Goal: Task Accomplishment & Management: Manage account settings

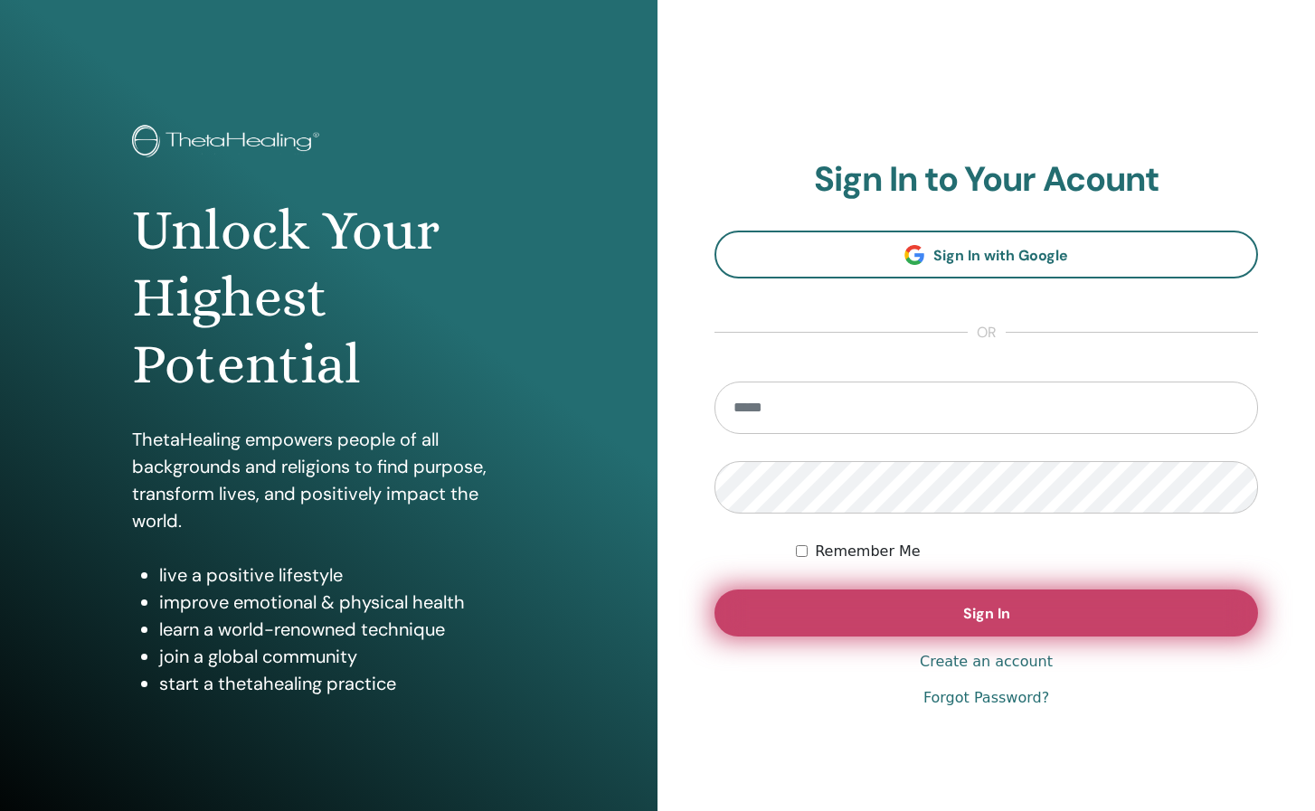
type input "**********"
click at [995, 612] on span "Sign In" at bounding box center [986, 613] width 47 height 19
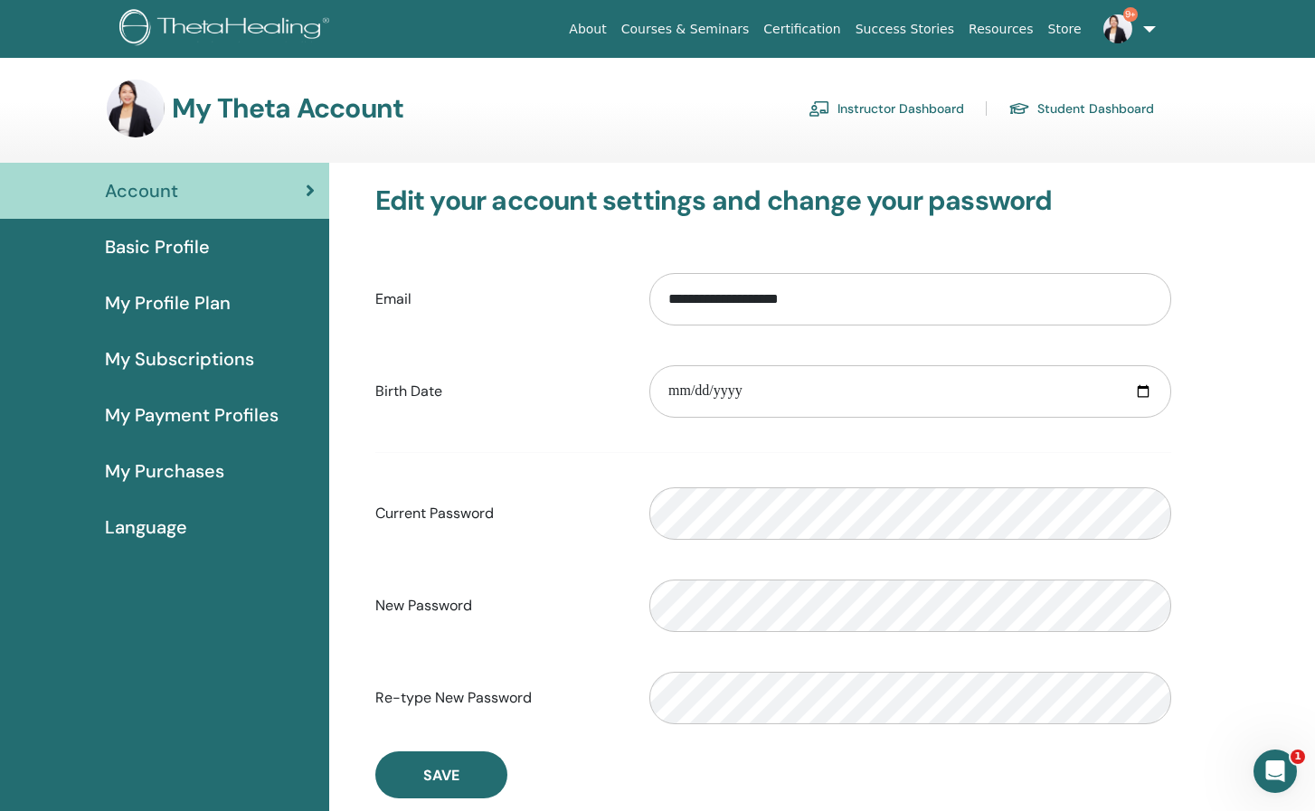
click at [165, 253] on span "Basic Profile" at bounding box center [157, 246] width 105 height 27
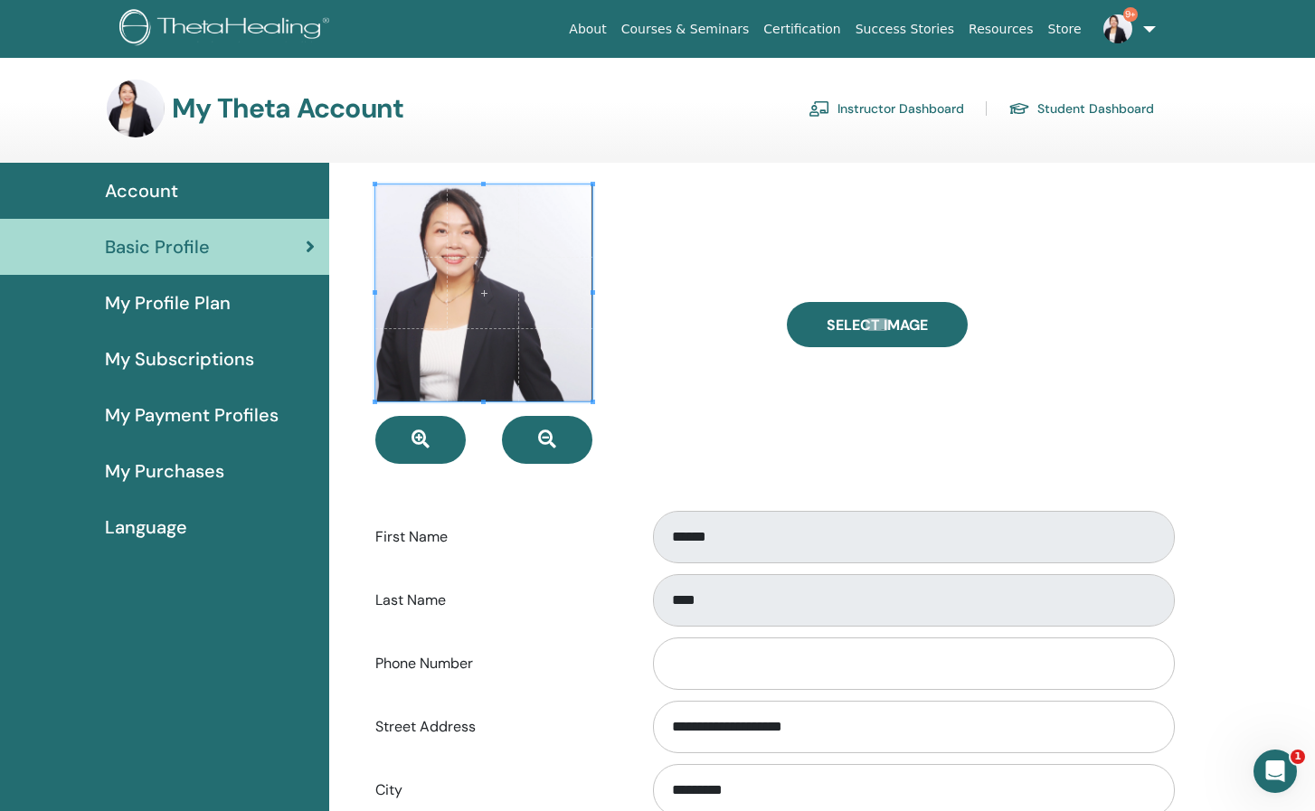
click at [203, 312] on span "My Profile Plan" at bounding box center [168, 302] width 126 height 27
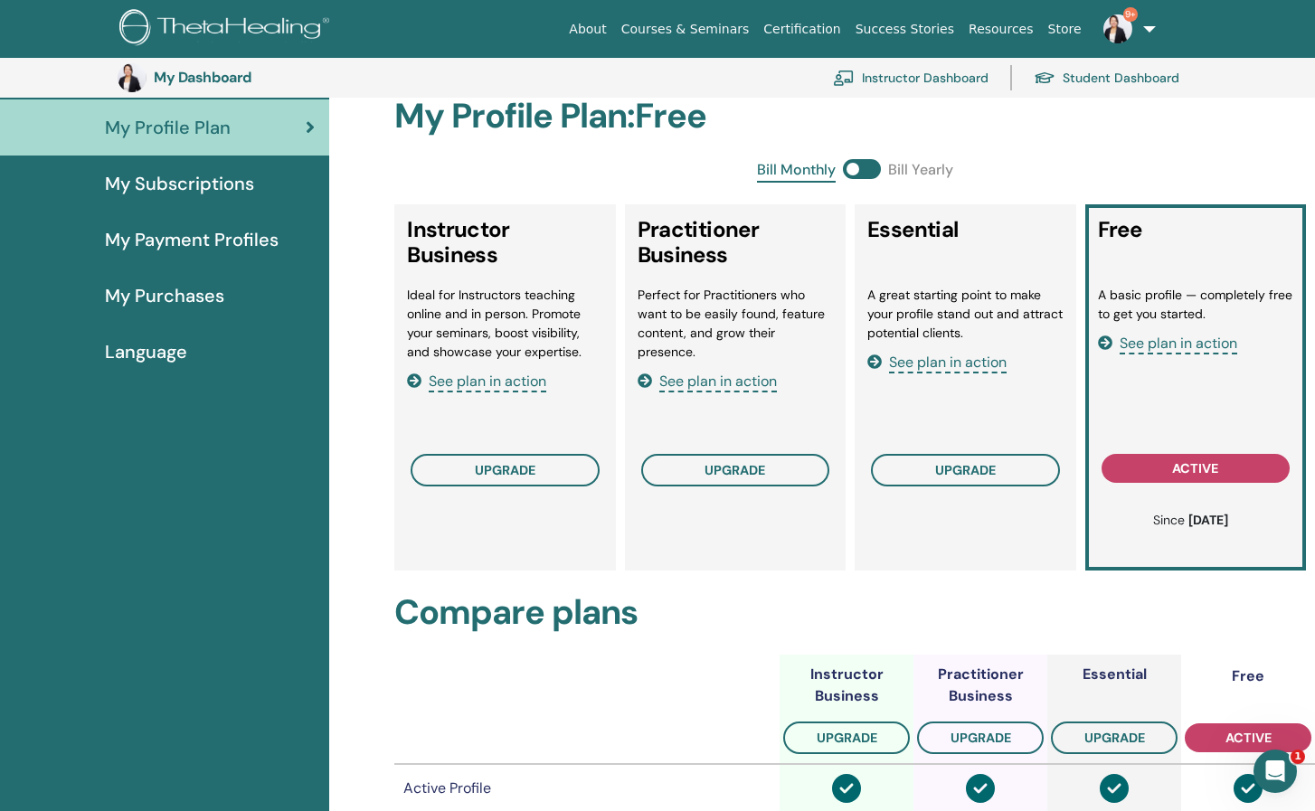
scroll to position [221, 0]
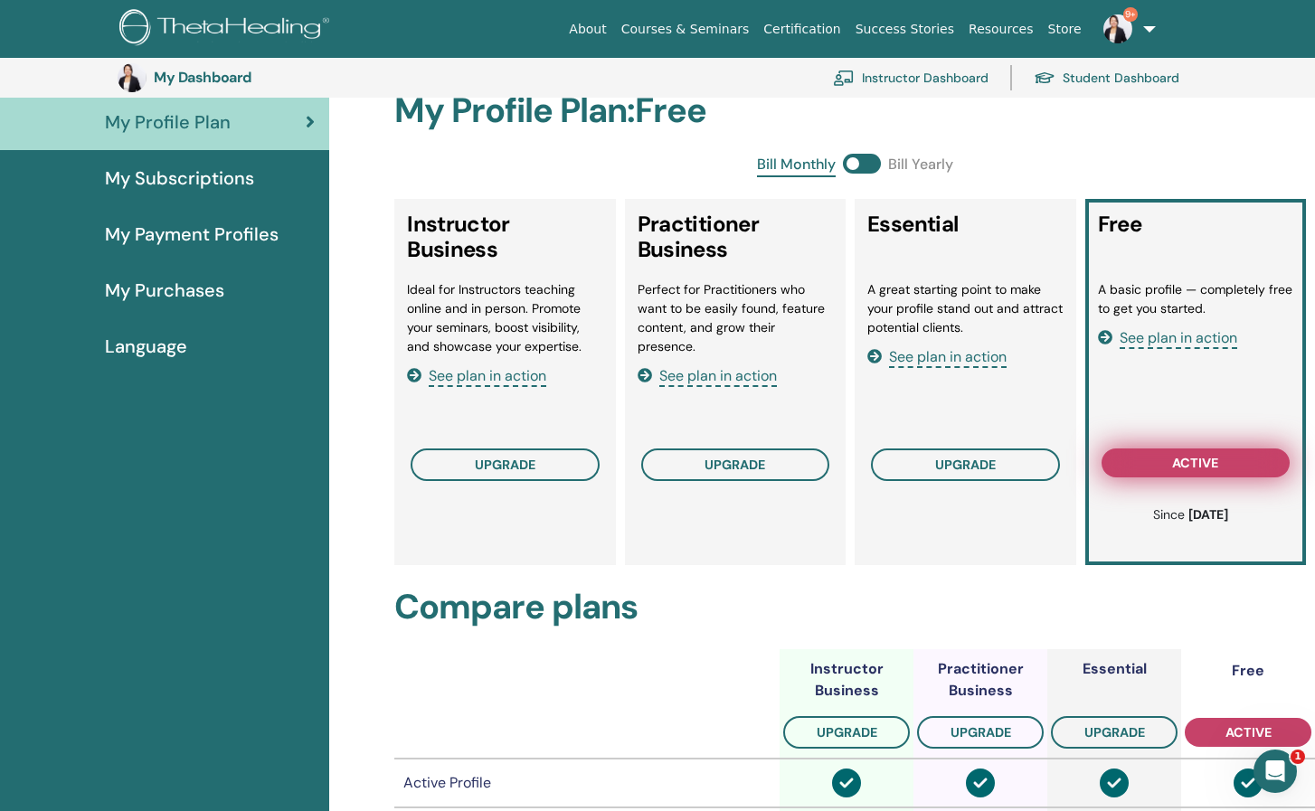
click at [1190, 457] on span "active" at bounding box center [1195, 463] width 46 height 14
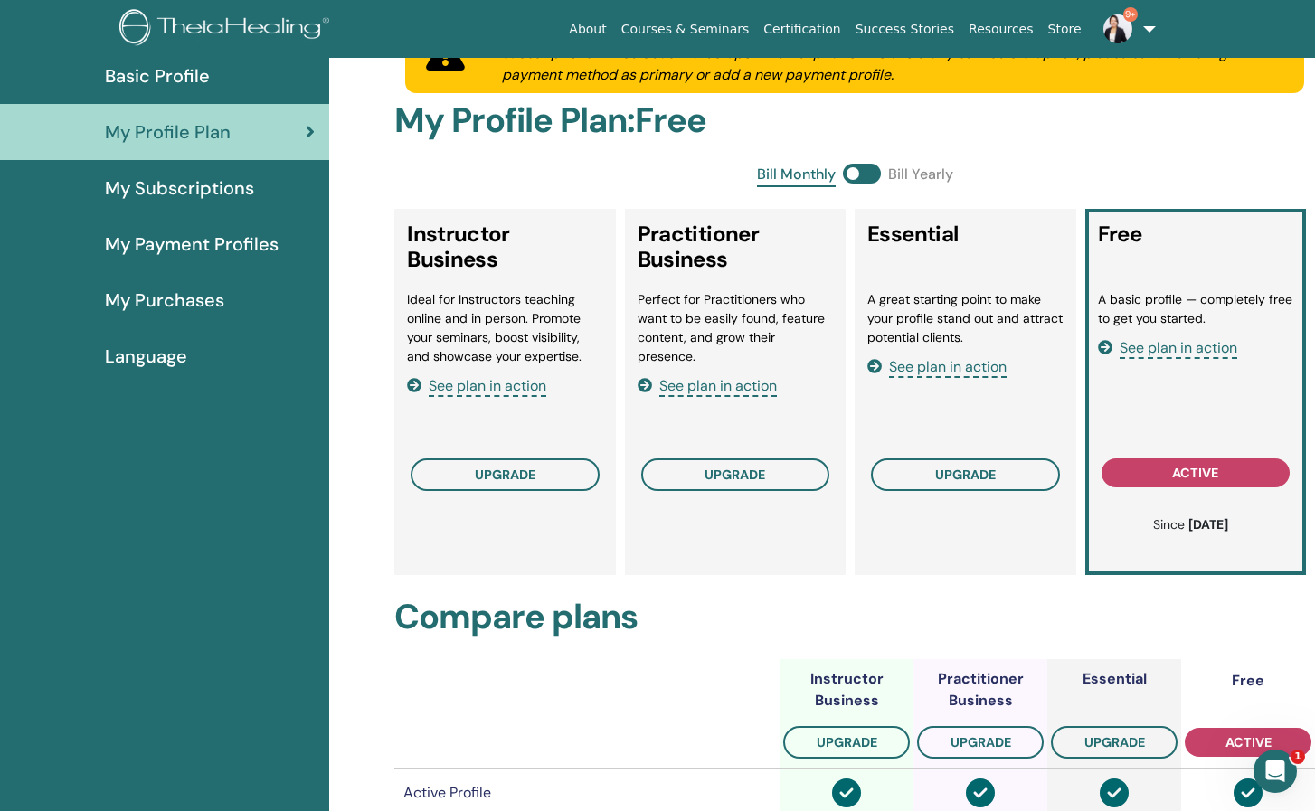
scroll to position [0, 0]
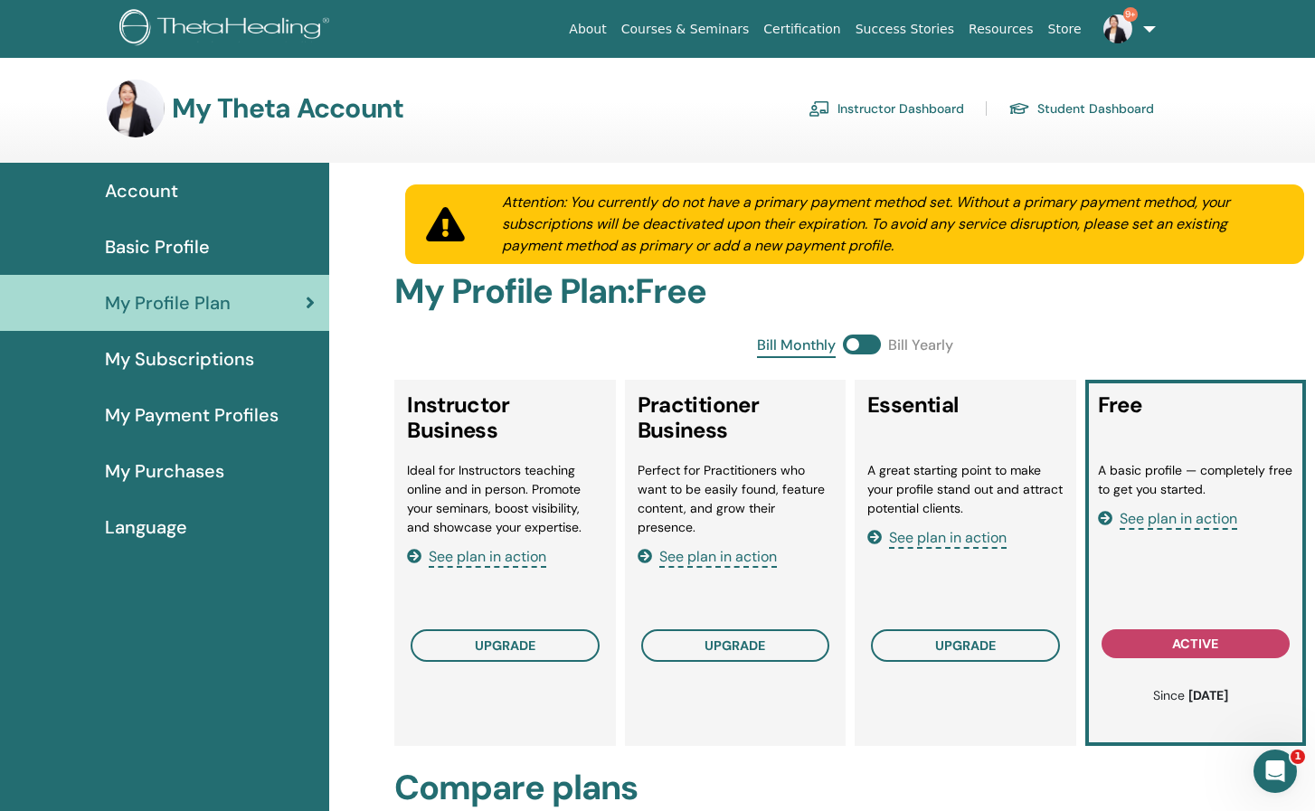
click at [258, 358] on div "My Subscriptions" at bounding box center [164, 358] width 300 height 27
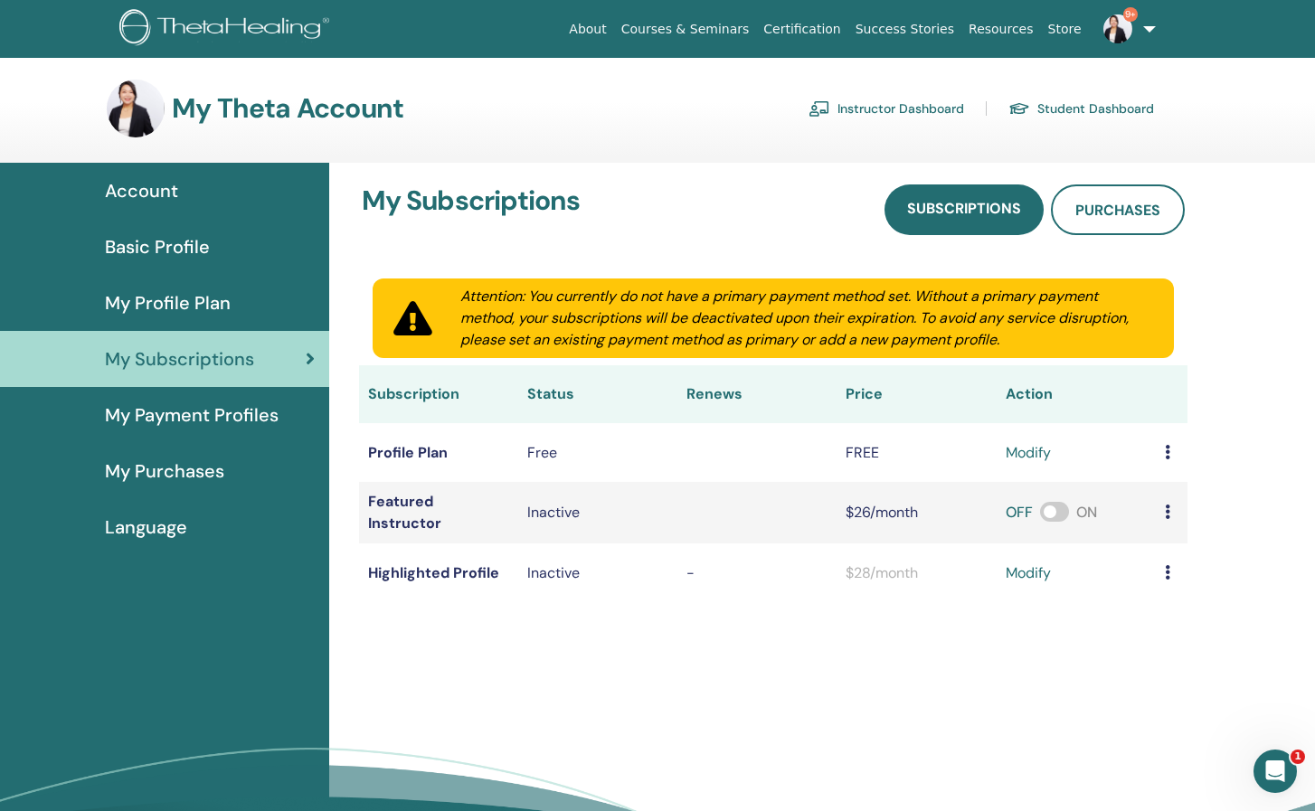
click at [1155, 561] on td at bounding box center [1171, 572] width 32 height 59
click at [1167, 571] on icon at bounding box center [1166, 572] width 5 height 14
click at [1167, 516] on icon at bounding box center [1166, 511] width 5 height 14
click at [1164, 466] on td at bounding box center [1171, 452] width 32 height 59
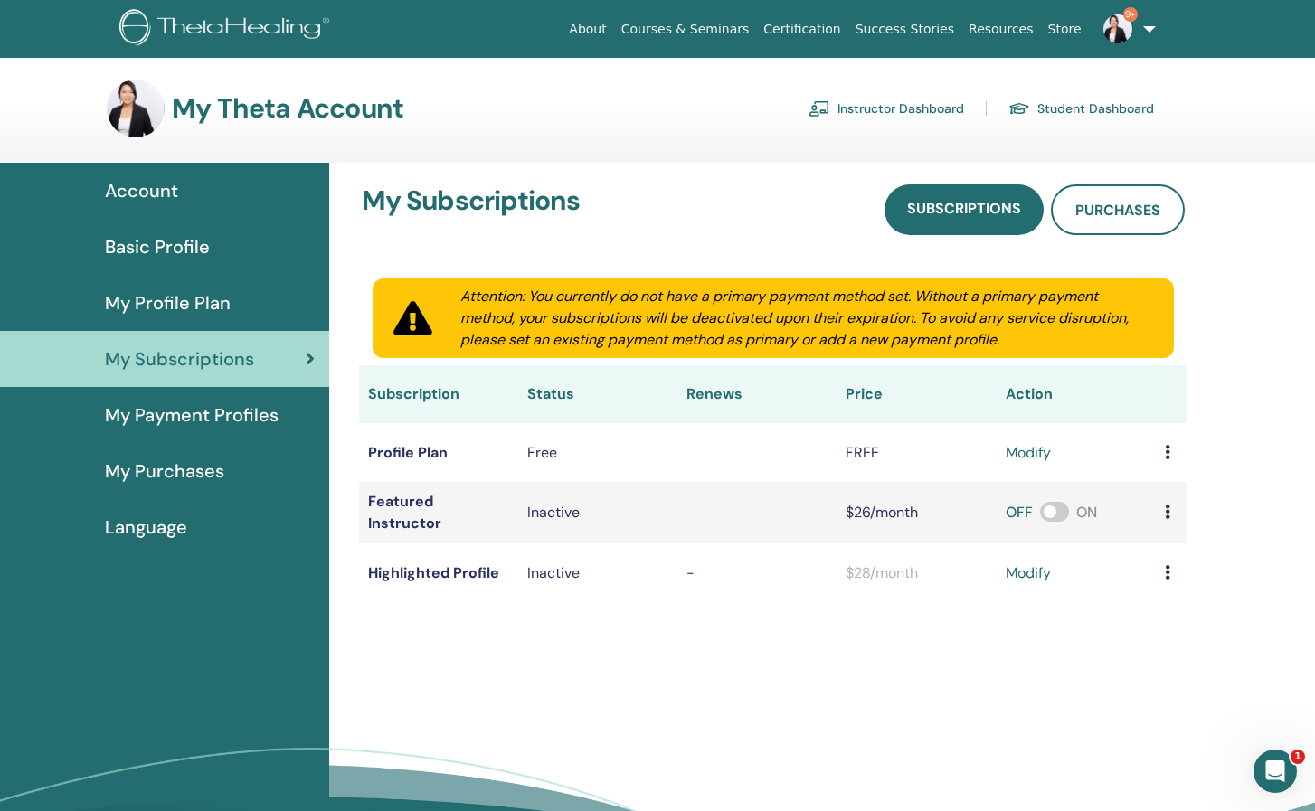
click at [163, 410] on span "My Payment Profiles" at bounding box center [192, 414] width 174 height 27
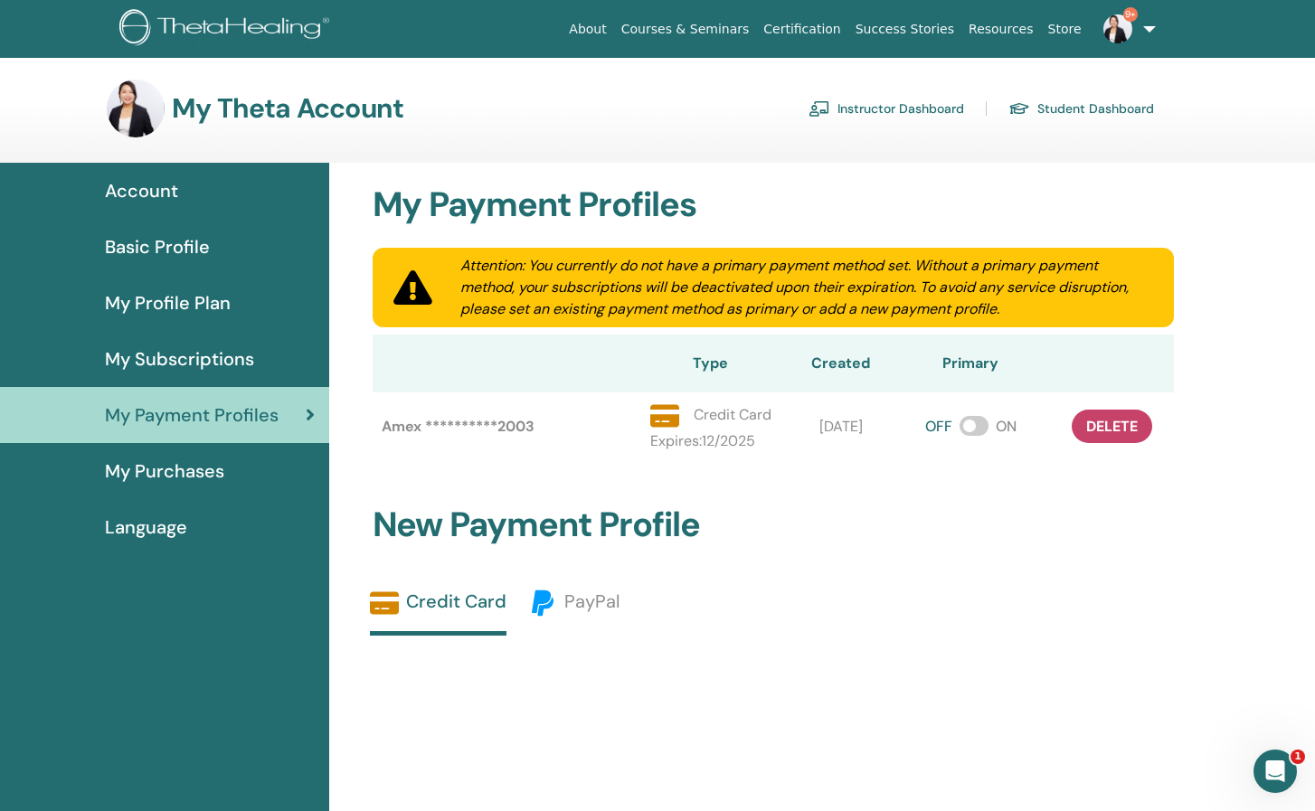
click at [167, 454] on link "My Purchases" at bounding box center [164, 471] width 329 height 56
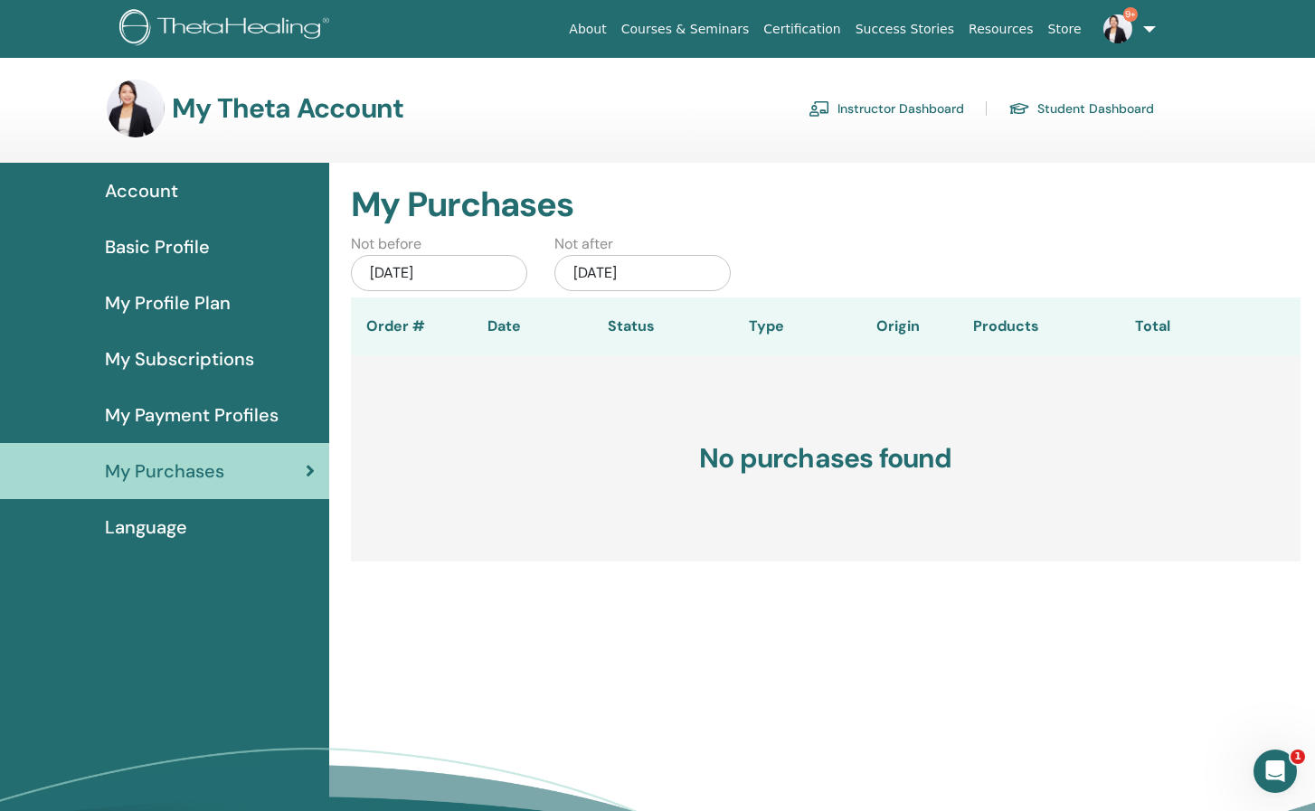
click at [485, 279] on div "Jul/15, 2025" at bounding box center [439, 273] width 176 height 36
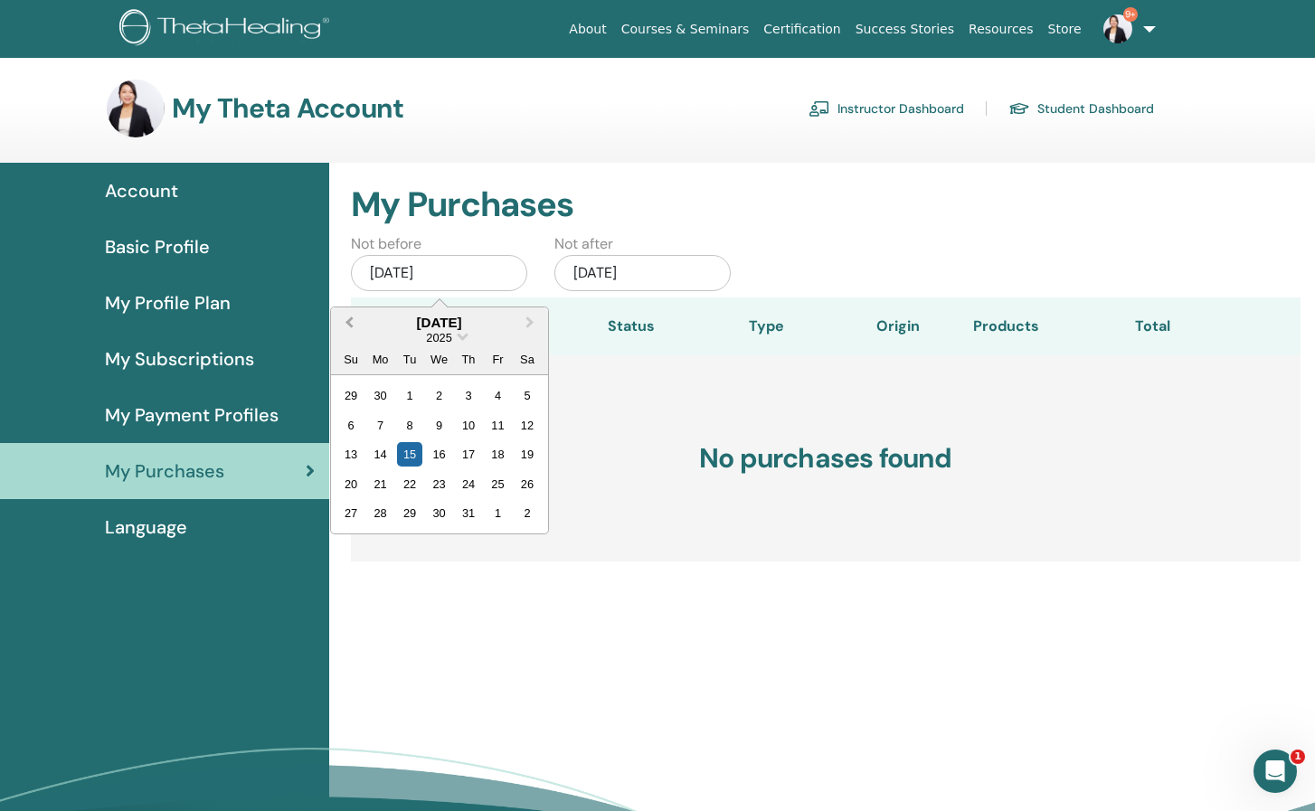
click at [345, 320] on button "Previous Month" at bounding box center [347, 323] width 29 height 29
click at [349, 319] on span "Previous Month" at bounding box center [349, 322] width 0 height 19
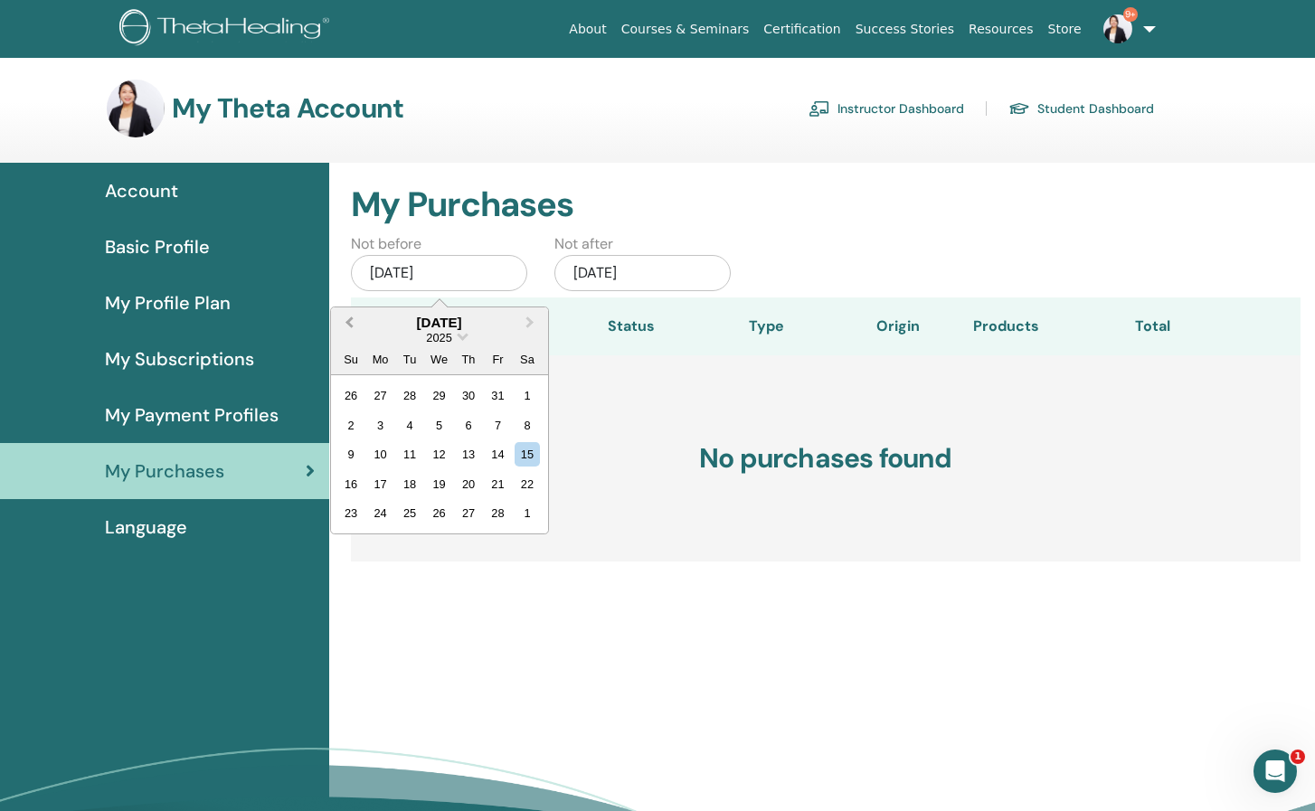
click at [349, 319] on span "Previous Month" at bounding box center [349, 322] width 0 height 19
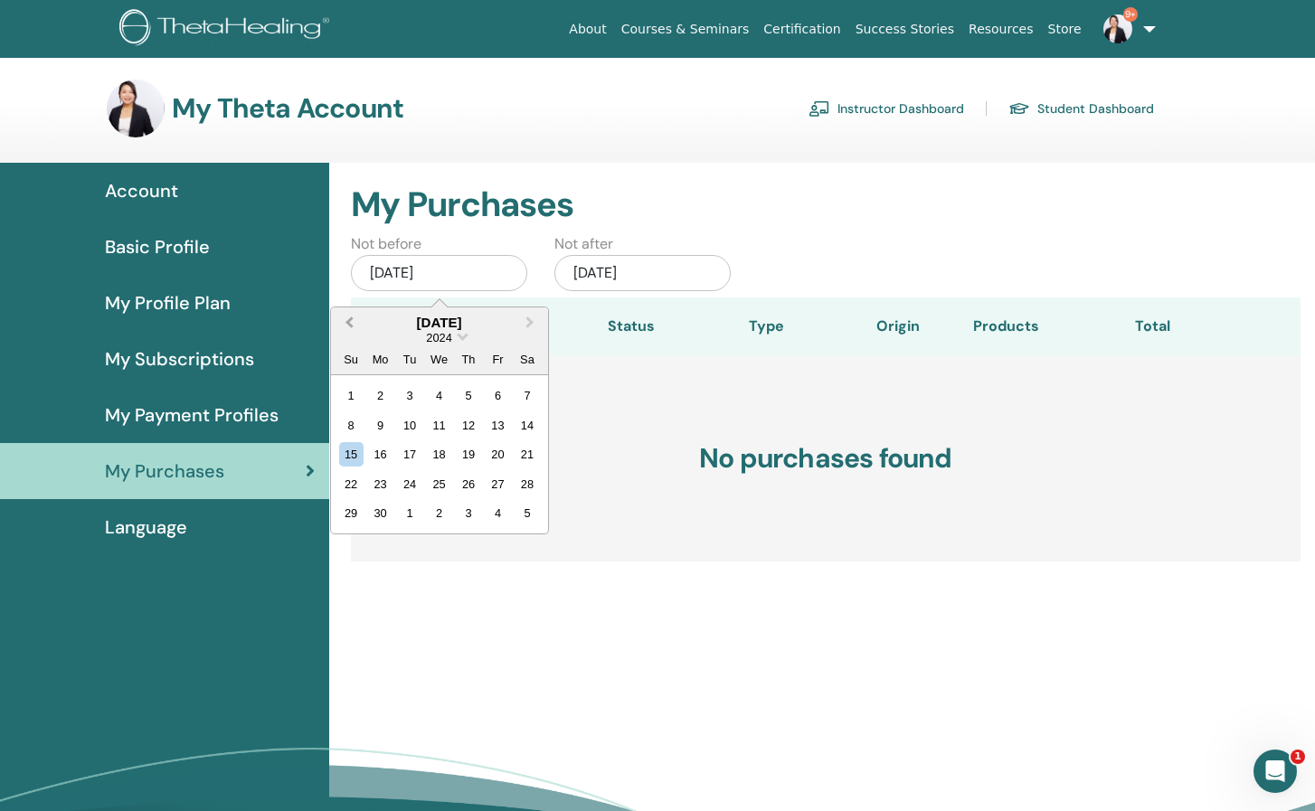
click at [349, 319] on span "Previous Month" at bounding box center [349, 322] width 0 height 19
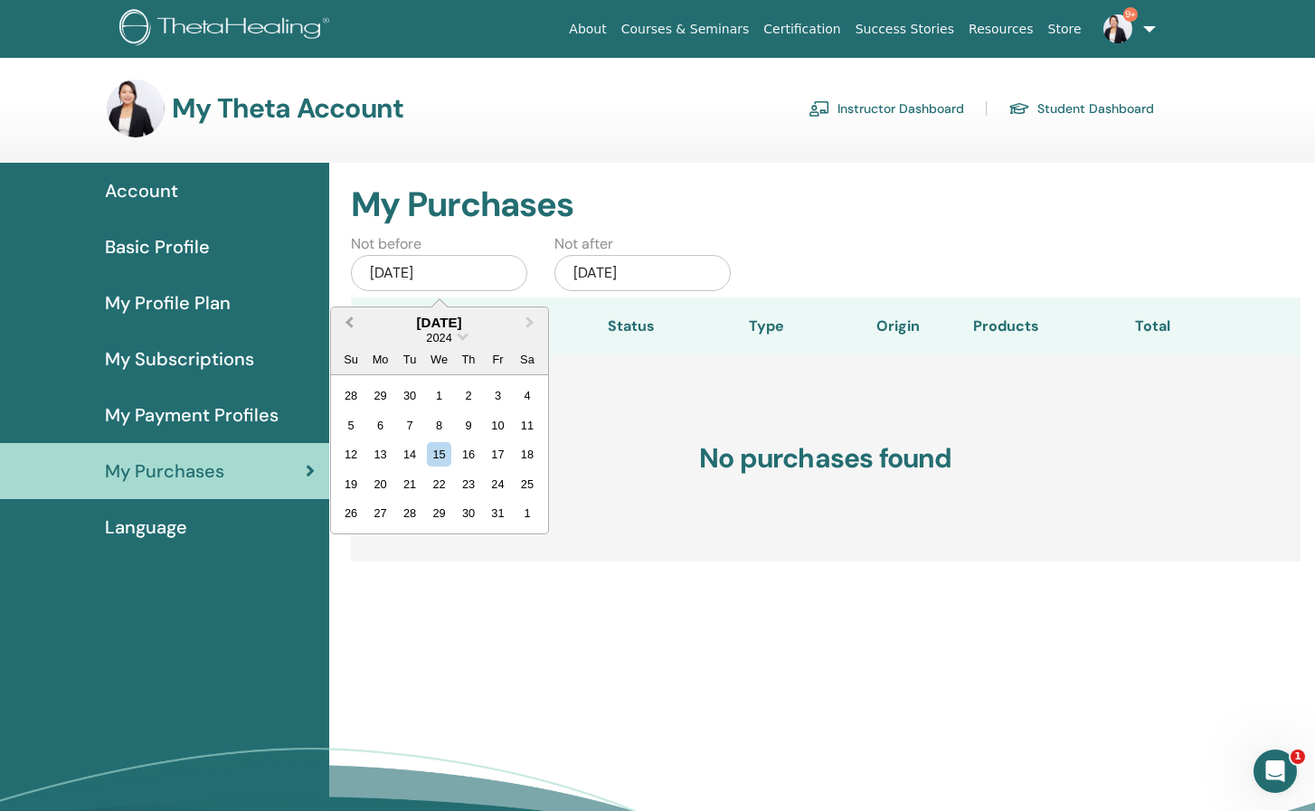
click at [349, 319] on span "Previous Month" at bounding box center [349, 322] width 0 height 19
click at [389, 393] on div "27" at bounding box center [380, 395] width 24 height 24
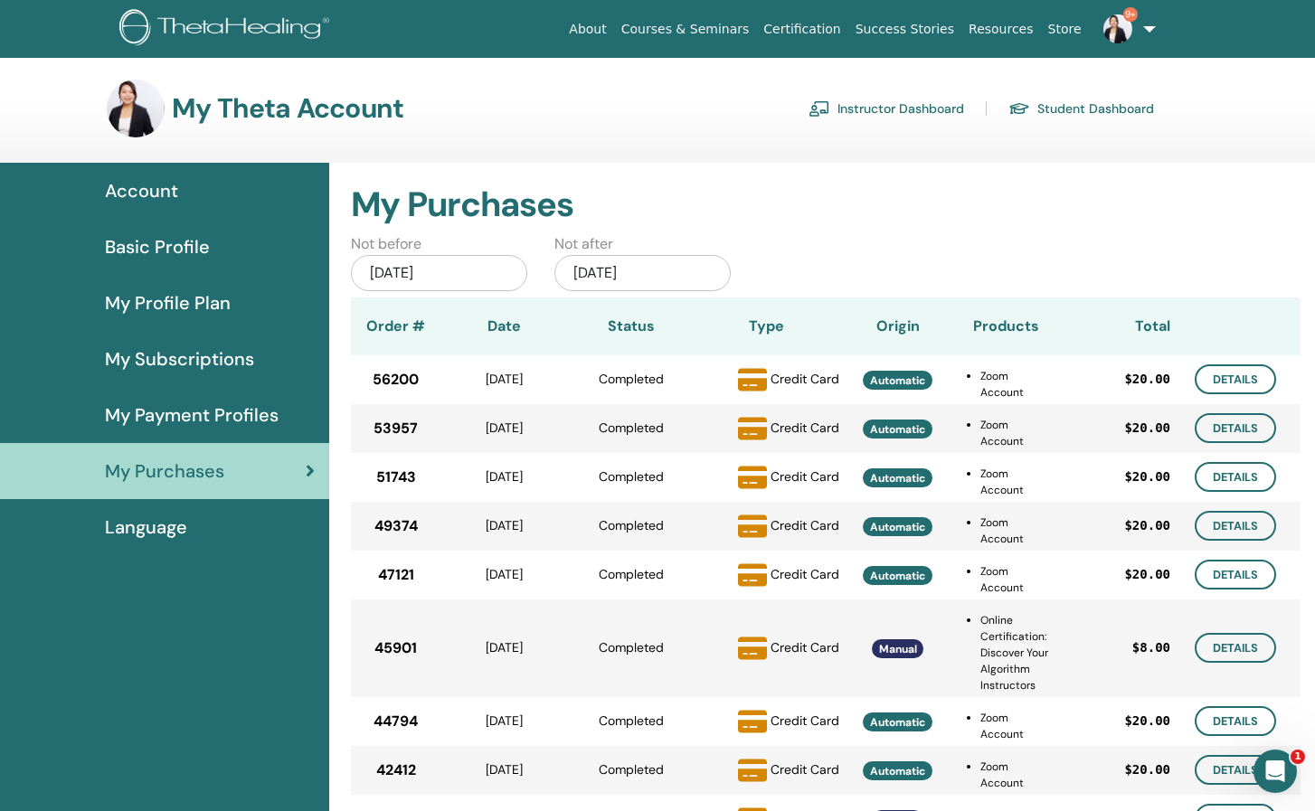
click at [473, 260] on div "Nov/27, 2023" at bounding box center [439, 273] width 176 height 36
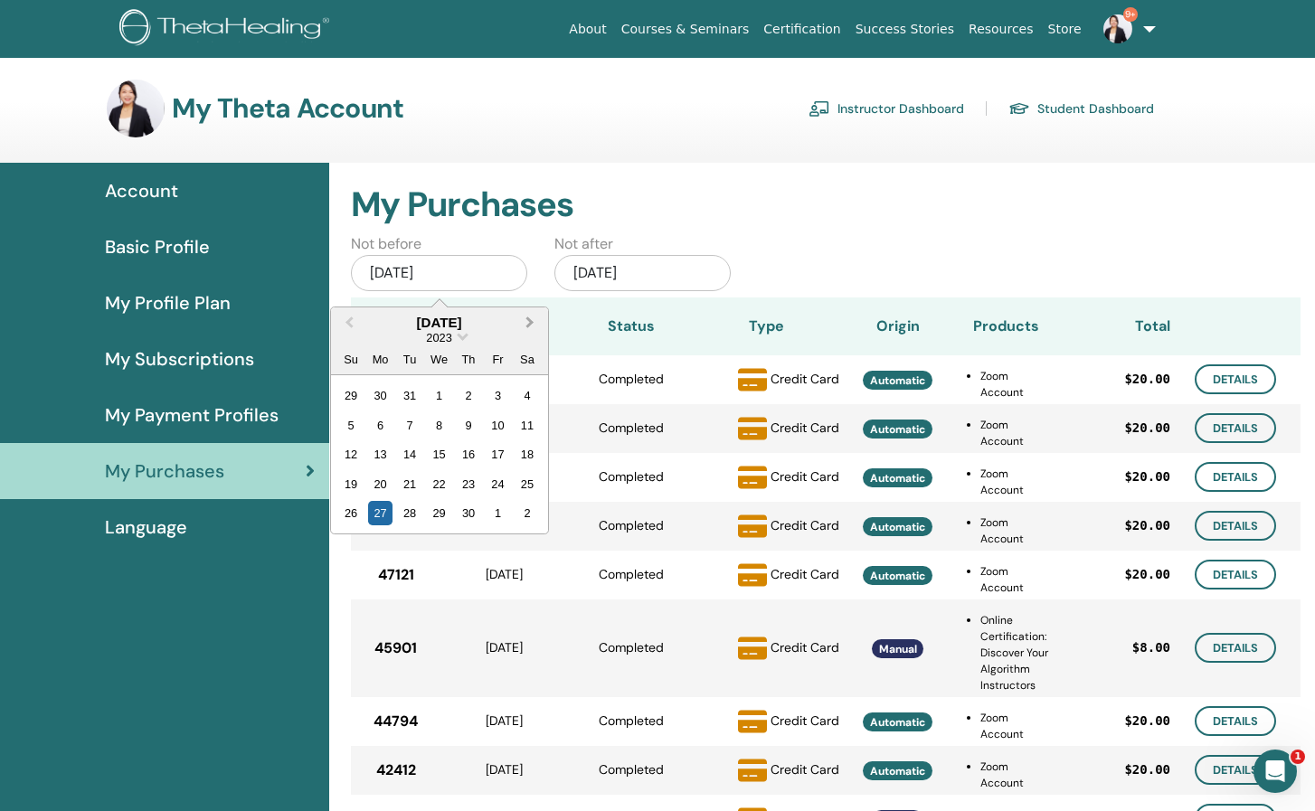
click at [530, 317] on span "Next Month" at bounding box center [530, 322] width 0 height 19
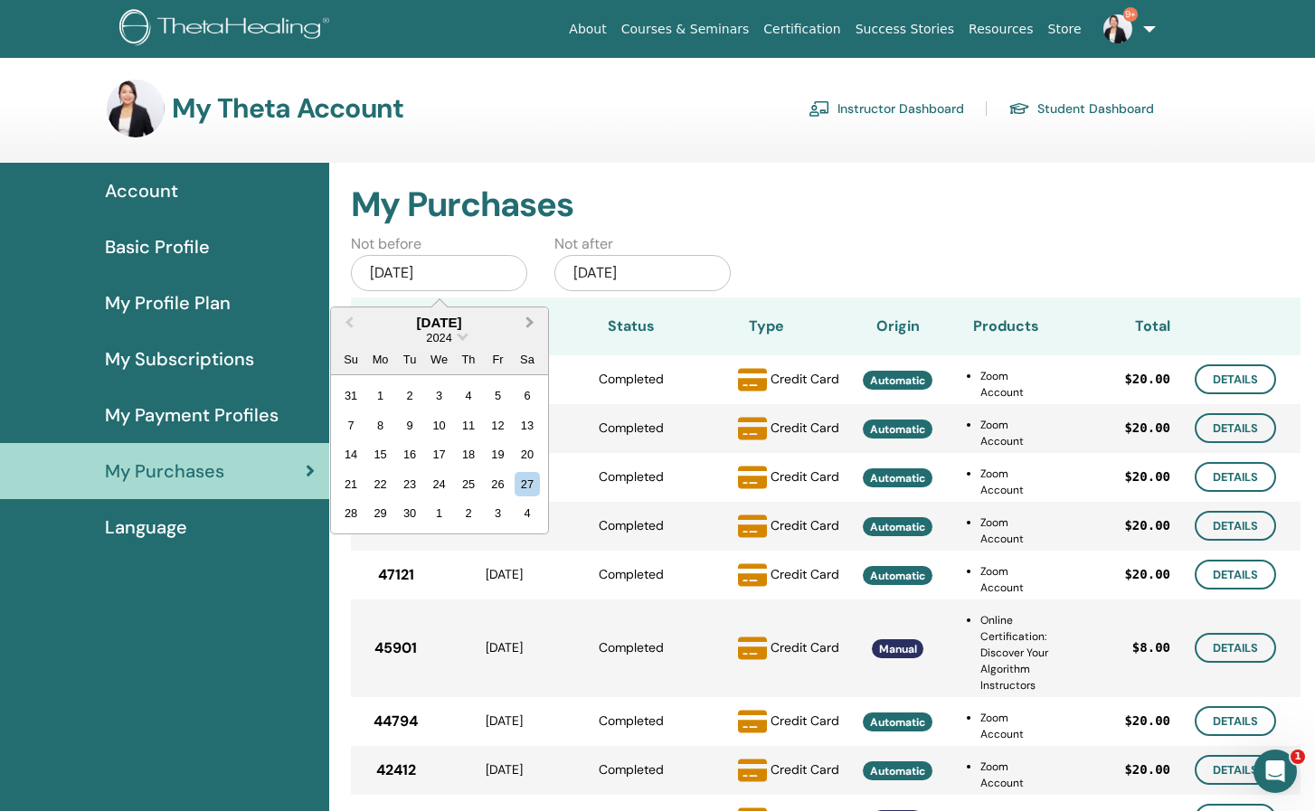
click at [530, 317] on span "Next Month" at bounding box center [530, 322] width 0 height 19
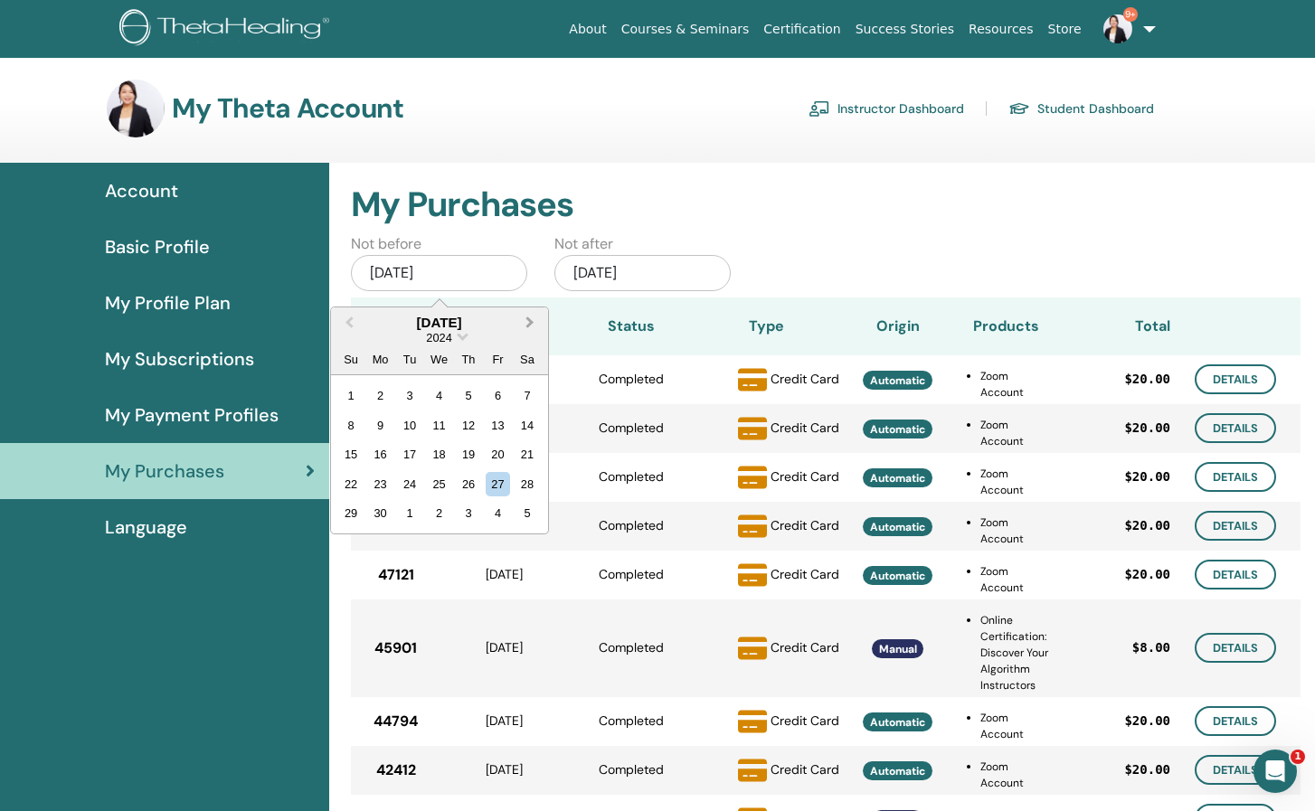
click at [530, 317] on span "Next Month" at bounding box center [530, 322] width 0 height 19
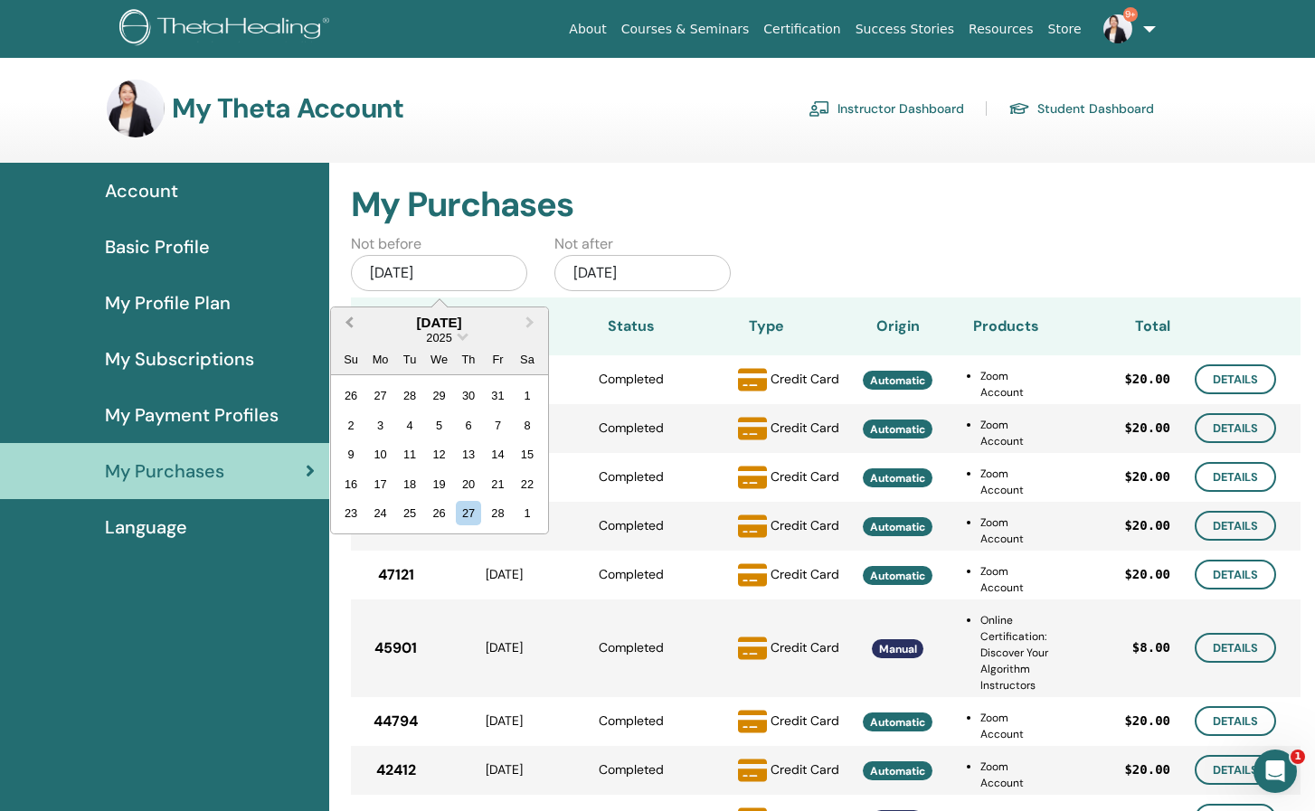
click at [349, 319] on span "Previous Month" at bounding box center [349, 322] width 0 height 19
click at [438, 395] on div "1" at bounding box center [439, 395] width 24 height 24
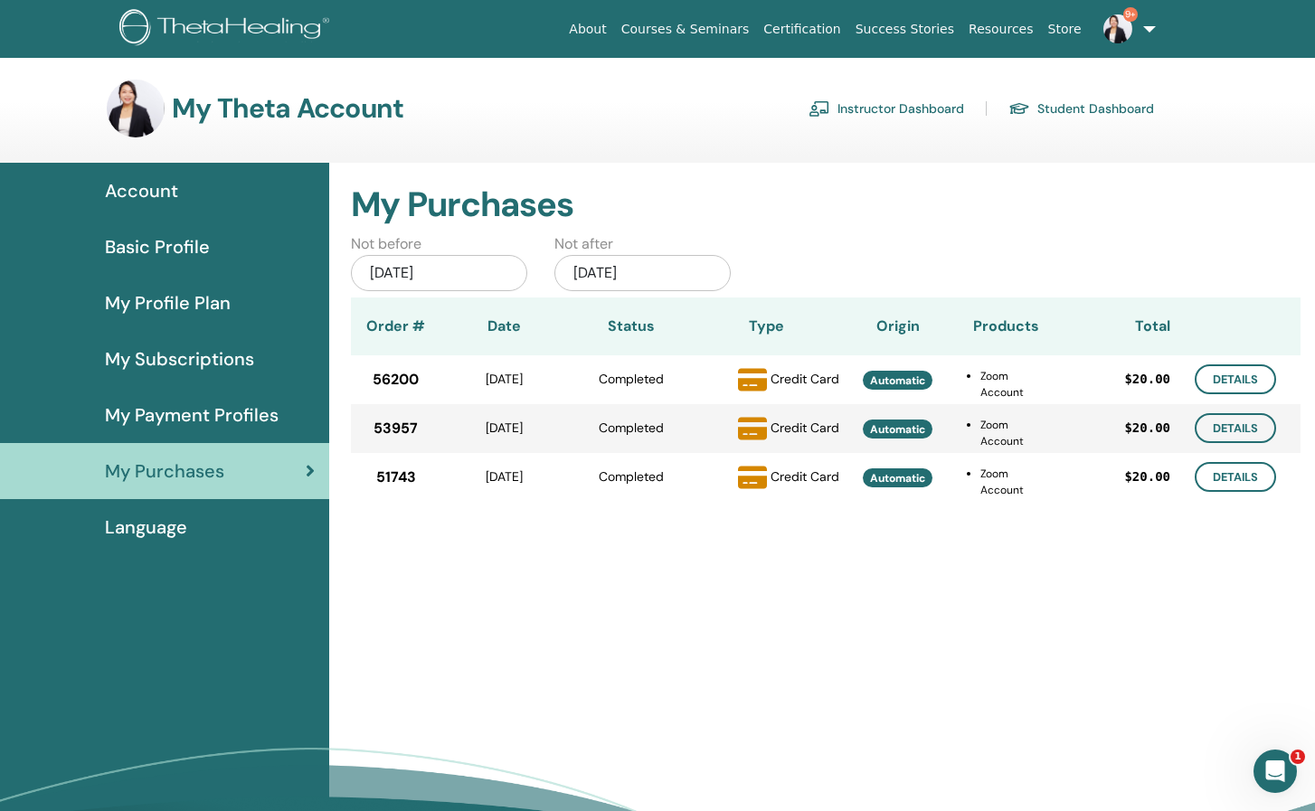
click at [198, 523] on div "Language" at bounding box center [164, 527] width 300 height 27
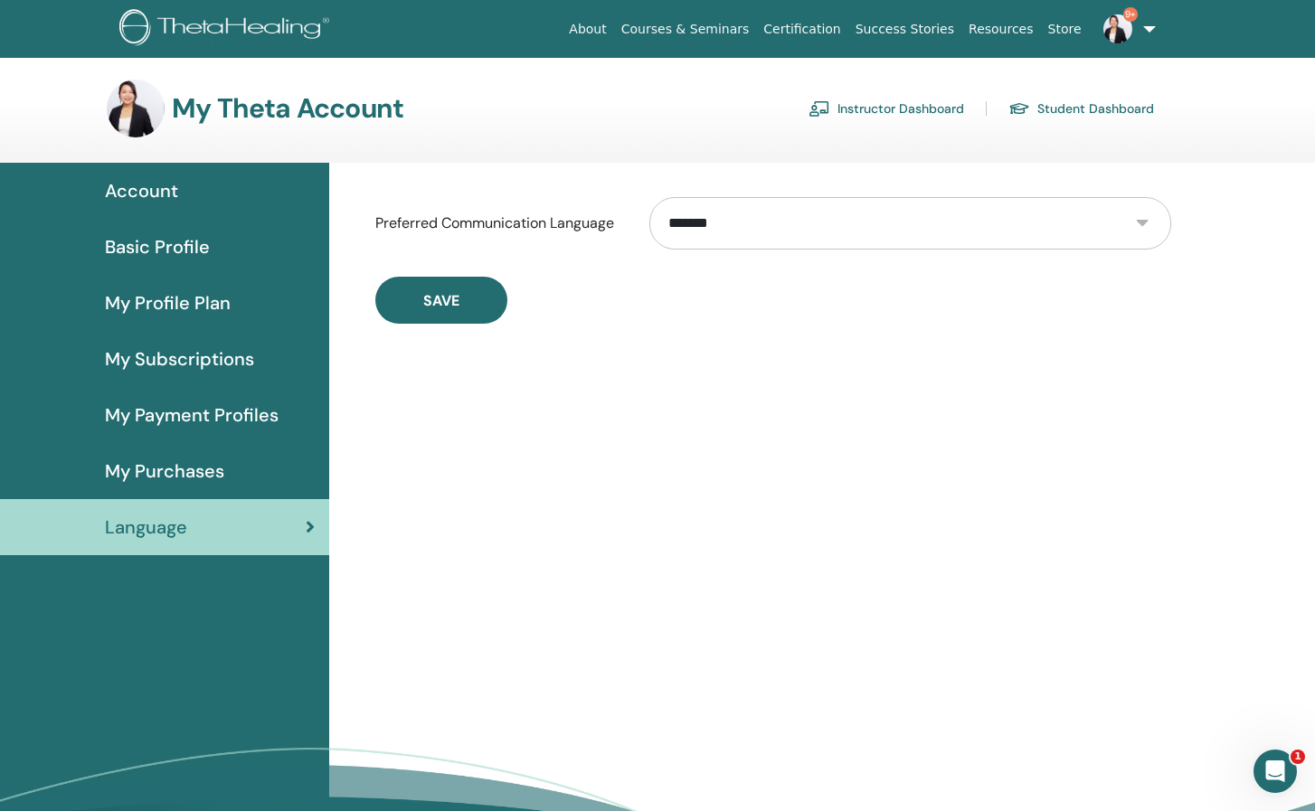
click at [738, 232] on select "**********" at bounding box center [910, 223] width 522 height 52
click at [473, 297] on button "Save" at bounding box center [441, 300] width 132 height 47
click at [724, 229] on select "**********" at bounding box center [910, 223] width 522 height 52
click at [158, 179] on span "Account" at bounding box center [141, 190] width 73 height 27
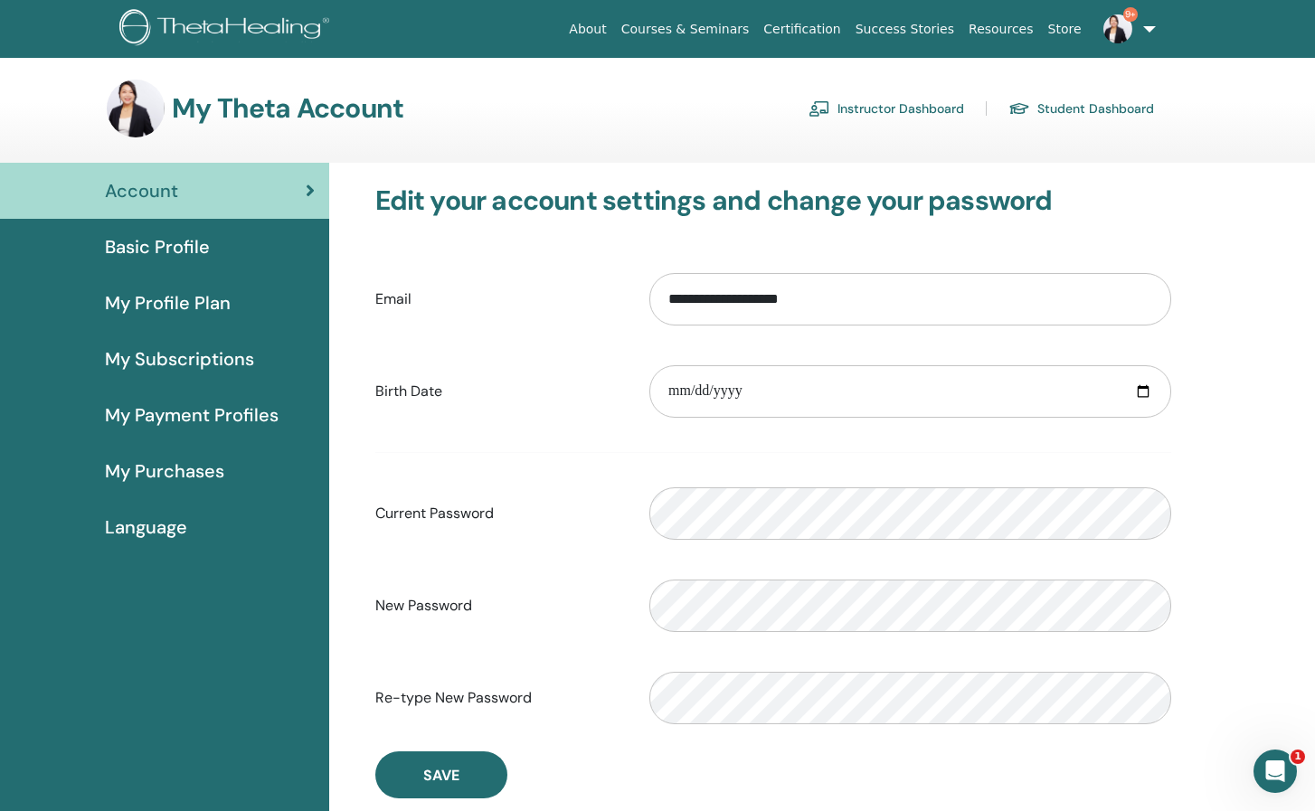
click at [165, 250] on span "Basic Profile" at bounding box center [157, 246] width 105 height 27
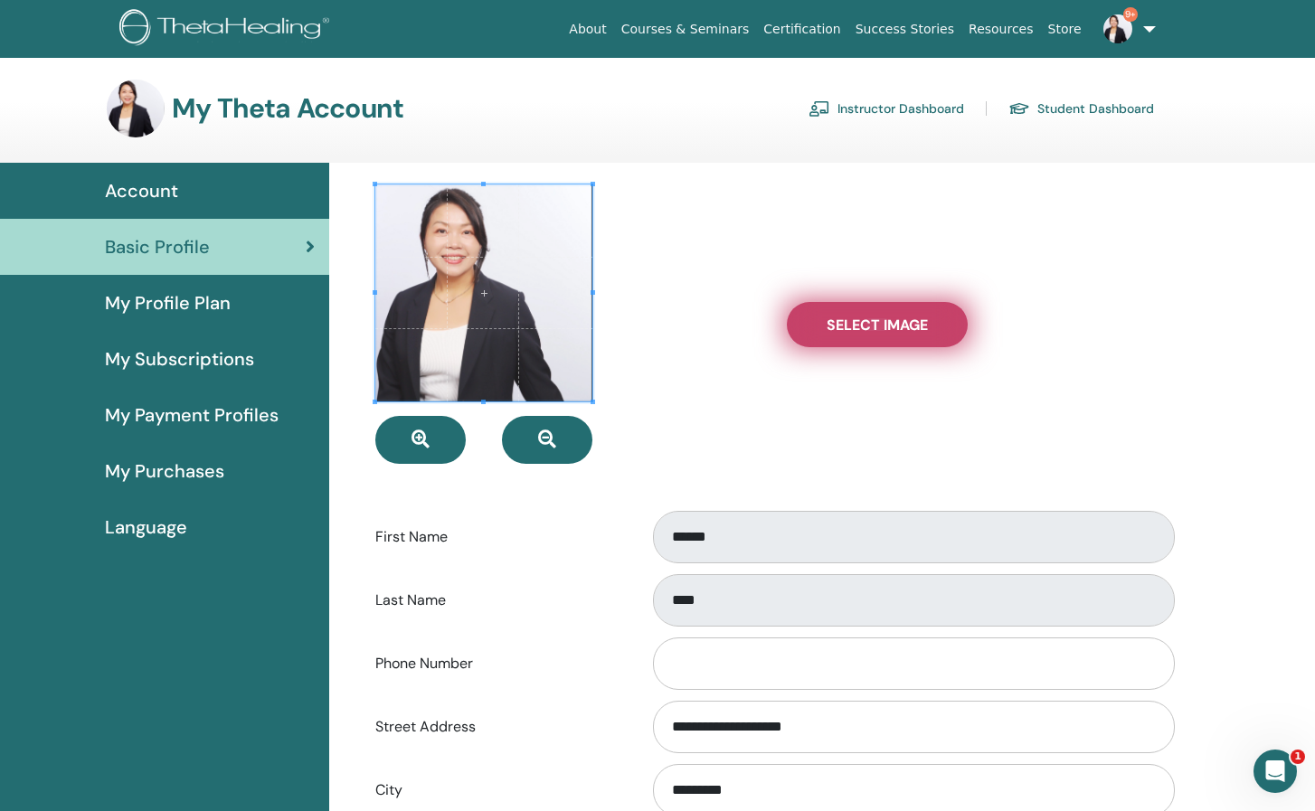
click at [838, 323] on span "Select Image" at bounding box center [876, 325] width 101 height 19
click at [865, 323] on input "Select Image" at bounding box center [877, 324] width 24 height 13
type input "**********"
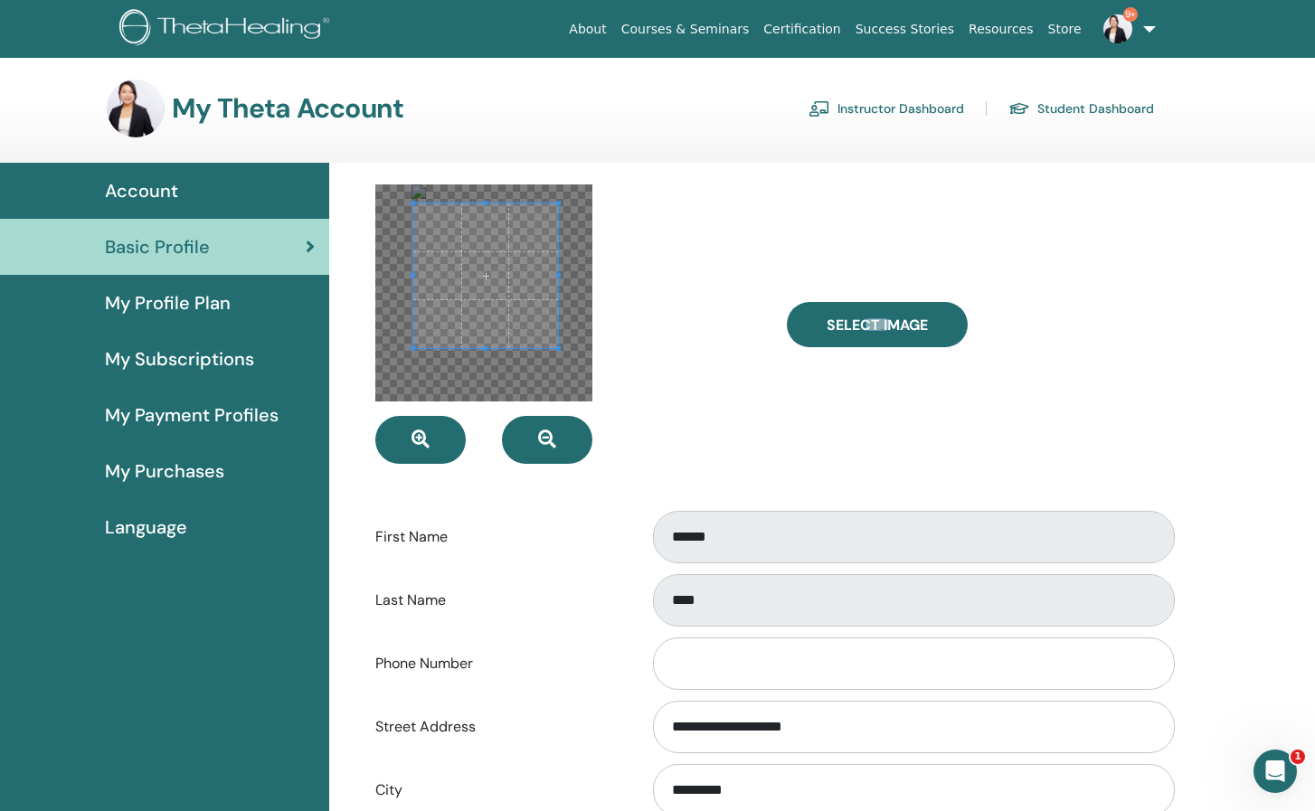
click at [524, 289] on span at bounding box center [485, 275] width 145 height 145
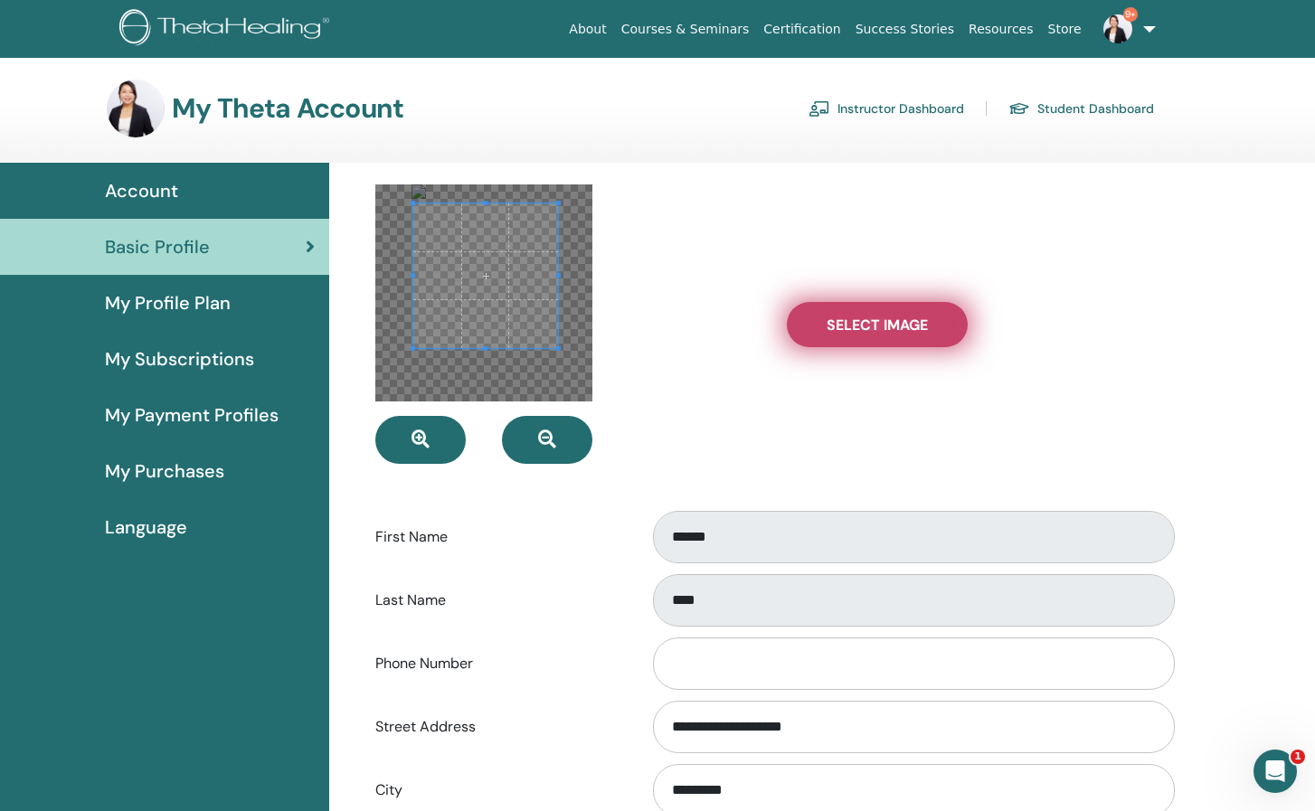
click at [841, 322] on span "Select Image" at bounding box center [876, 325] width 101 height 19
click at [865, 322] on input "Select Image" at bounding box center [877, 324] width 24 height 13
click at [815, 323] on label "Select Image" at bounding box center [877, 324] width 181 height 45
click at [865, 323] on input "Select Image" at bounding box center [877, 324] width 24 height 13
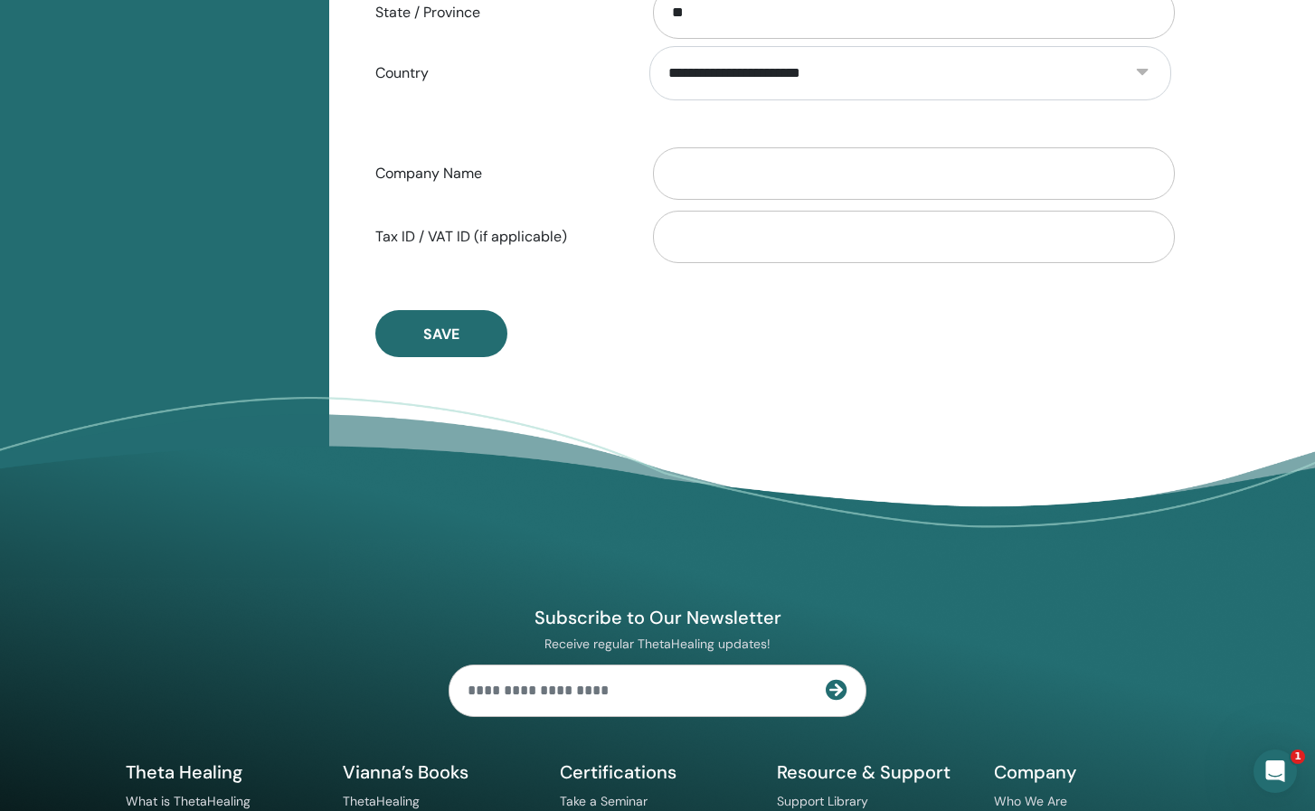
scroll to position [582, 0]
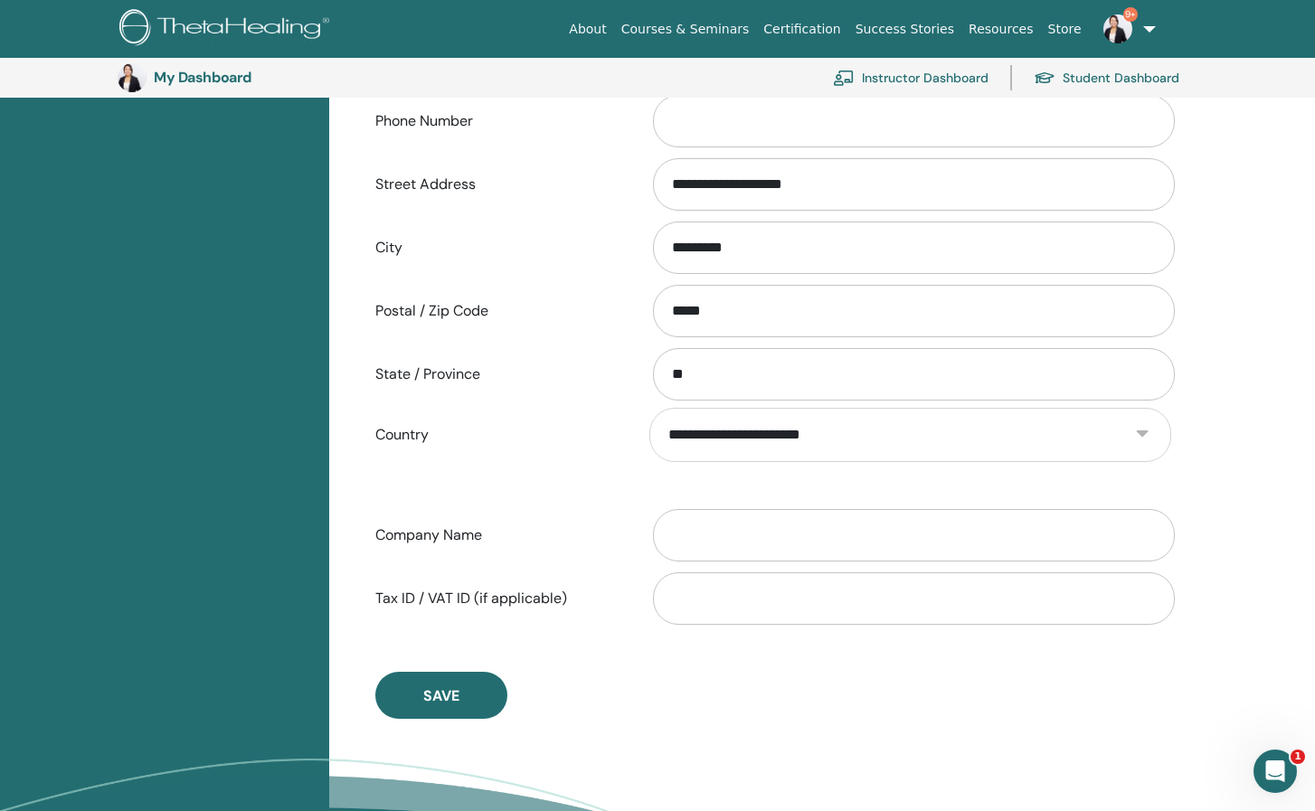
click at [438, 662] on div "**********" at bounding box center [774, 180] width 824 height 1077
click at [449, 684] on button "Save" at bounding box center [441, 695] width 132 height 47
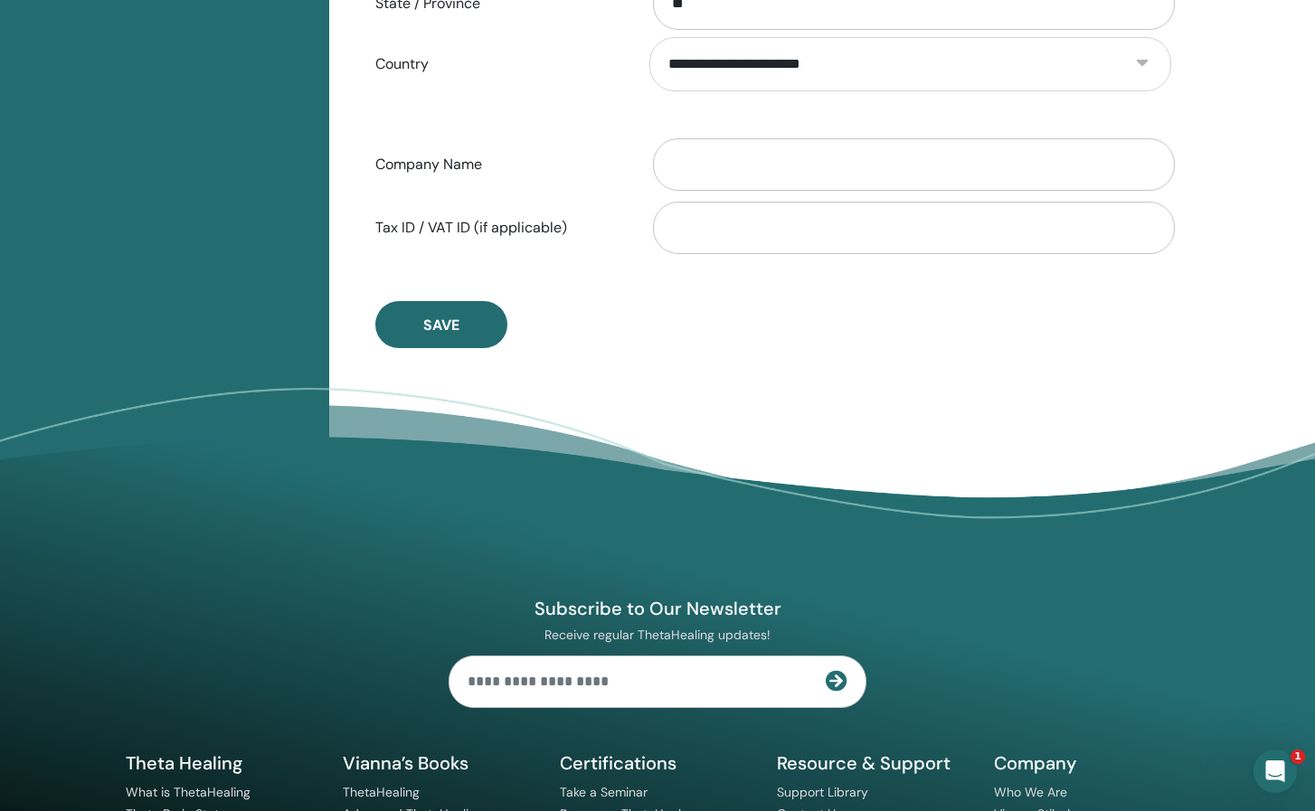
scroll to position [1125, 0]
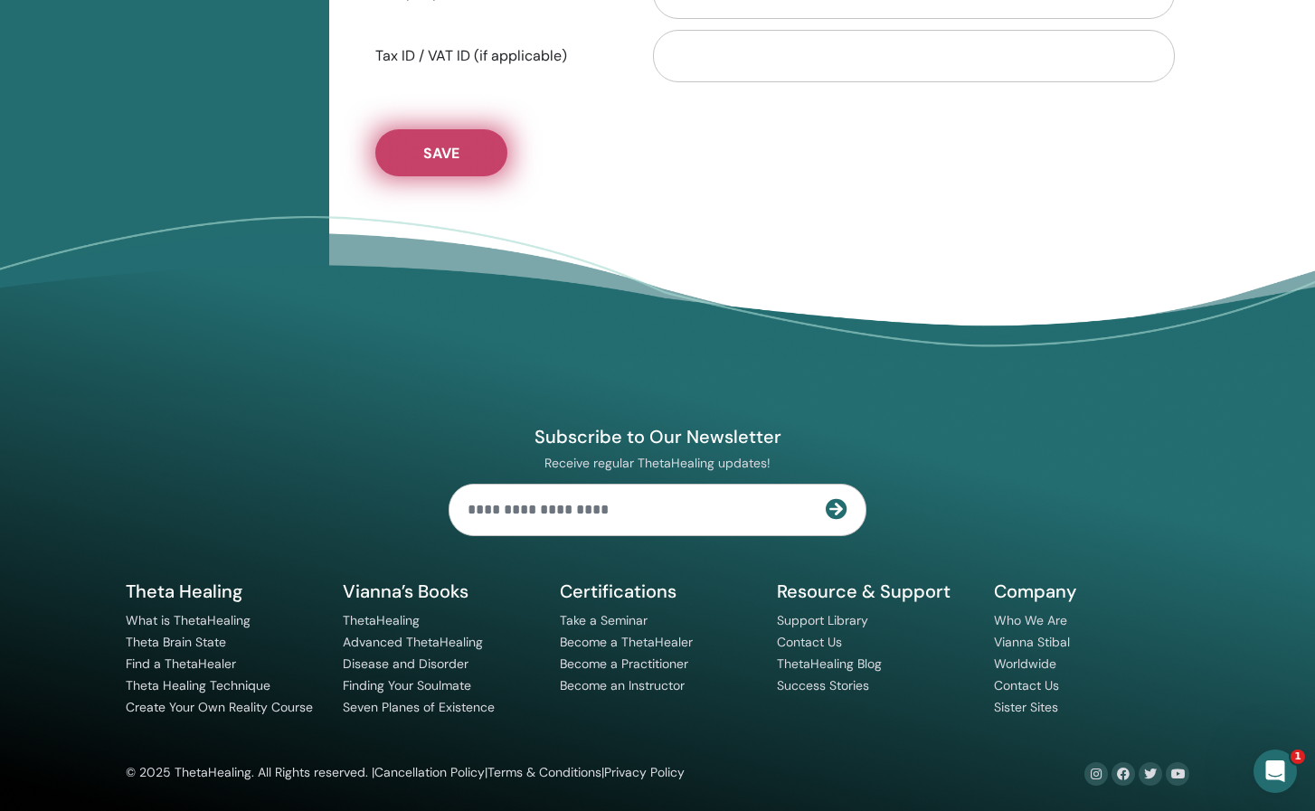
click at [470, 154] on button "Save" at bounding box center [441, 152] width 132 height 47
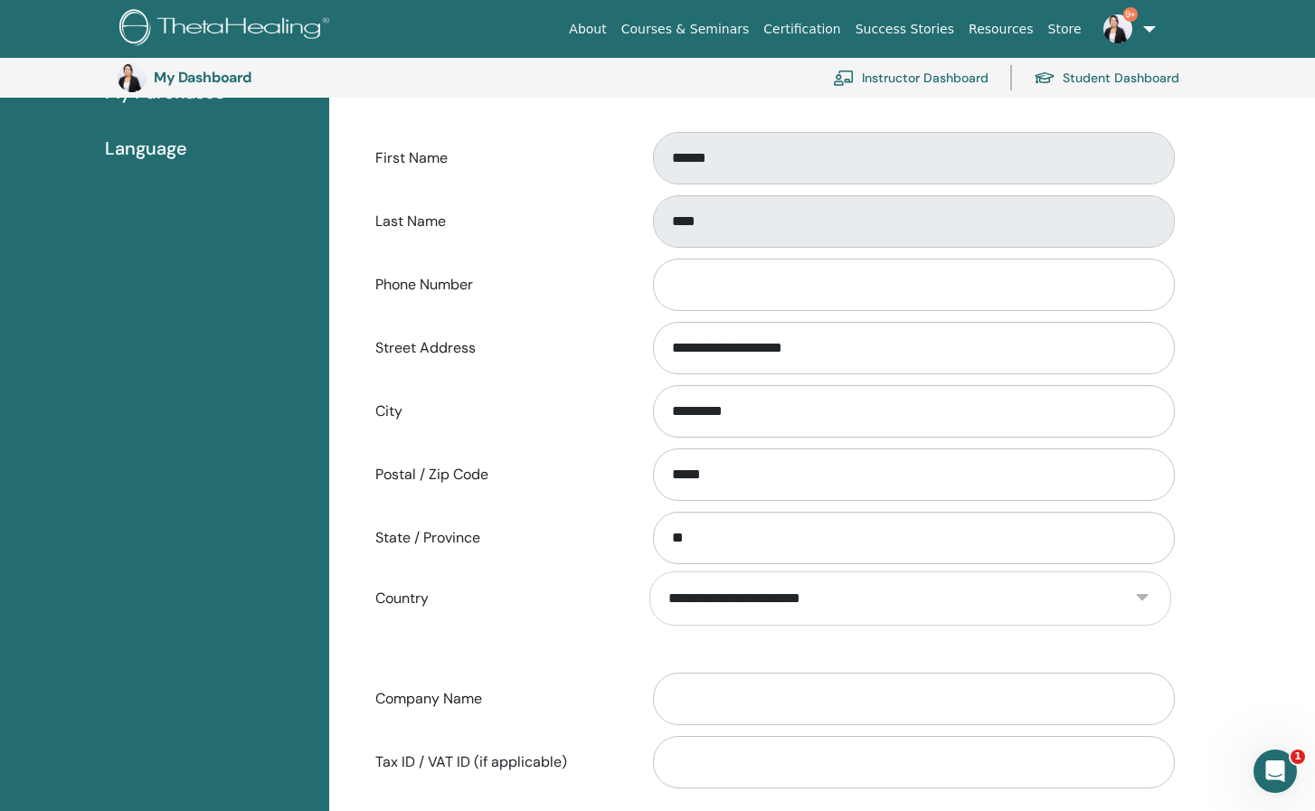
scroll to position [130, 0]
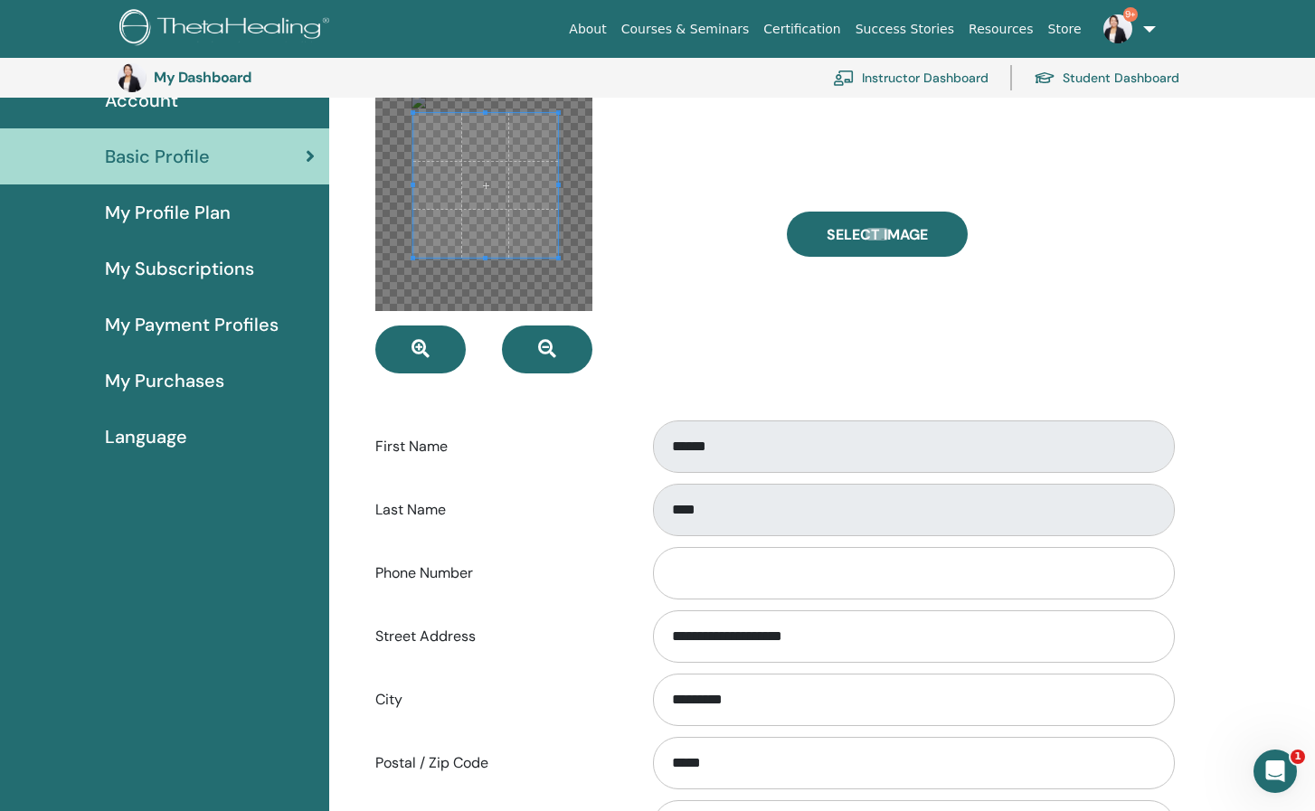
click at [198, 213] on span "My Profile Plan" at bounding box center [168, 212] width 126 height 27
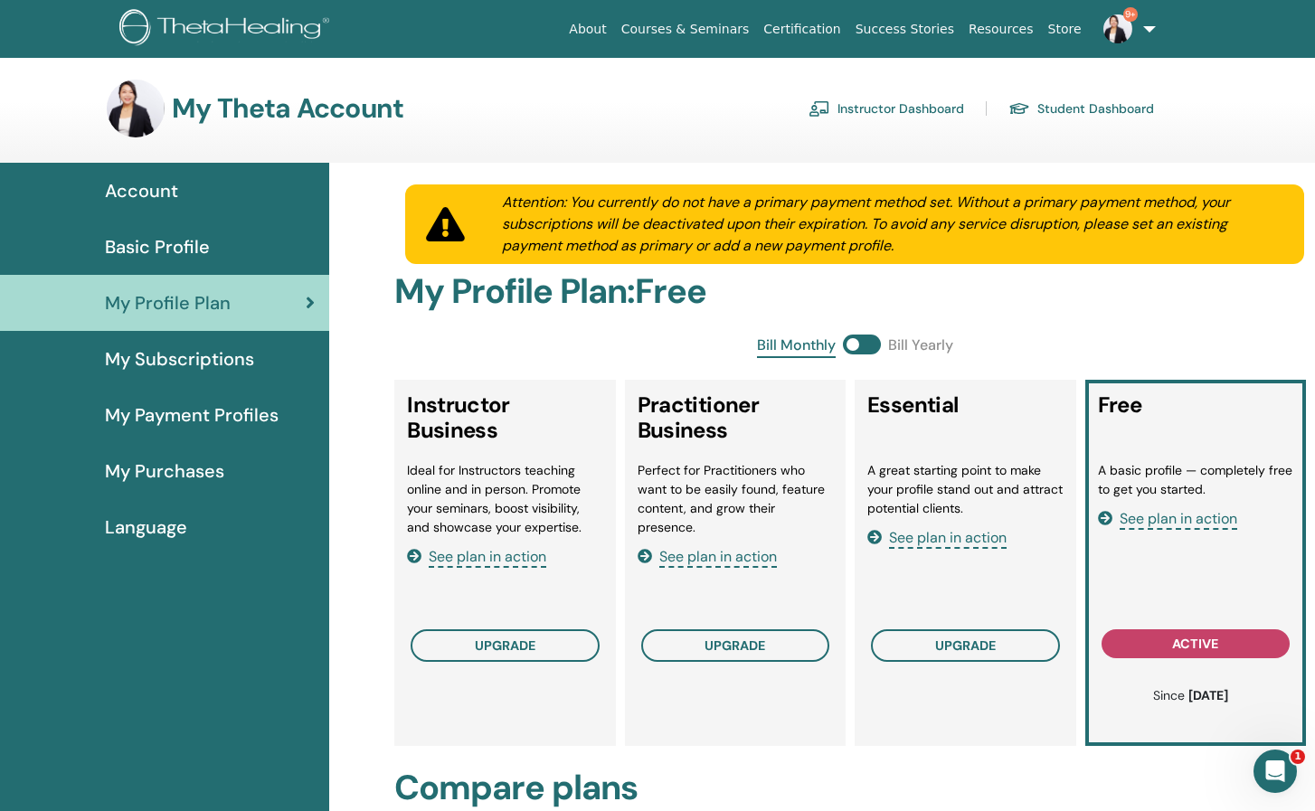
click at [194, 251] on span "Basic Profile" at bounding box center [157, 246] width 105 height 27
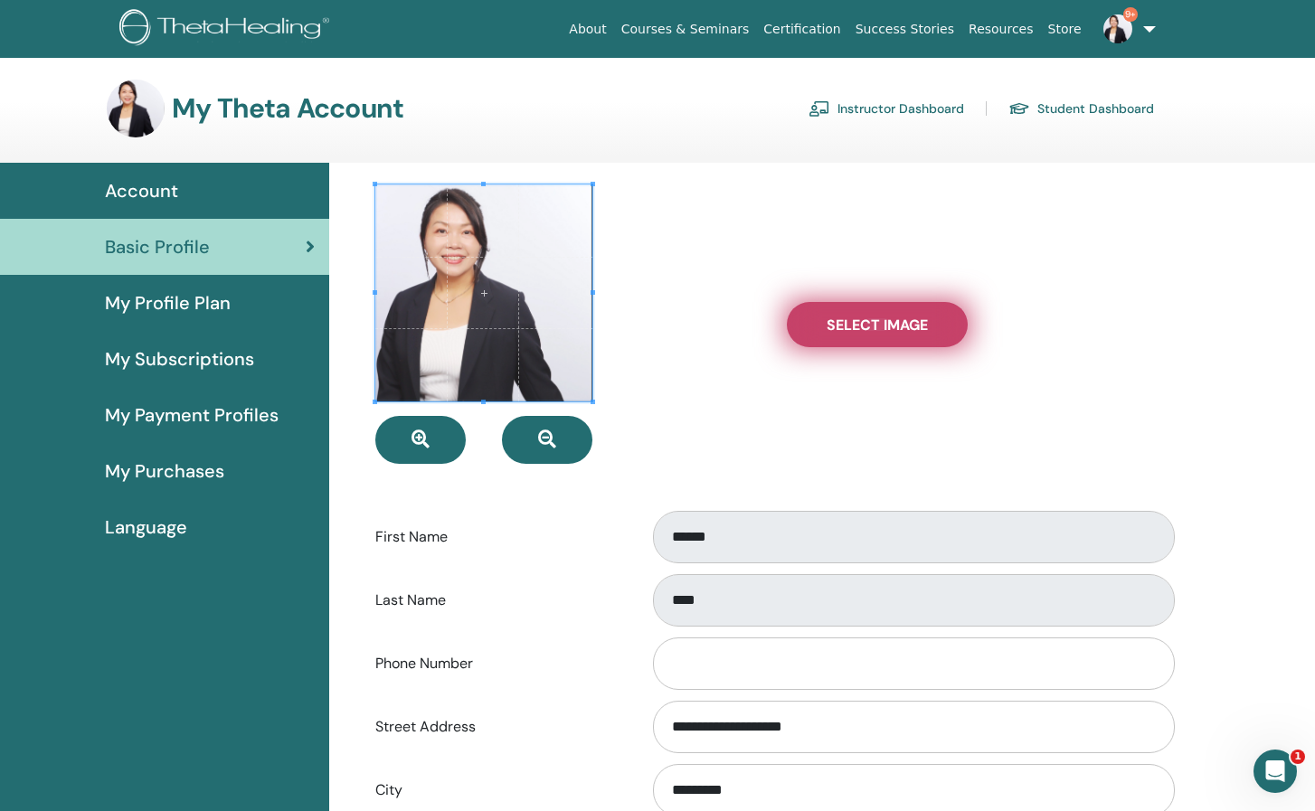
click at [872, 330] on span "Select Image" at bounding box center [876, 325] width 101 height 19
click at [872, 330] on input "Select Image" at bounding box center [877, 324] width 24 height 13
type input "**********"
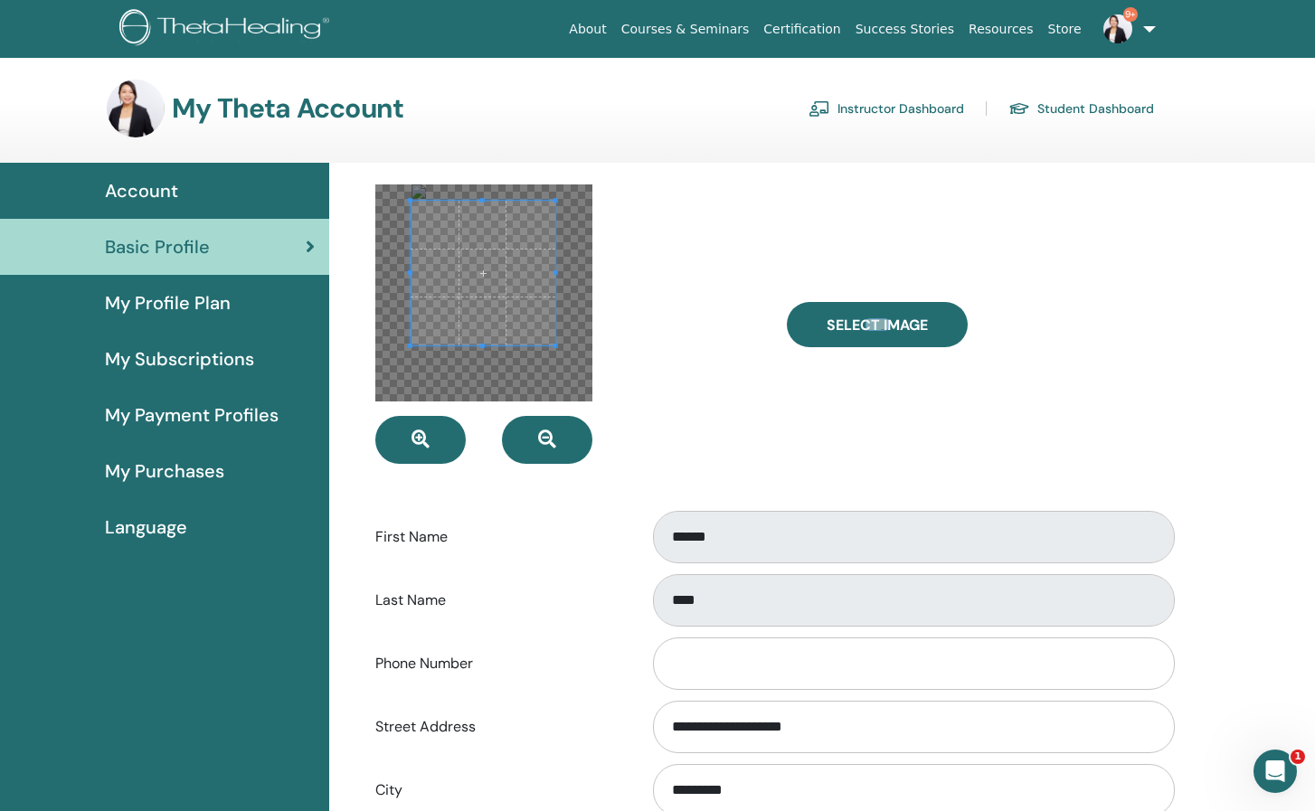
click at [472, 285] on span at bounding box center [482, 273] width 145 height 145
click at [842, 427] on div "Select Image" at bounding box center [978, 323] width 411 height 279
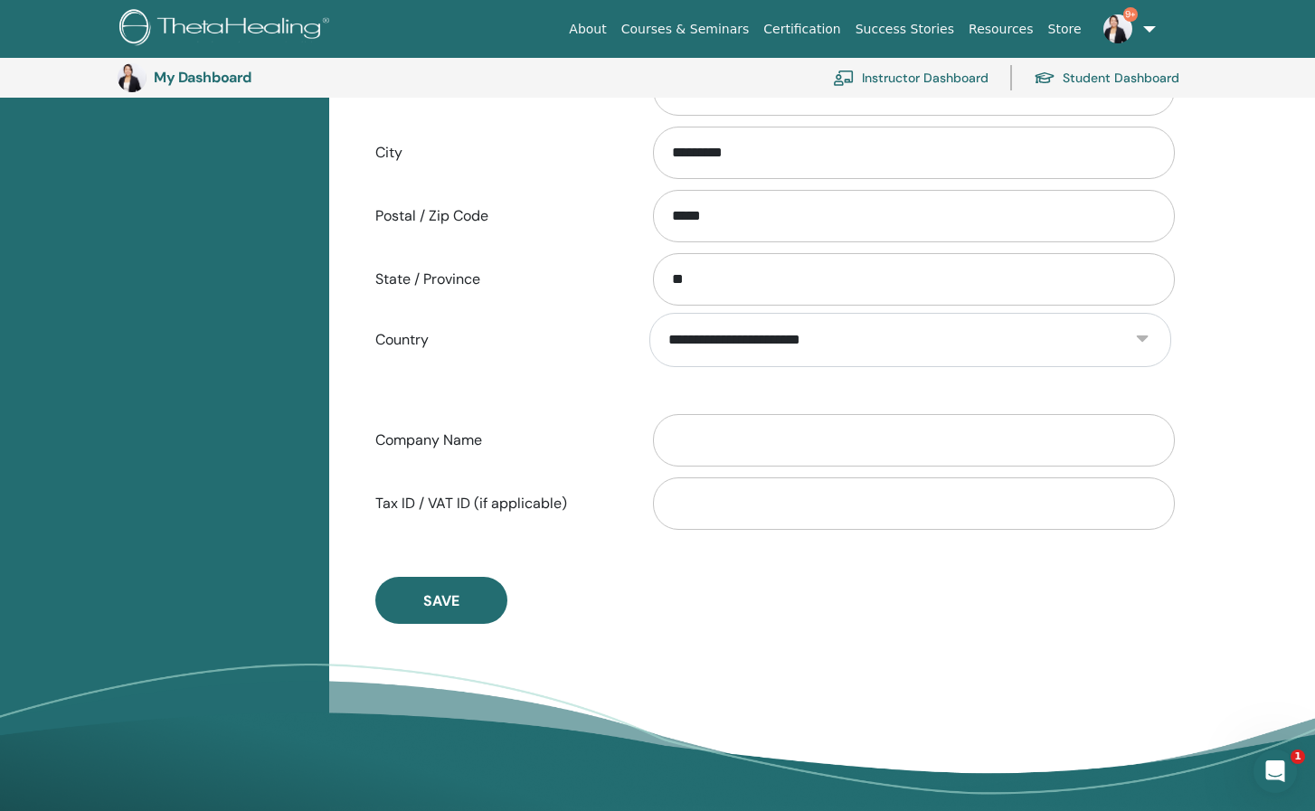
scroll to position [853, 0]
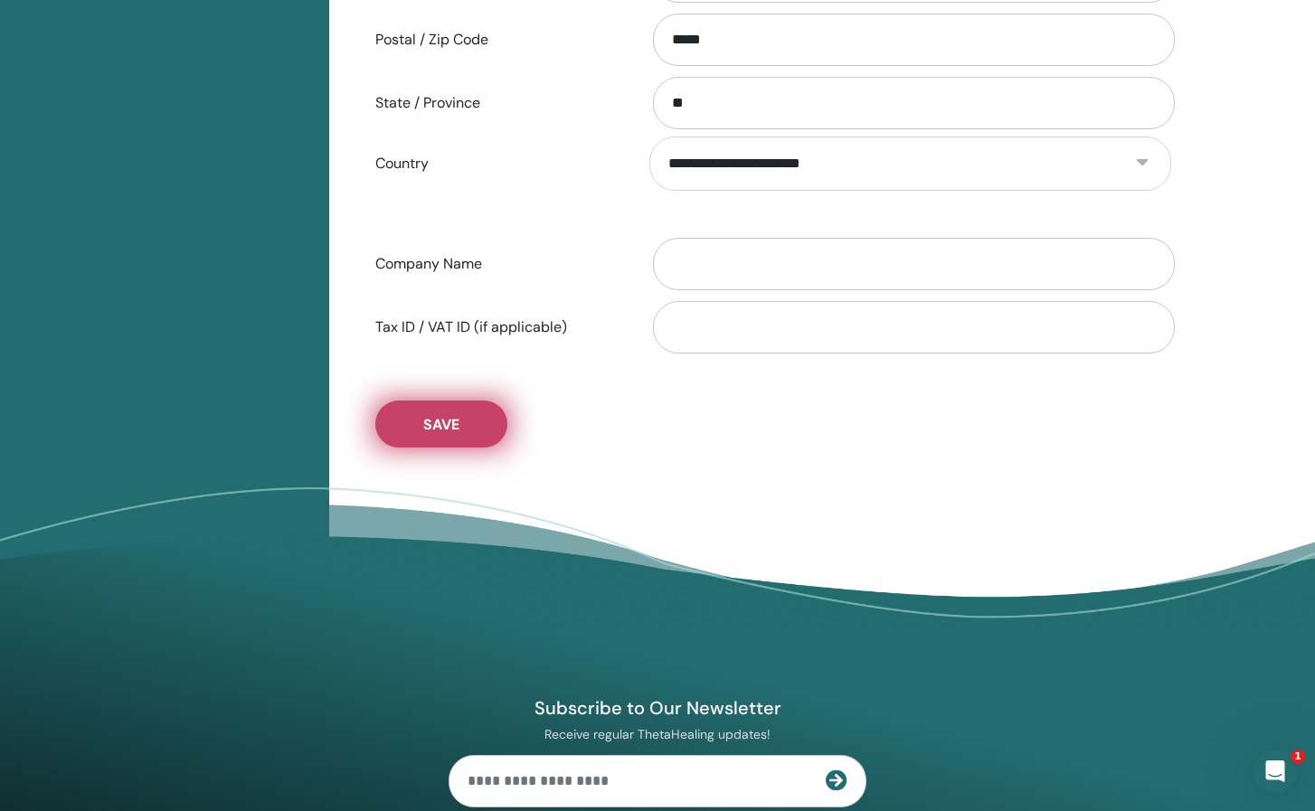
click at [443, 419] on span "Save" at bounding box center [441, 424] width 36 height 19
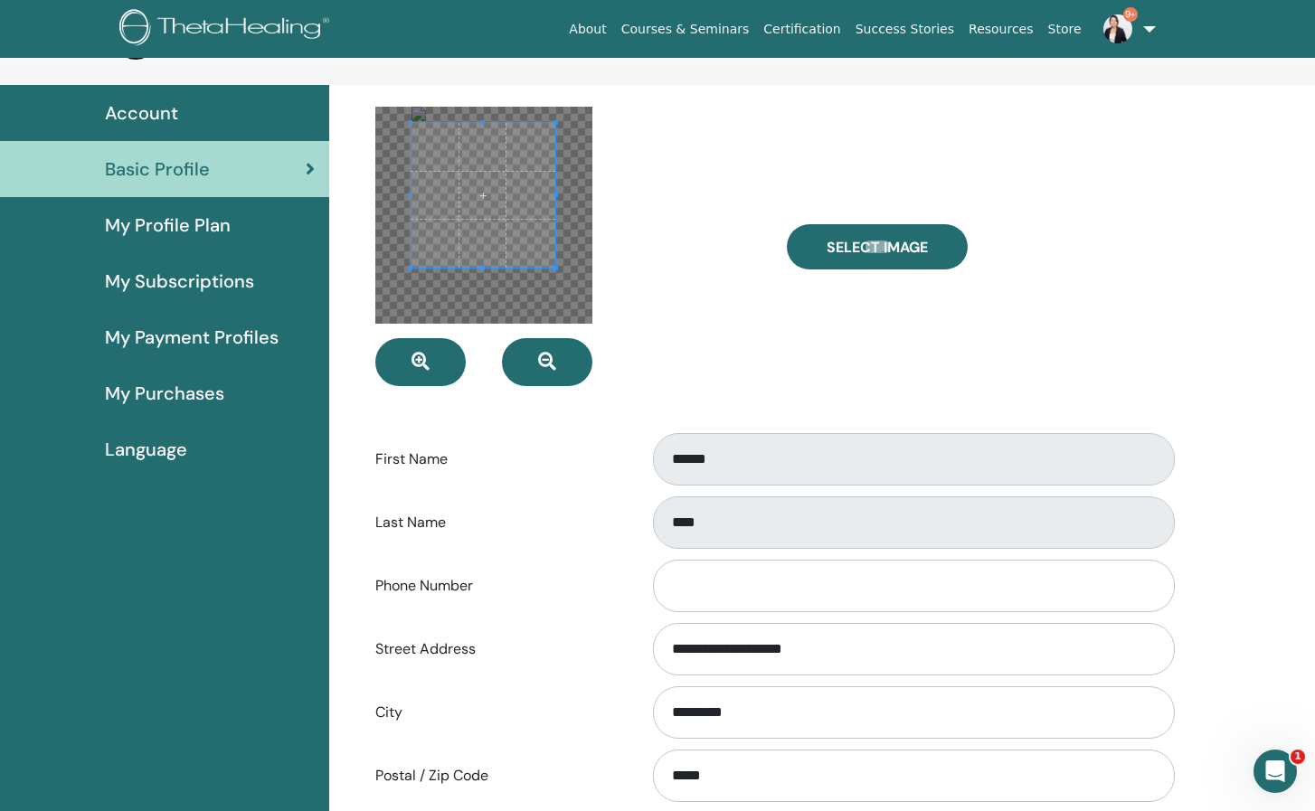
scroll to position [0, 0]
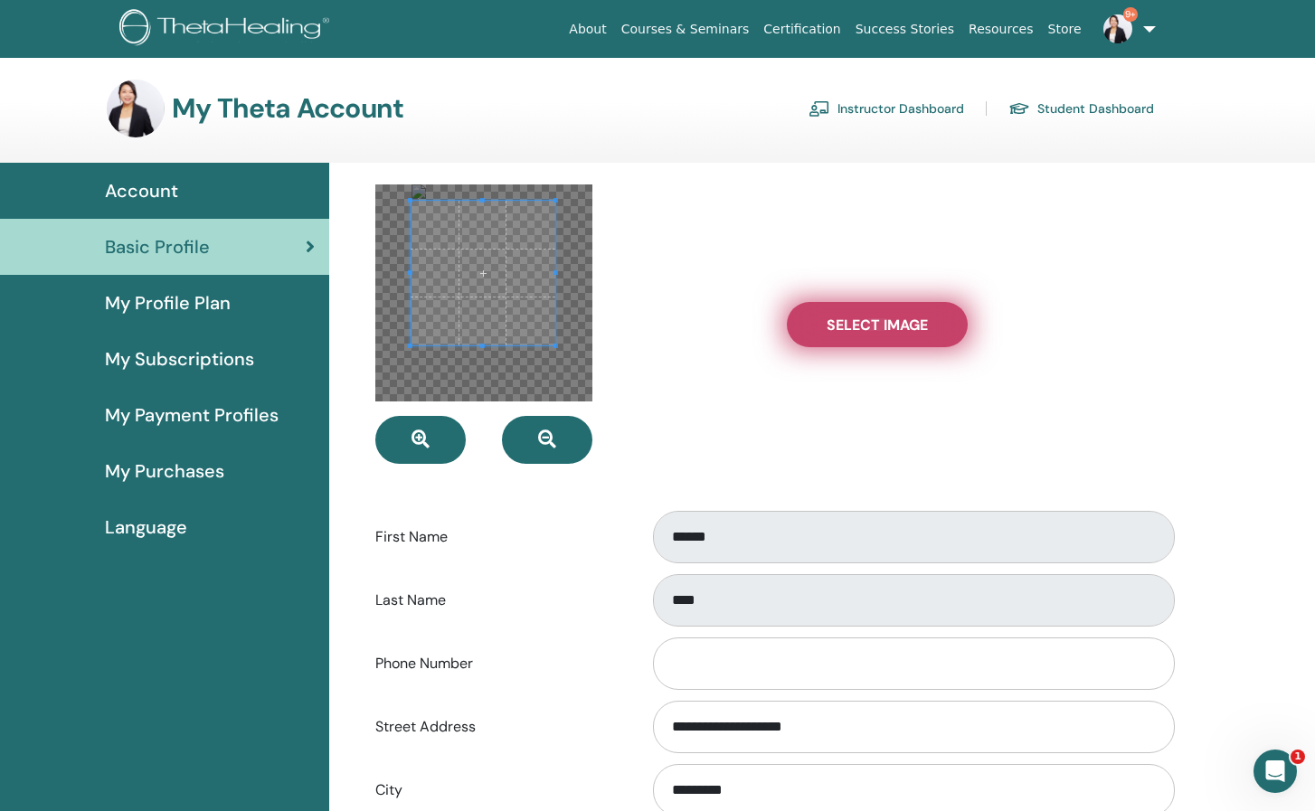
click at [895, 320] on span "Select Image" at bounding box center [876, 325] width 101 height 19
click at [889, 320] on input "Select Image" at bounding box center [877, 324] width 24 height 13
type input "**********"
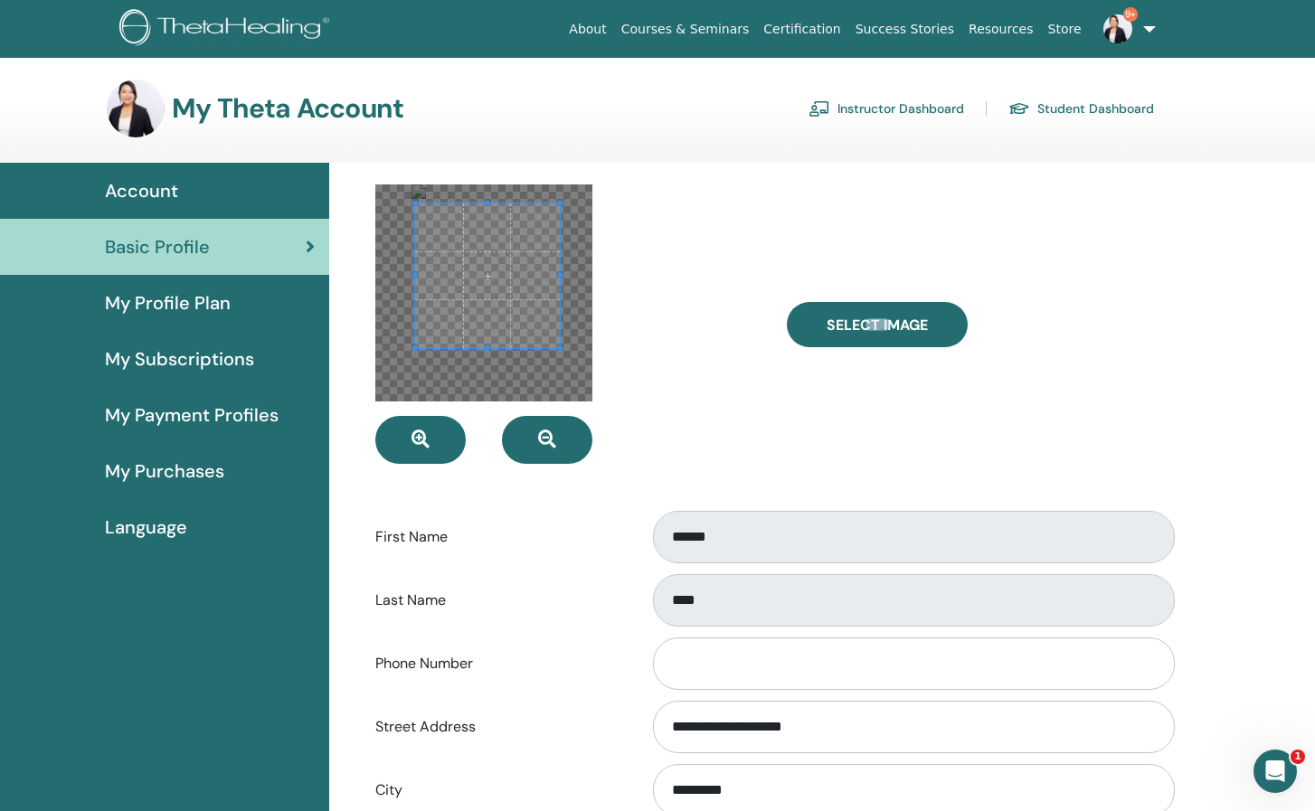
click at [529, 310] on span at bounding box center [487, 275] width 145 height 145
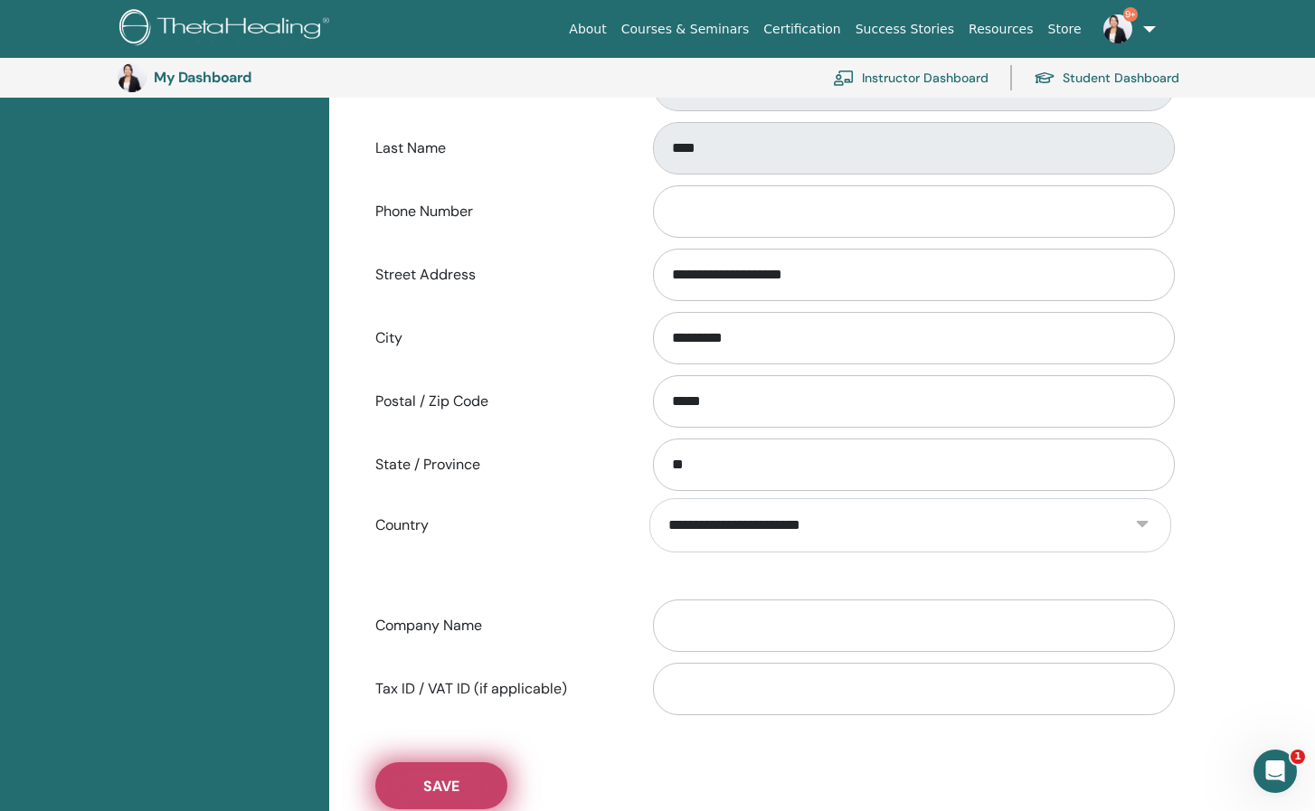
click at [463, 771] on button "Save" at bounding box center [441, 785] width 132 height 47
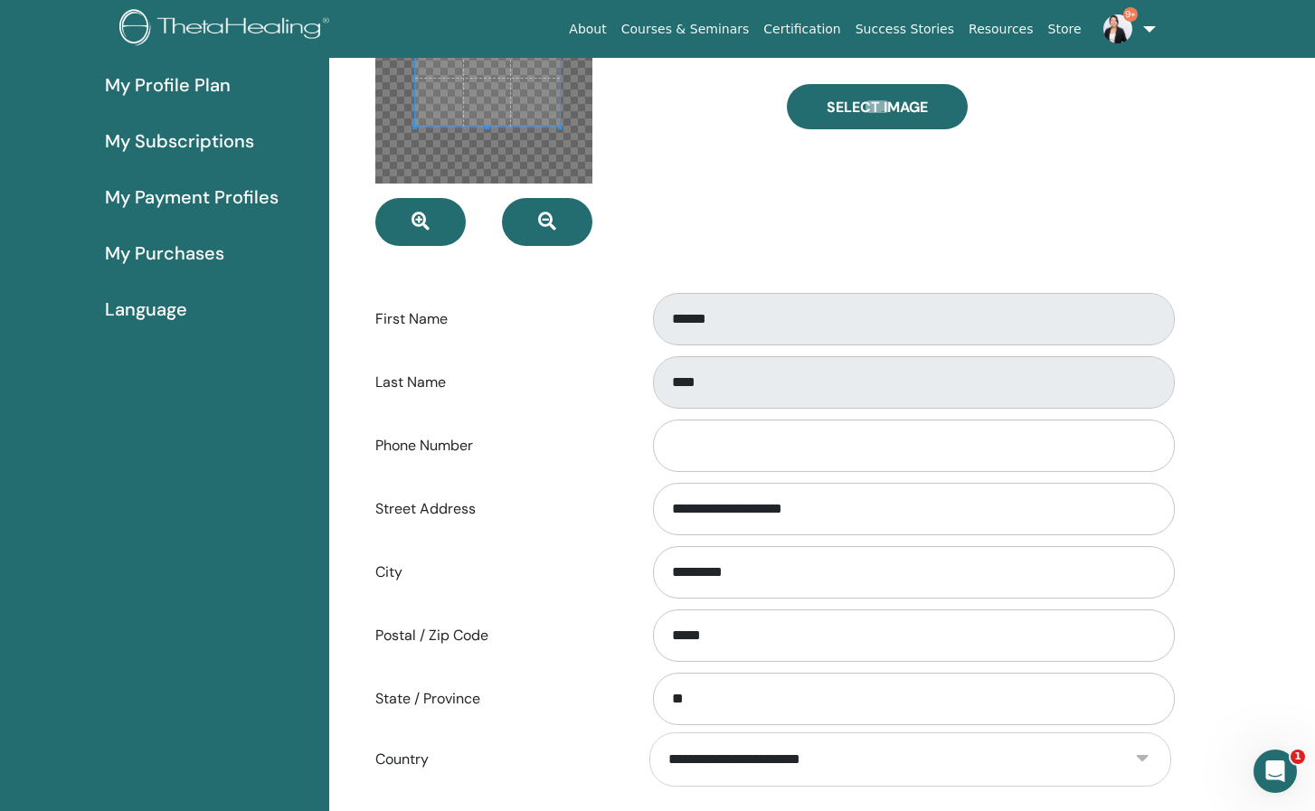
scroll to position [0, 0]
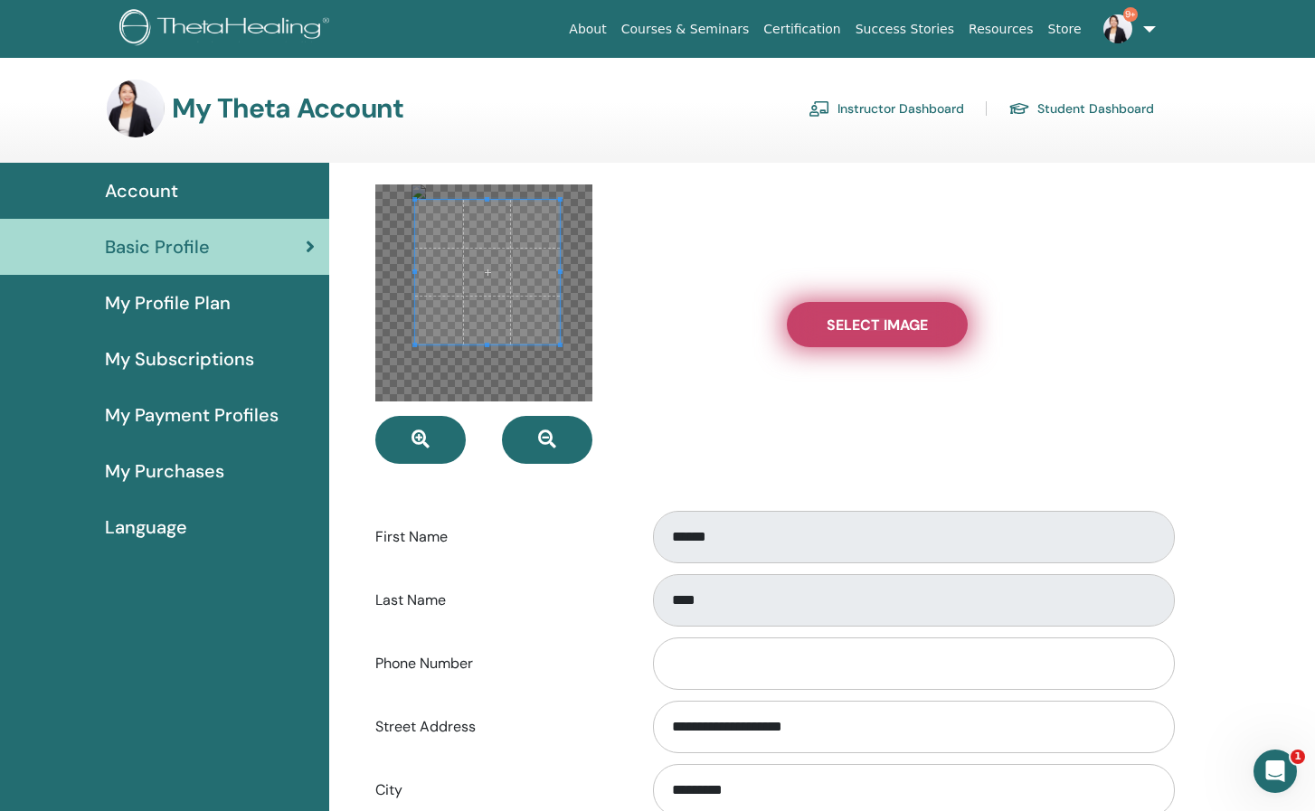
click at [906, 323] on span "Select Image" at bounding box center [876, 325] width 101 height 19
click at [889, 323] on input "Select Image" at bounding box center [877, 324] width 24 height 13
type input "**********"
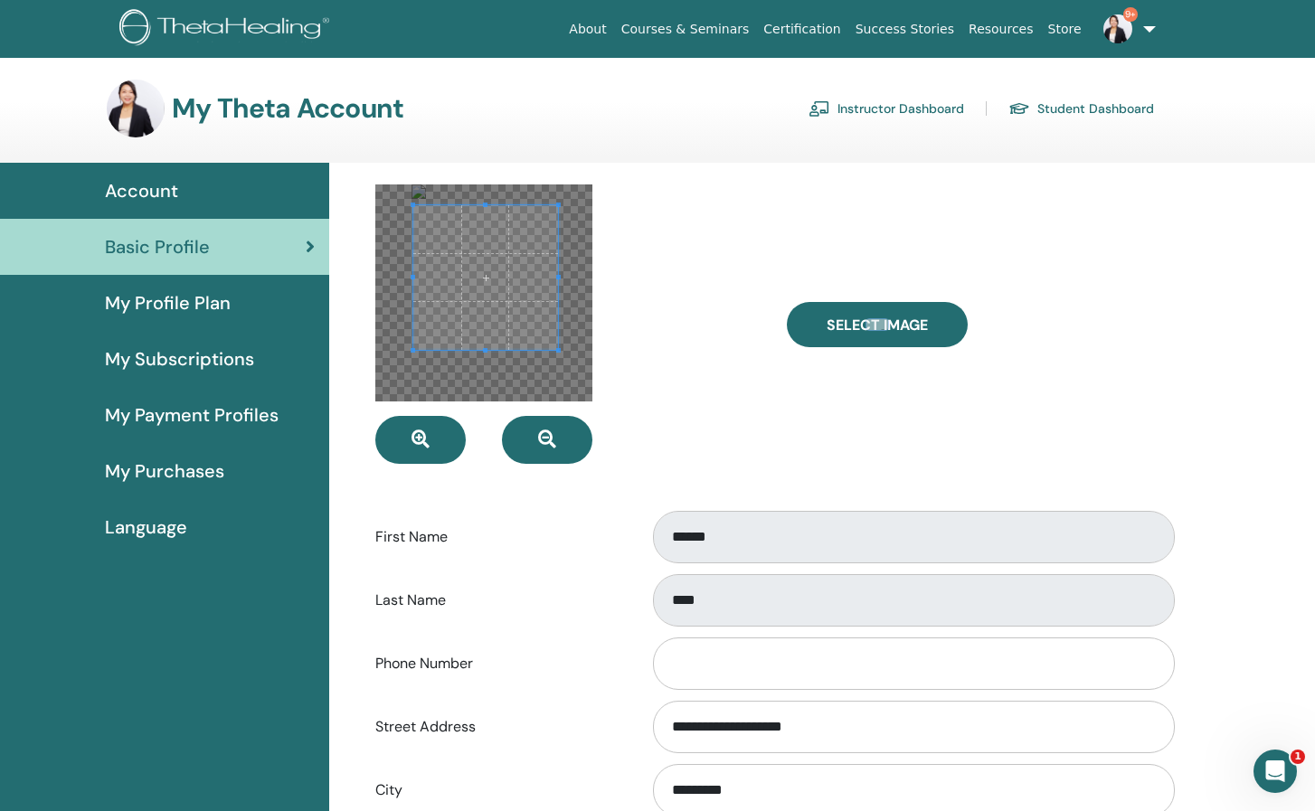
click at [467, 284] on span at bounding box center [485, 277] width 145 height 145
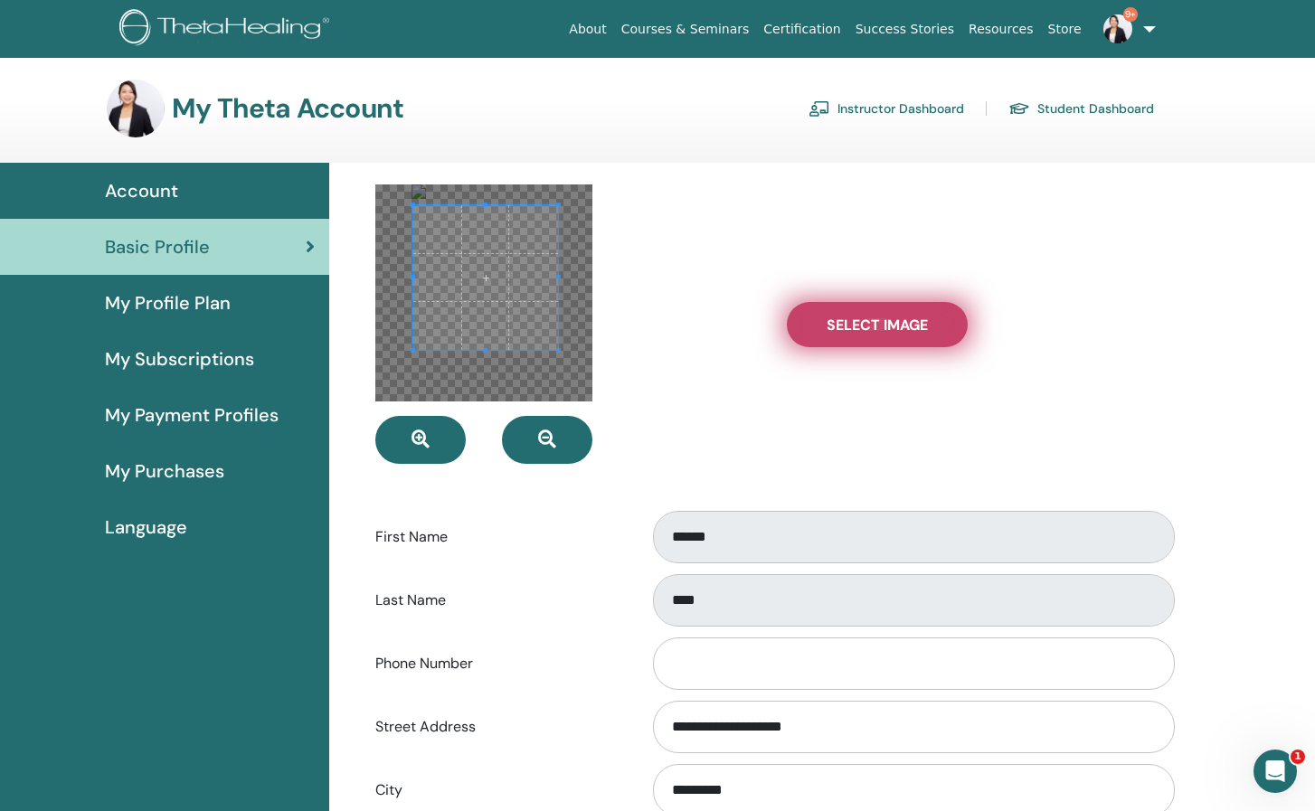
click at [850, 316] on span "Select Image" at bounding box center [876, 325] width 101 height 19
click at [865, 318] on input "Select Image" at bounding box center [877, 324] width 24 height 13
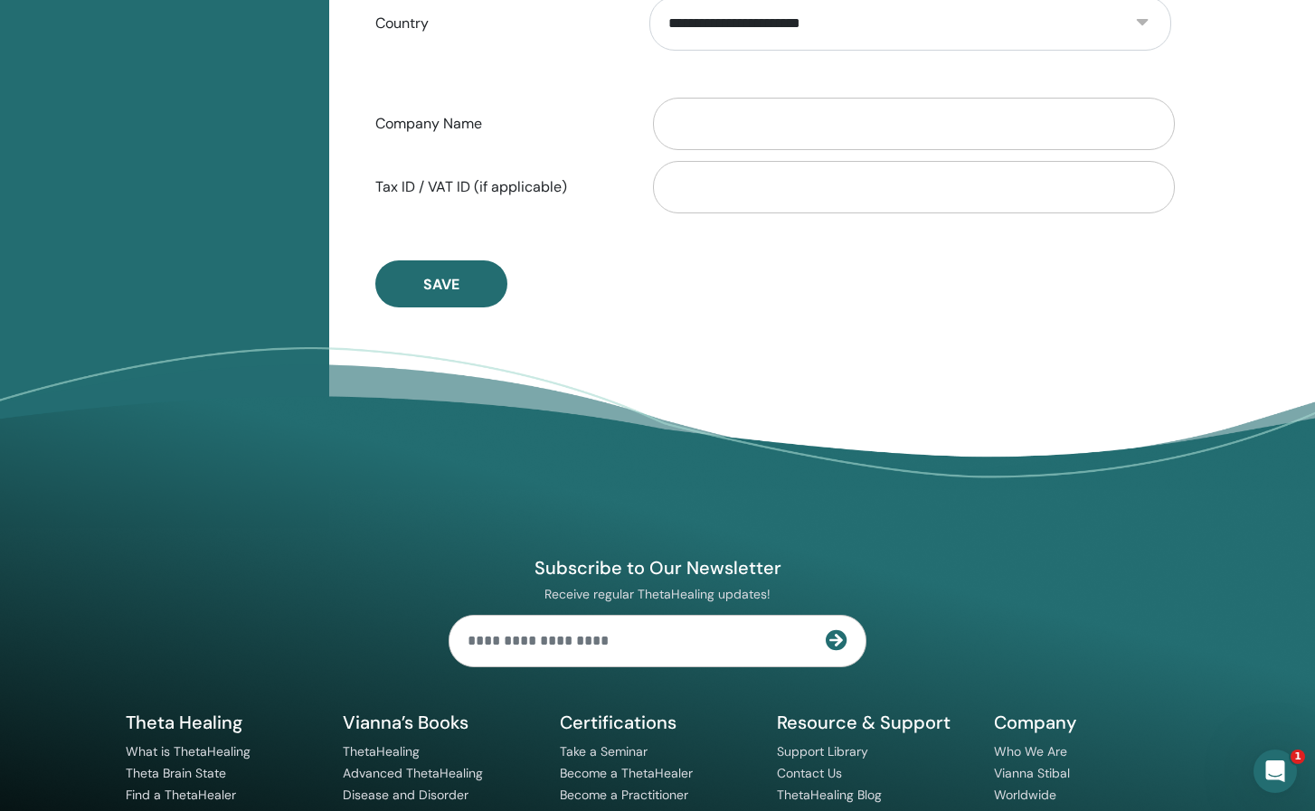
scroll to position [1128, 0]
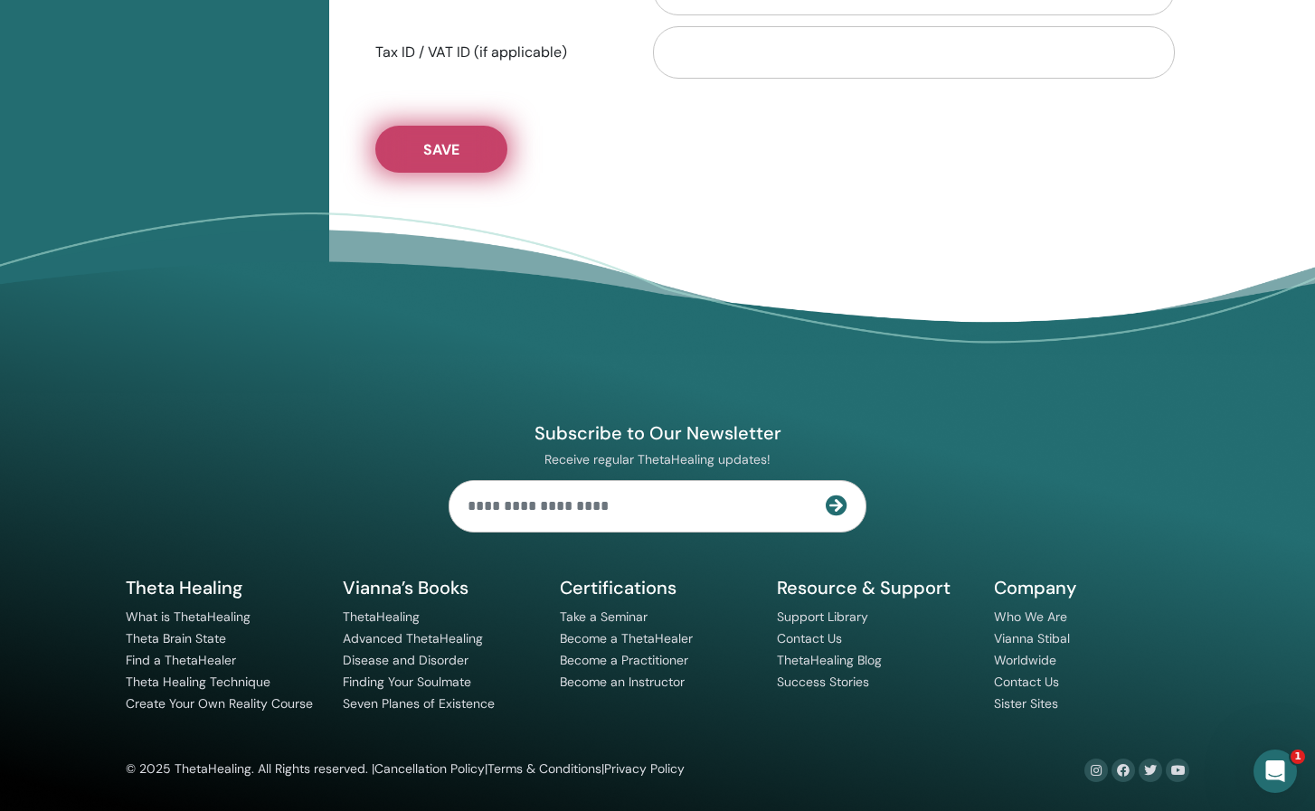
click at [451, 139] on button "Save" at bounding box center [441, 149] width 132 height 47
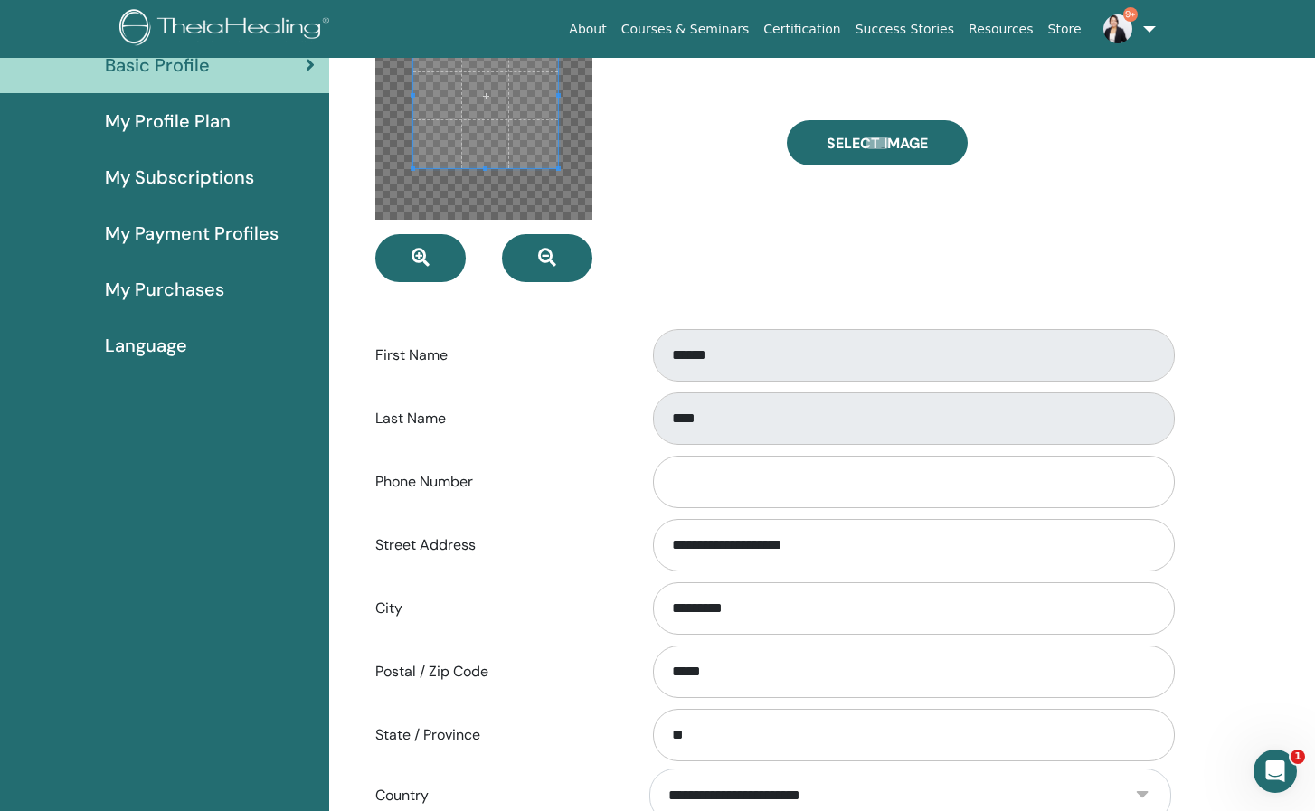
scroll to position [0, 0]
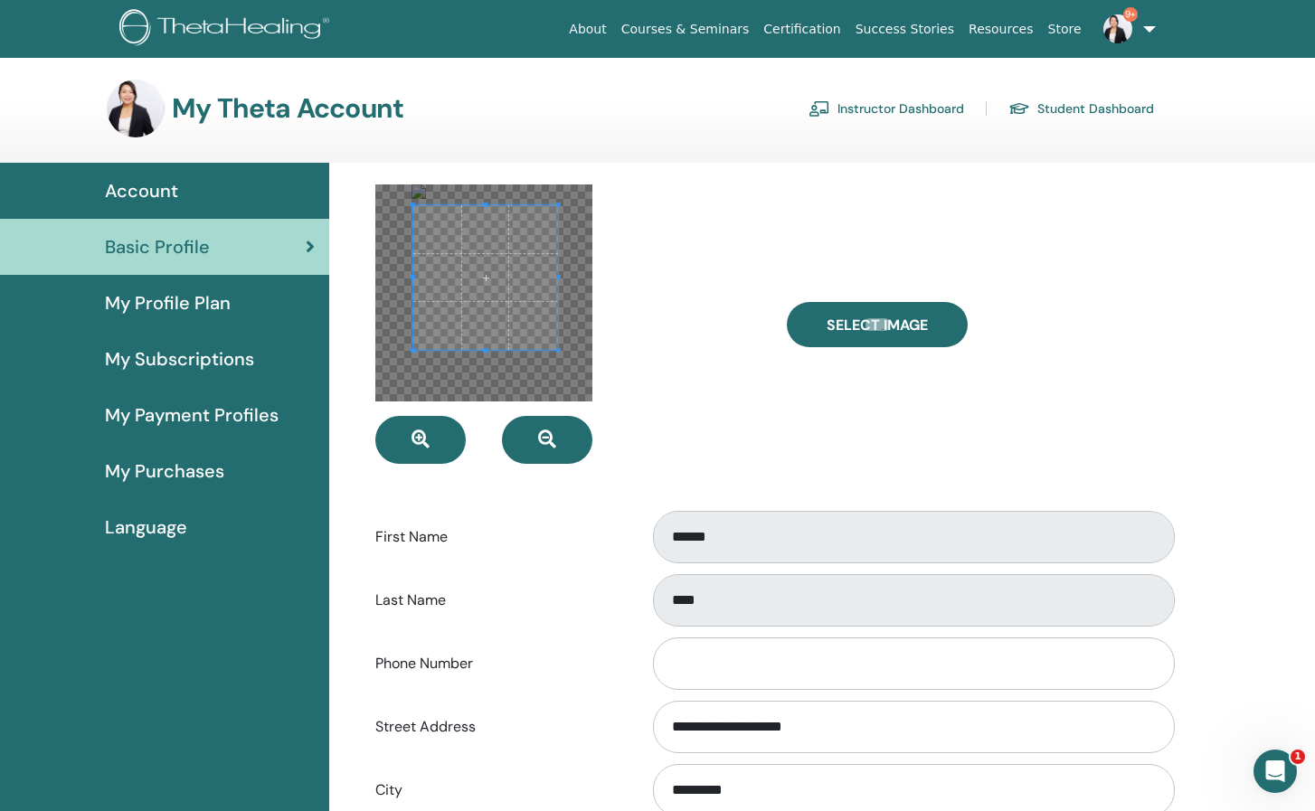
click at [1145, 27] on link "9+" at bounding box center [1126, 29] width 74 height 58
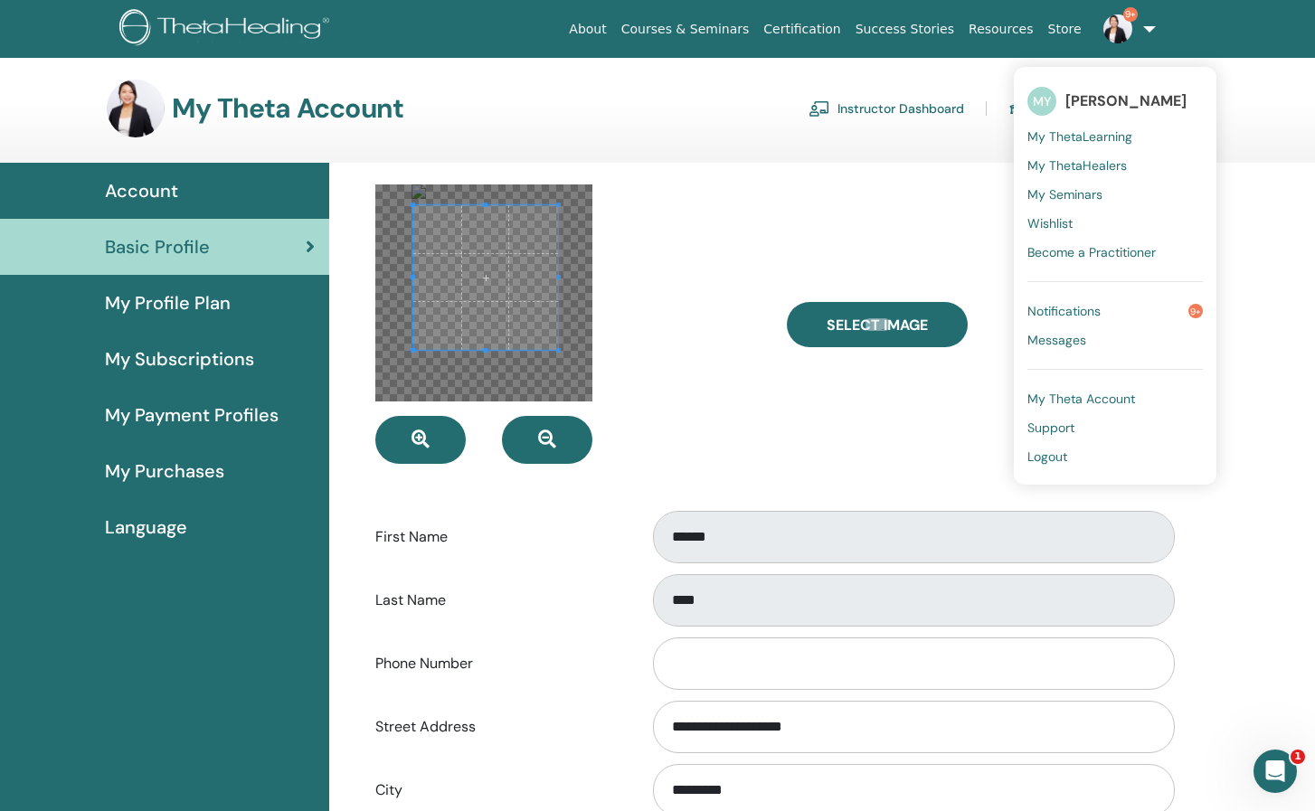
click at [1122, 128] on span "My ThetaLearning" at bounding box center [1079, 136] width 105 height 16
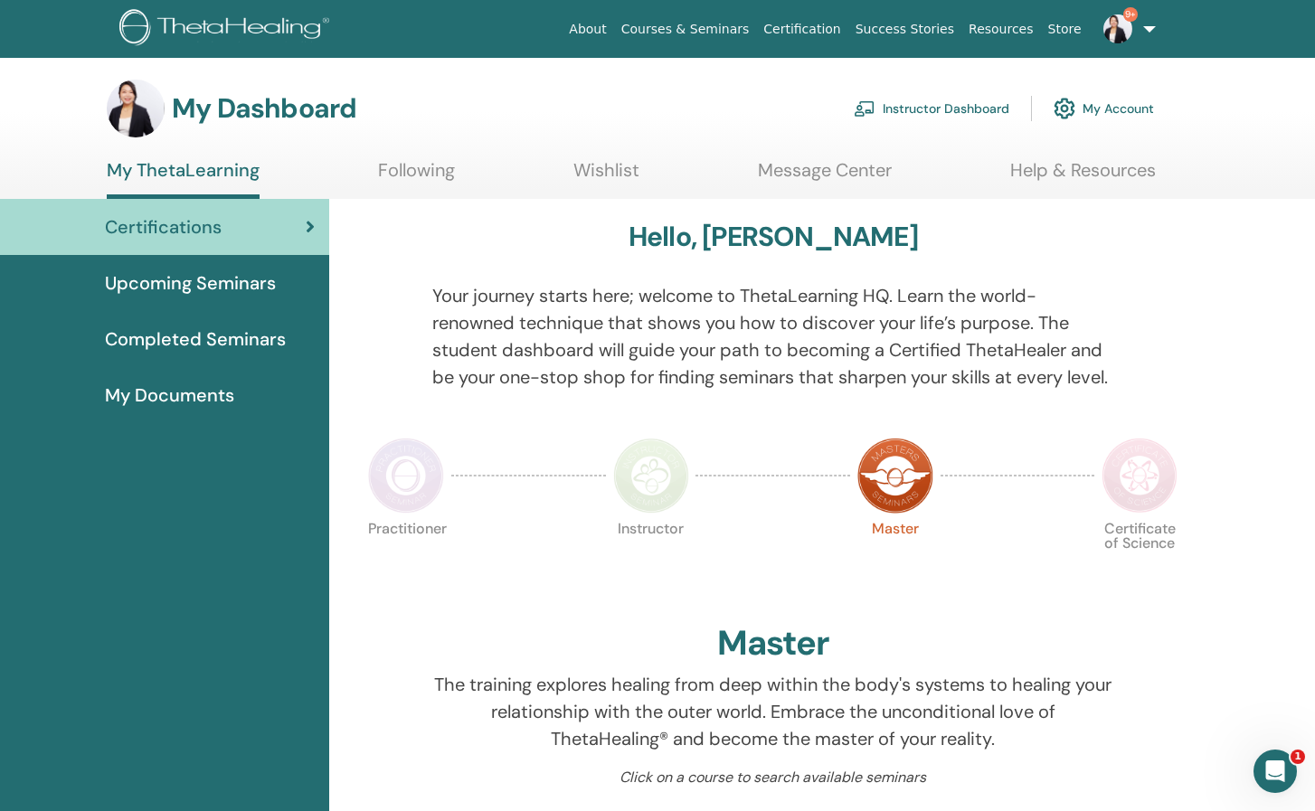
click at [1147, 33] on link "9+" at bounding box center [1126, 29] width 74 height 58
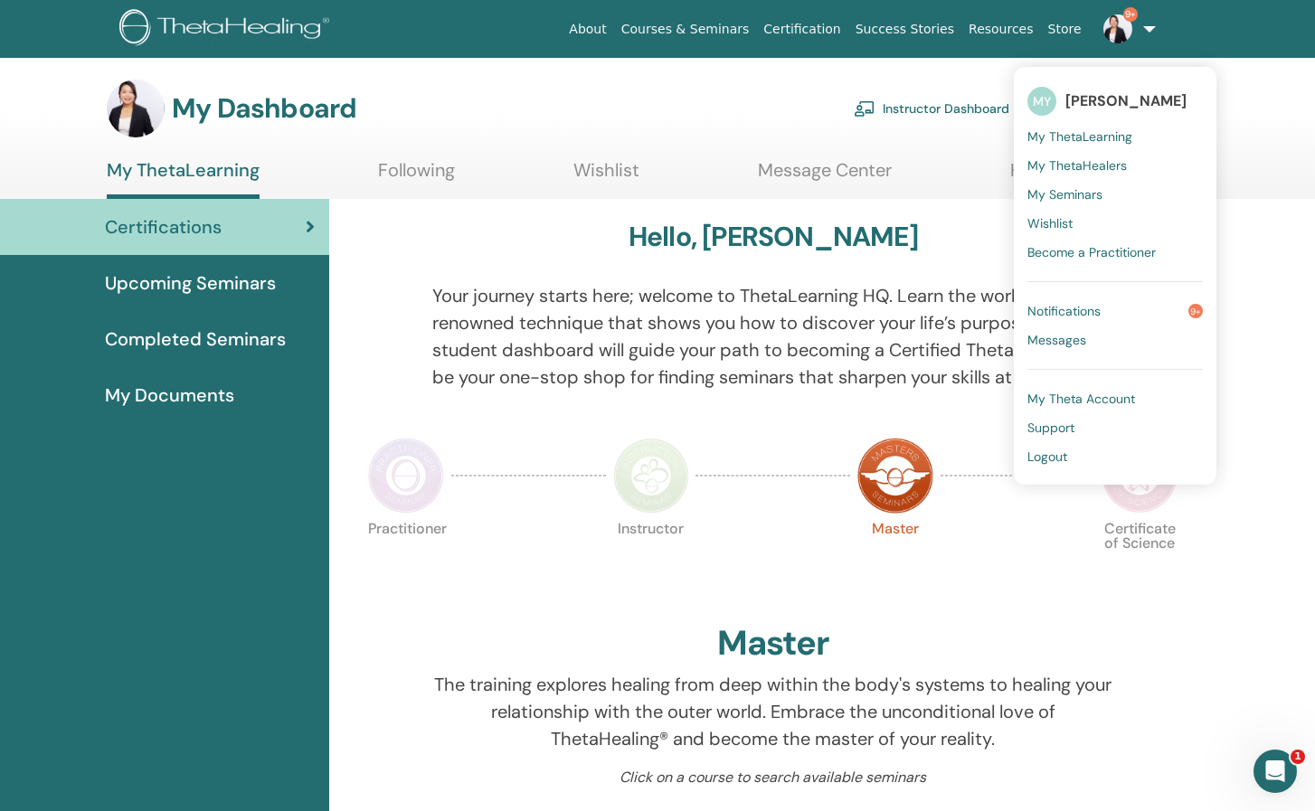
click at [1108, 159] on span "My ThetaHealers" at bounding box center [1076, 165] width 99 height 16
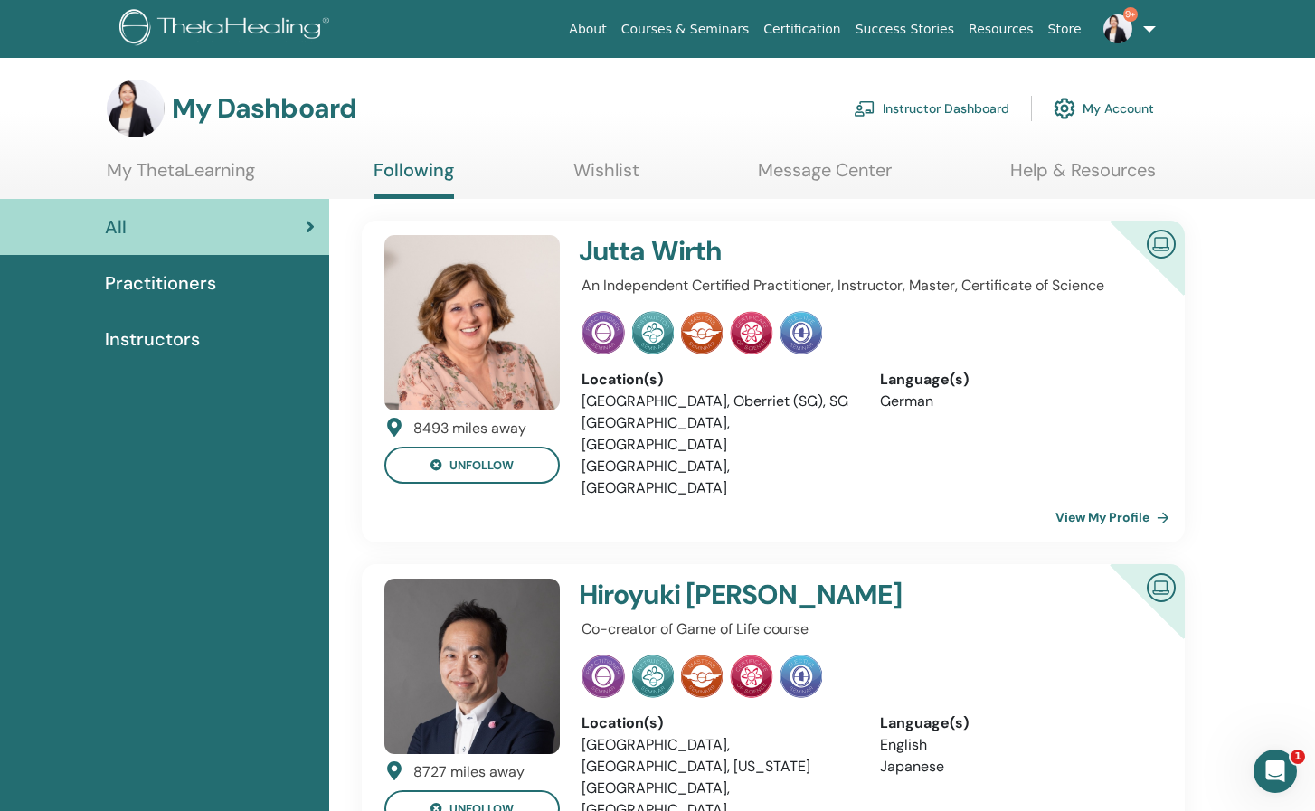
click at [1122, 119] on link "My Account" at bounding box center [1103, 109] width 100 height 40
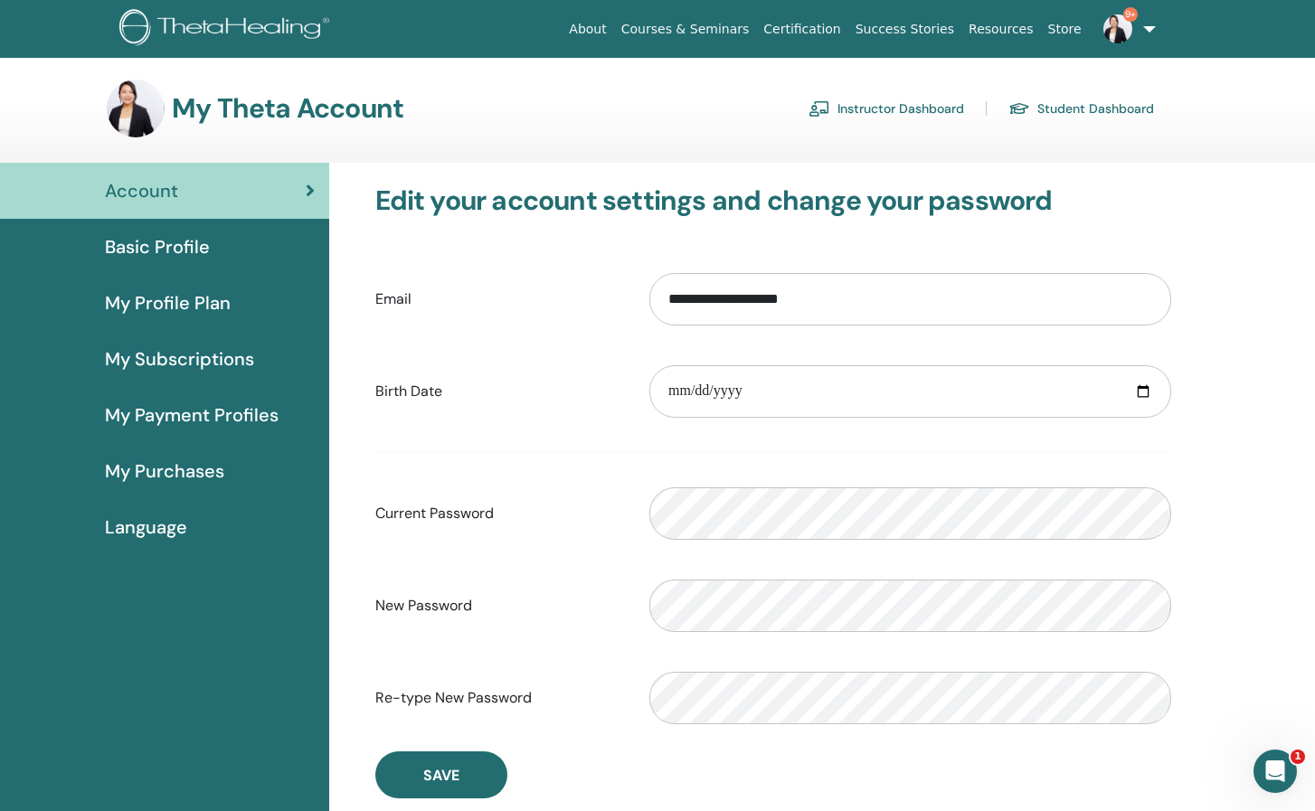
scroll to position [90, 0]
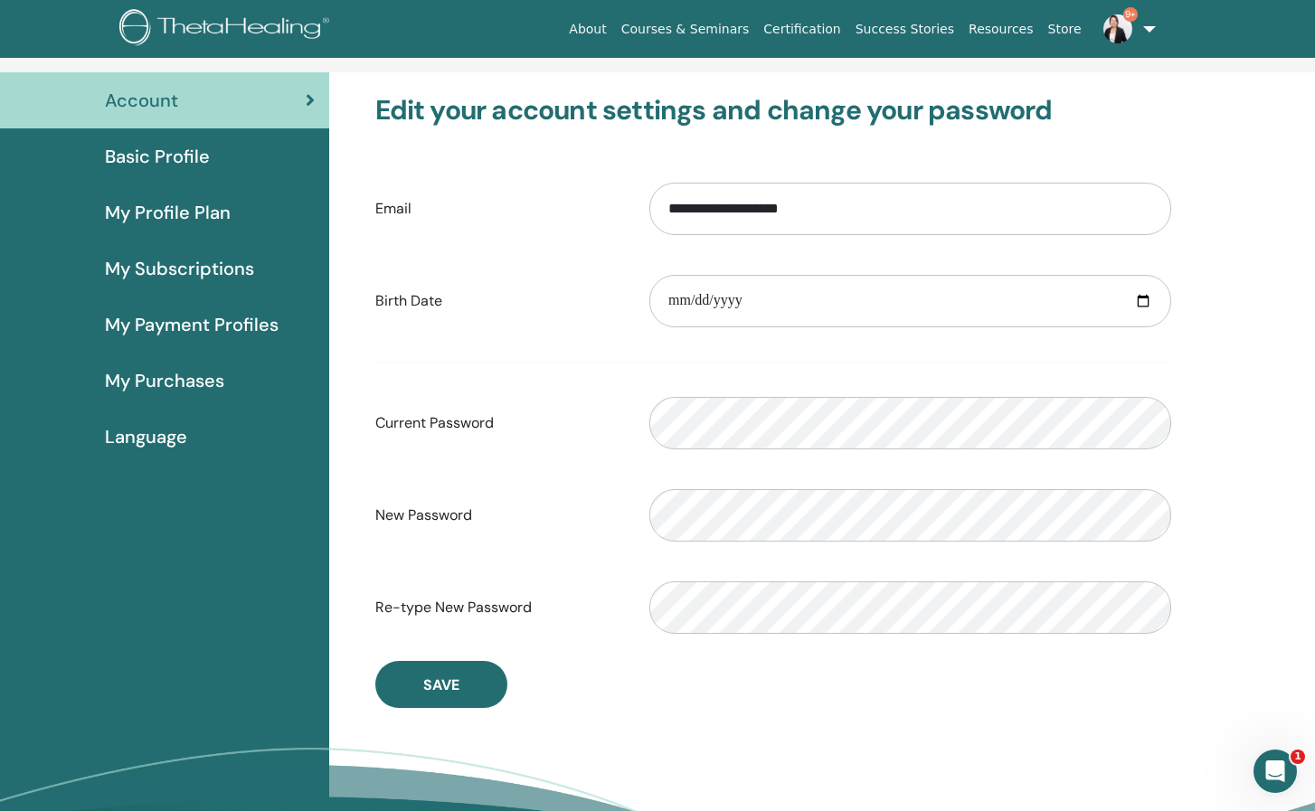
click at [193, 152] on span "Basic Profile" at bounding box center [157, 156] width 105 height 27
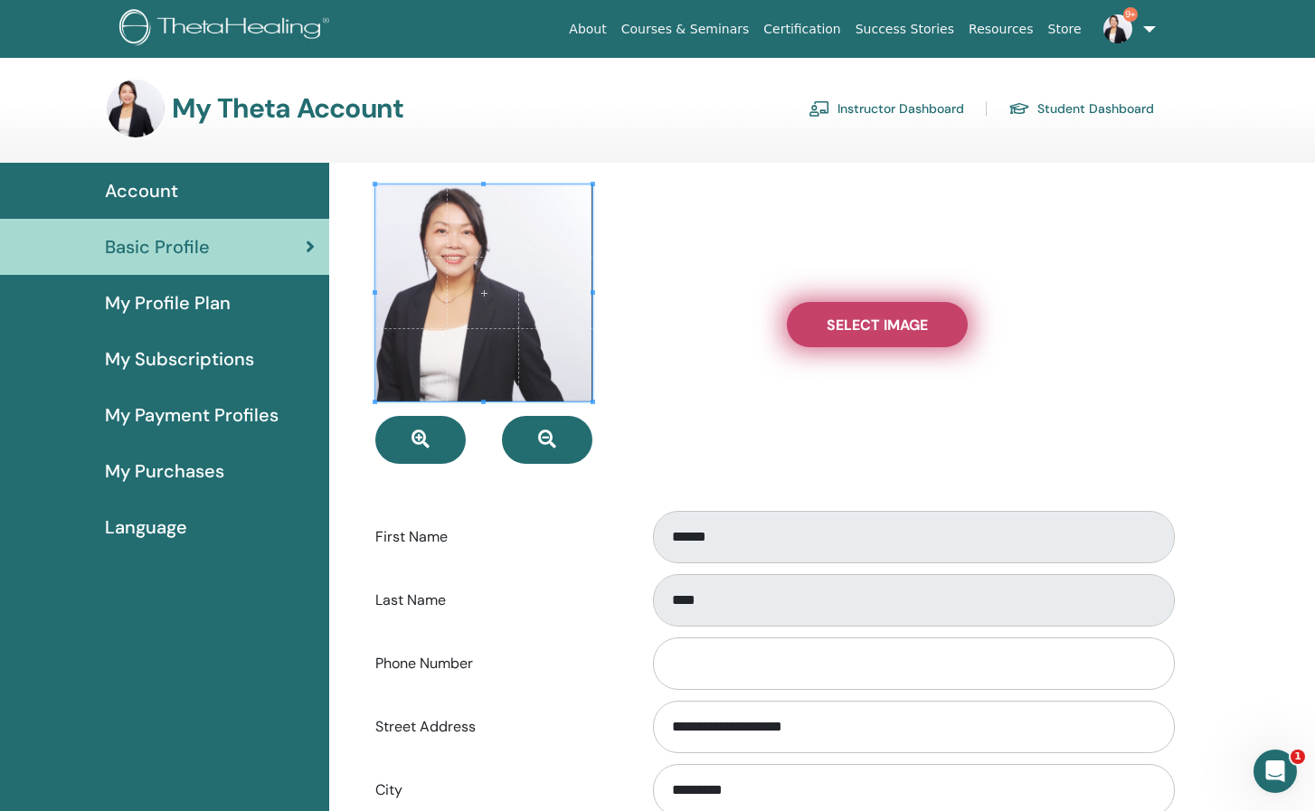
click at [819, 328] on label "Select Image" at bounding box center [877, 324] width 181 height 45
click at [865, 328] on input "Select Image" at bounding box center [877, 324] width 24 height 13
type input "**********"
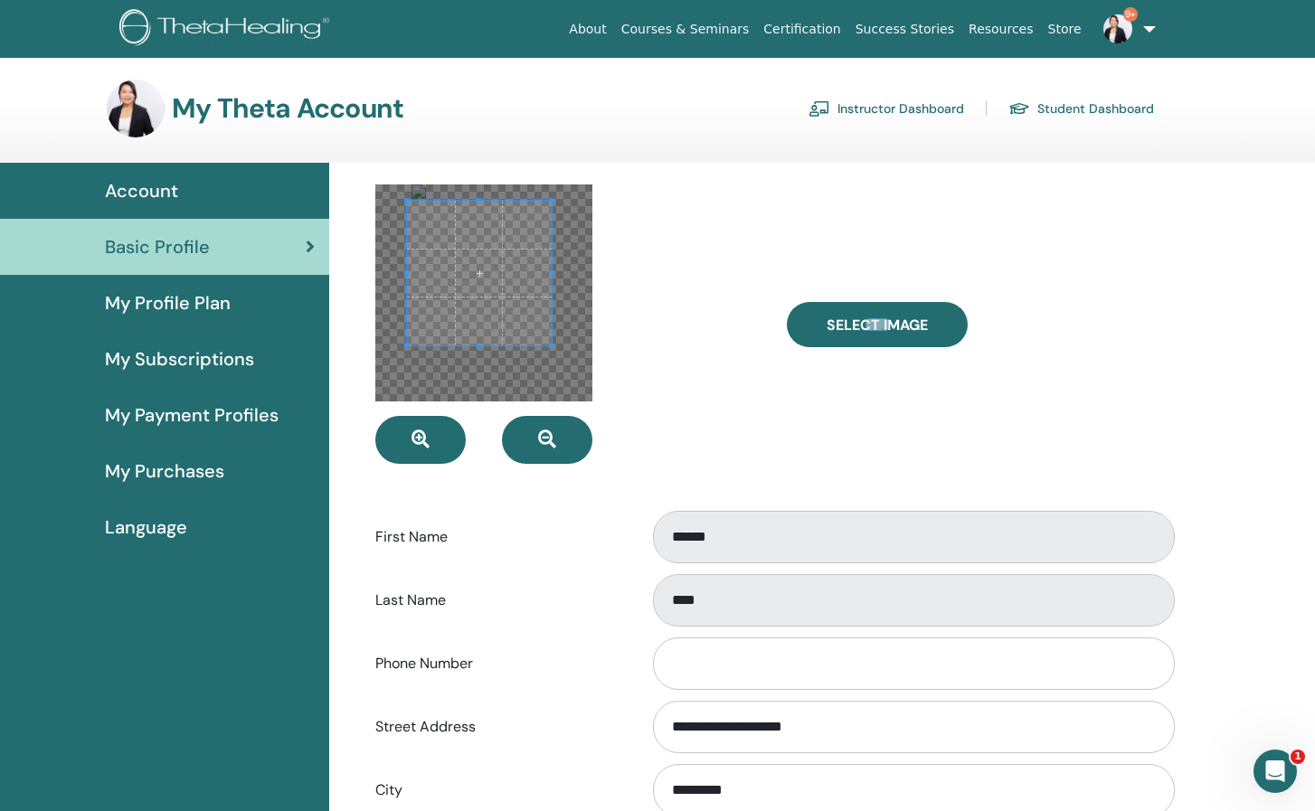
click at [467, 277] on span at bounding box center [479, 273] width 145 height 145
click at [858, 410] on div "Select Image" at bounding box center [978, 323] width 411 height 279
click at [499, 283] on span at bounding box center [483, 271] width 145 height 145
click at [813, 410] on div "Select Image" at bounding box center [978, 323] width 411 height 279
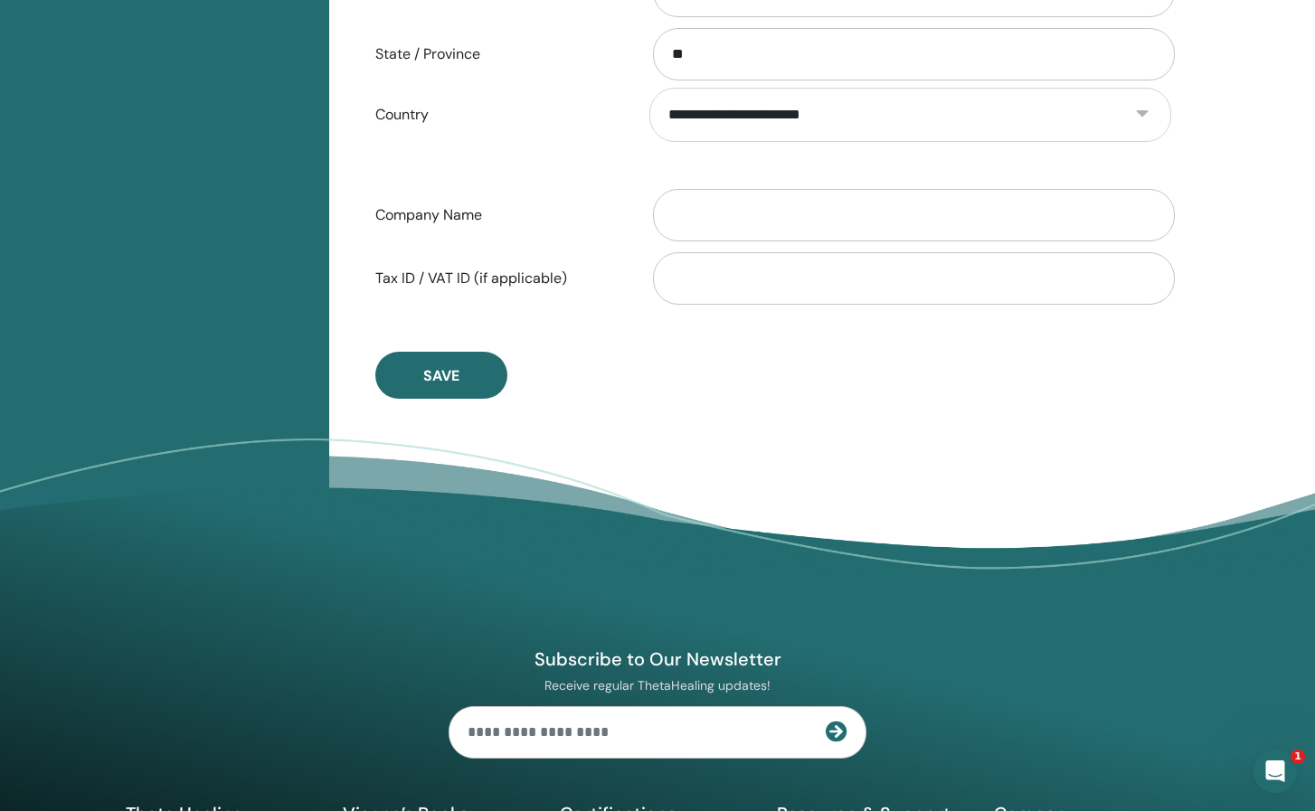
scroll to position [944, 0]
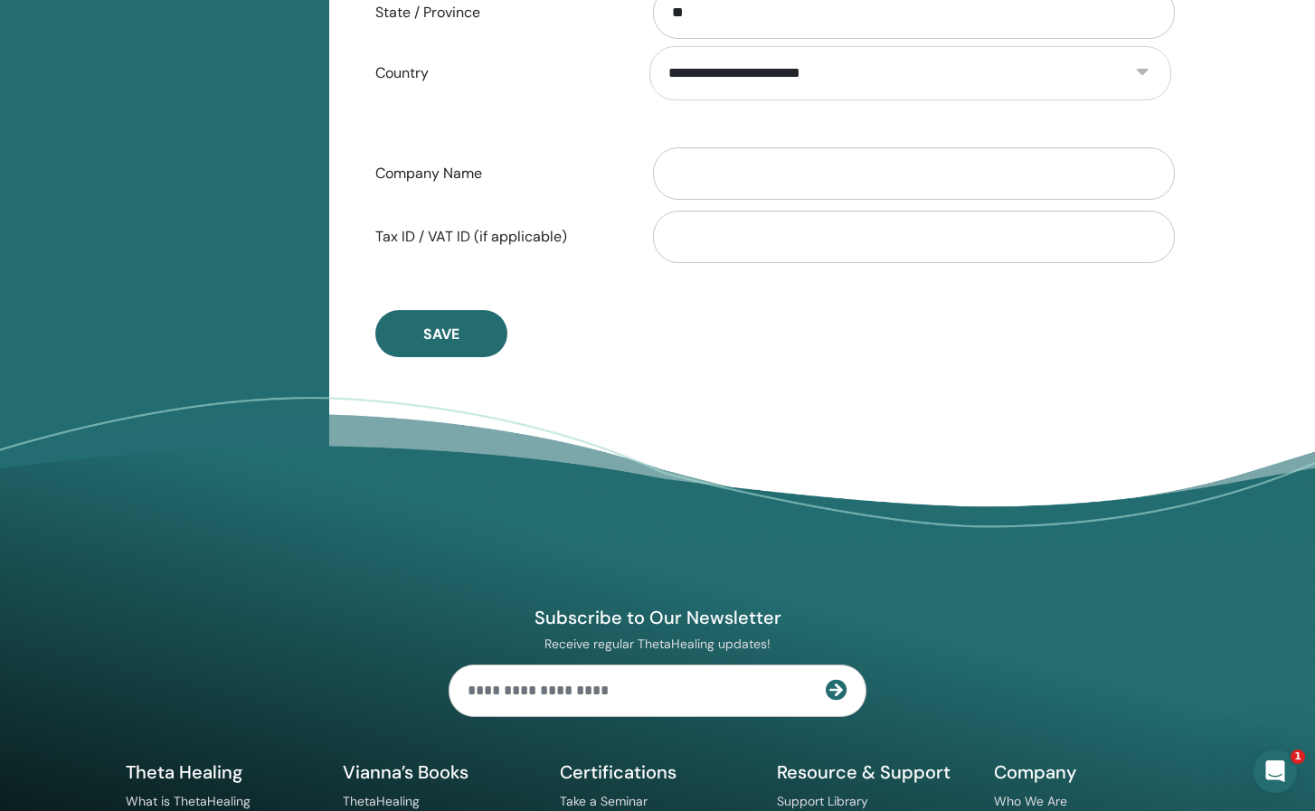
click at [427, 323] on button "Save" at bounding box center [441, 333] width 132 height 47
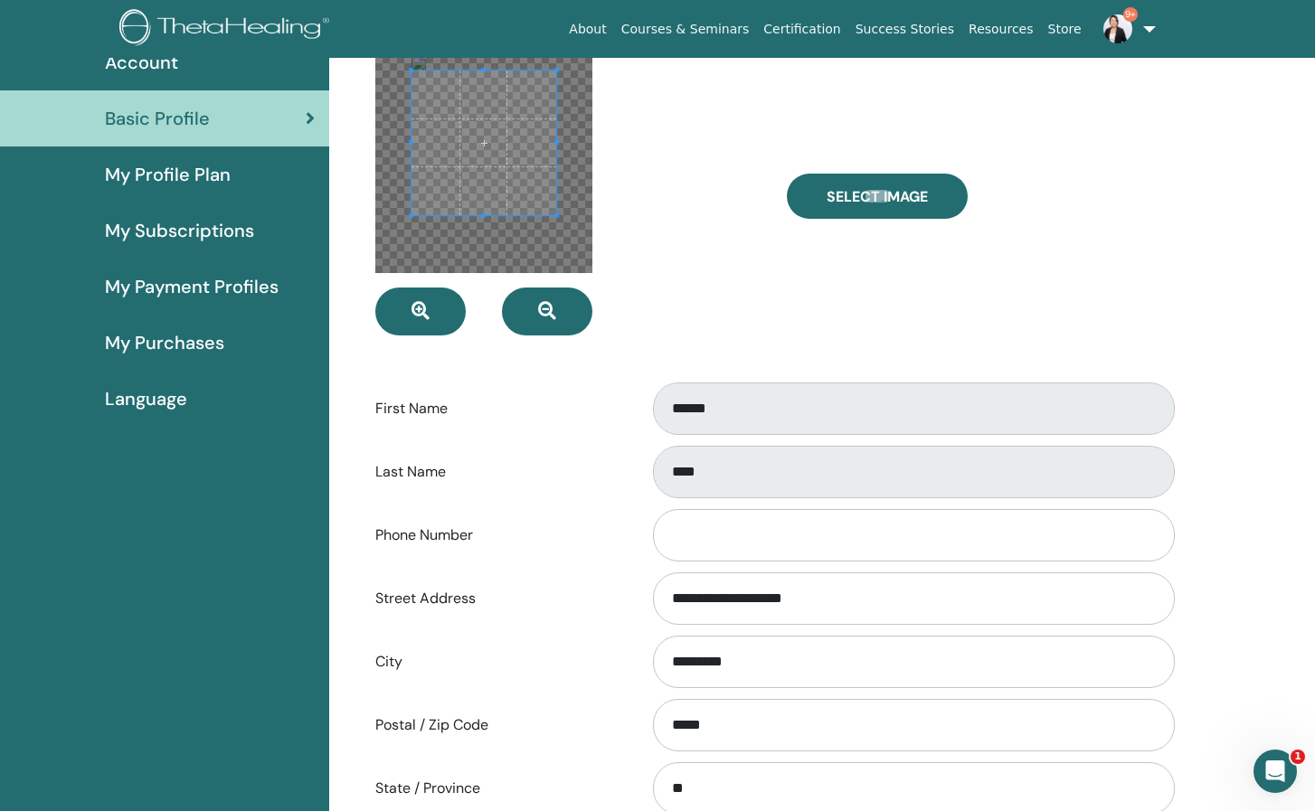
scroll to position [0, 0]
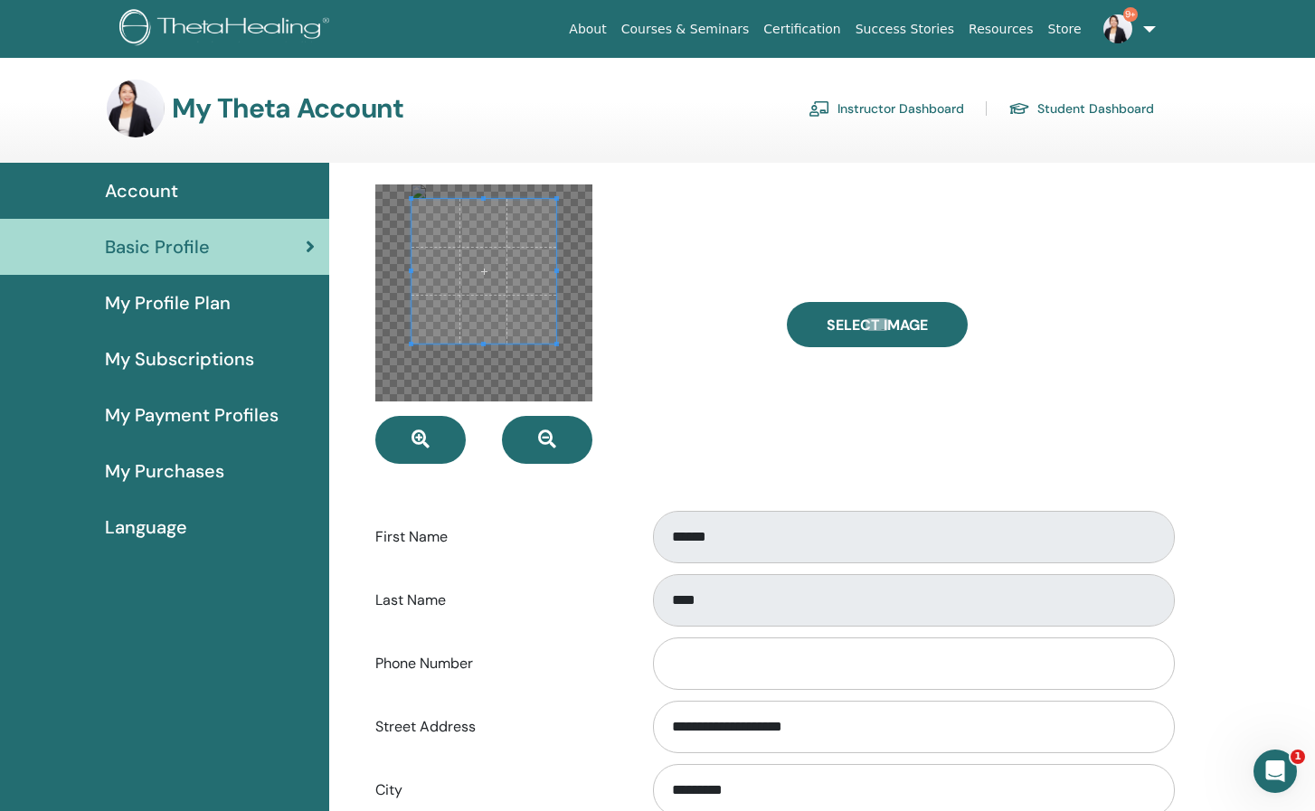
click at [1155, 24] on link "9+" at bounding box center [1126, 29] width 74 height 58
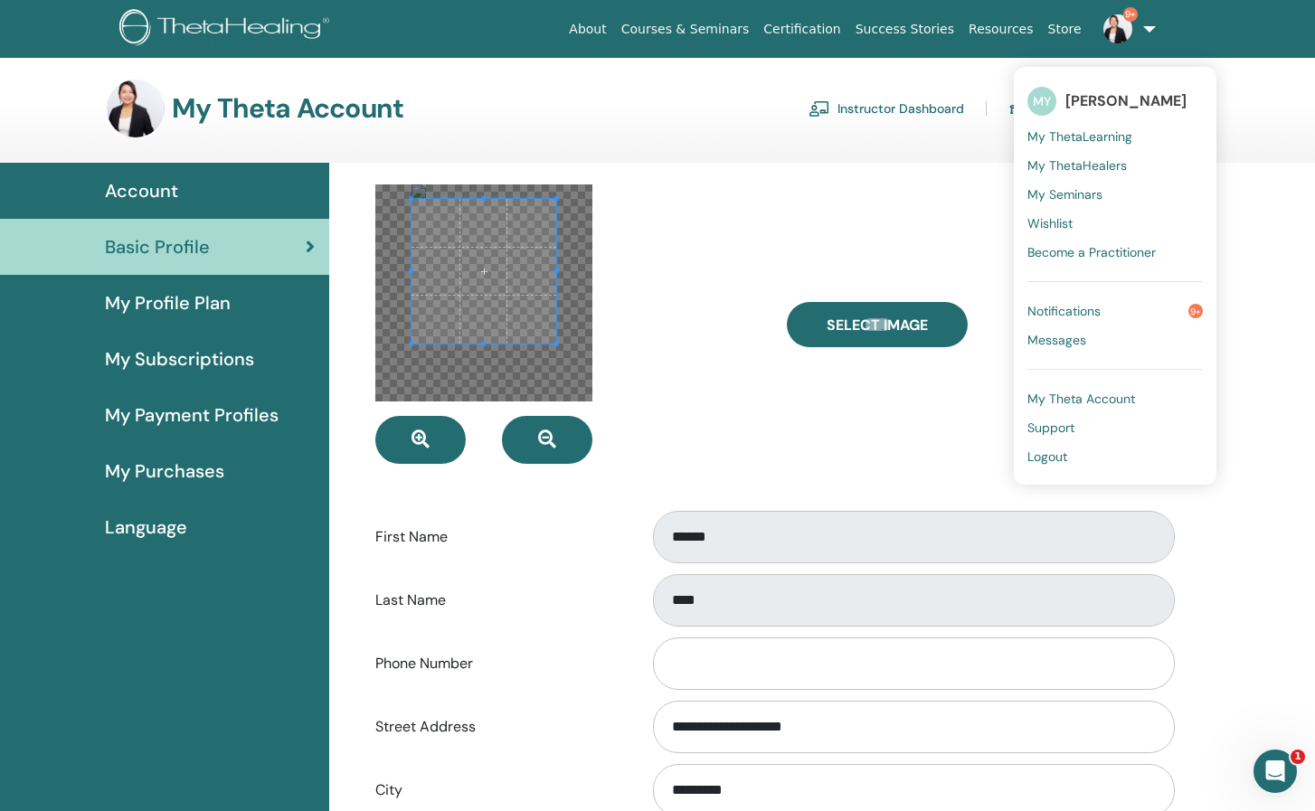
click at [1124, 401] on span "My Theta Account" at bounding box center [1081, 399] width 108 height 16
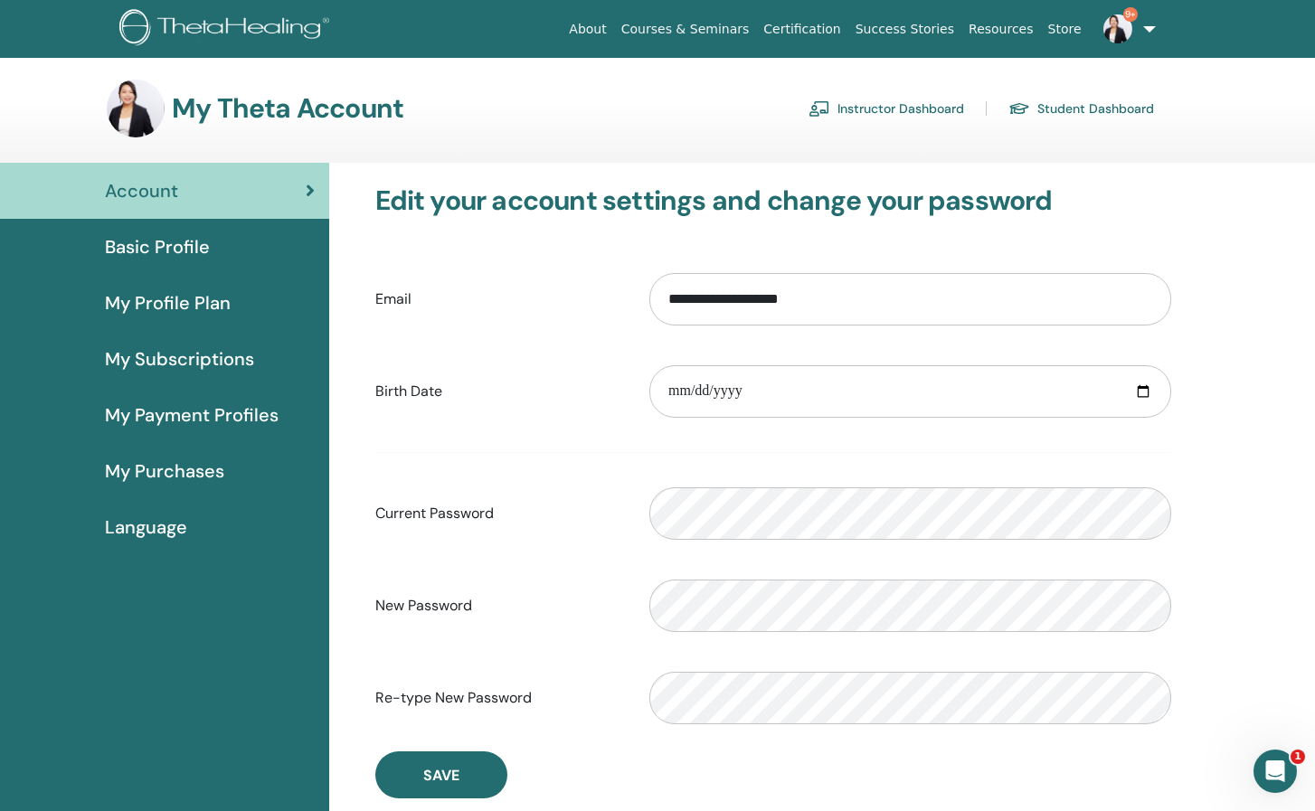
click at [613, 28] on link "About" at bounding box center [587, 29] width 52 height 33
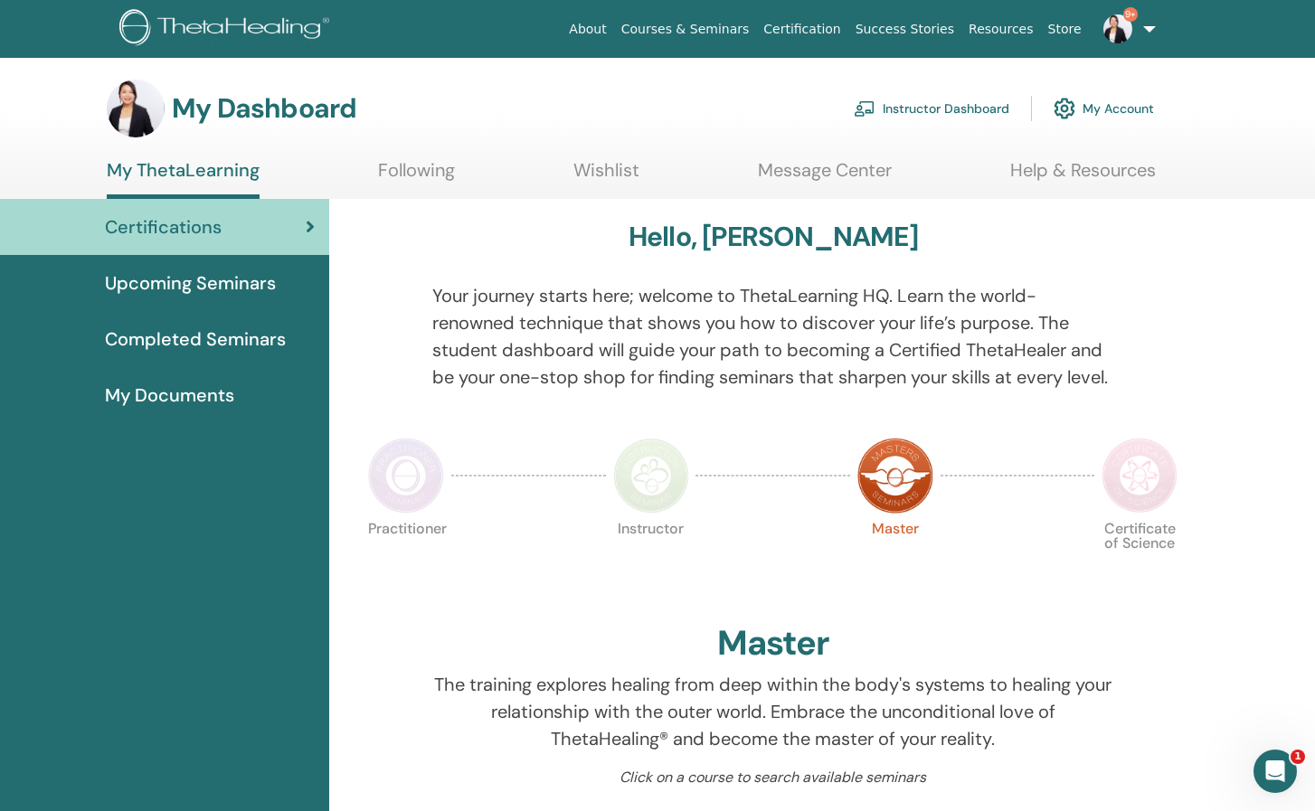
click at [842, 170] on link "Message Center" at bounding box center [825, 176] width 134 height 35
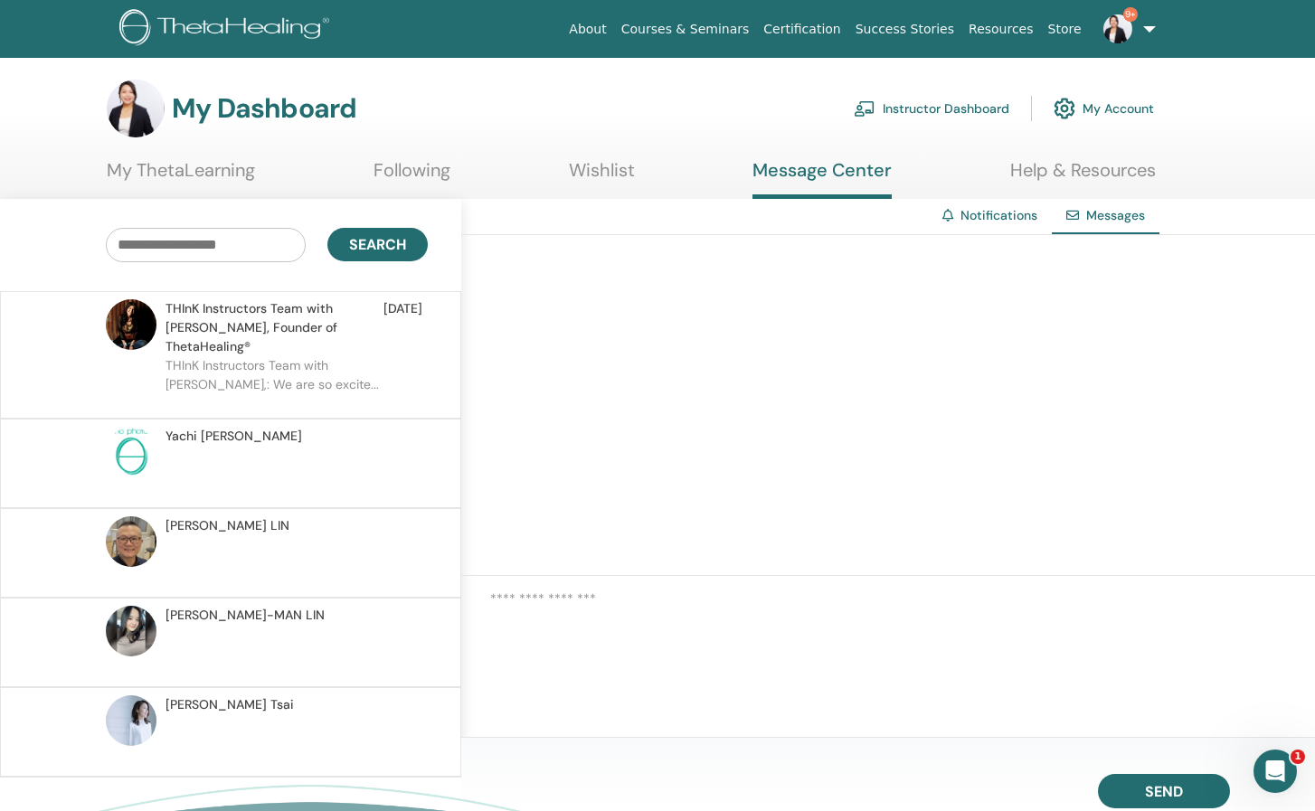
click at [215, 427] on span "[PERSON_NAME]" at bounding box center [233, 436] width 137 height 19
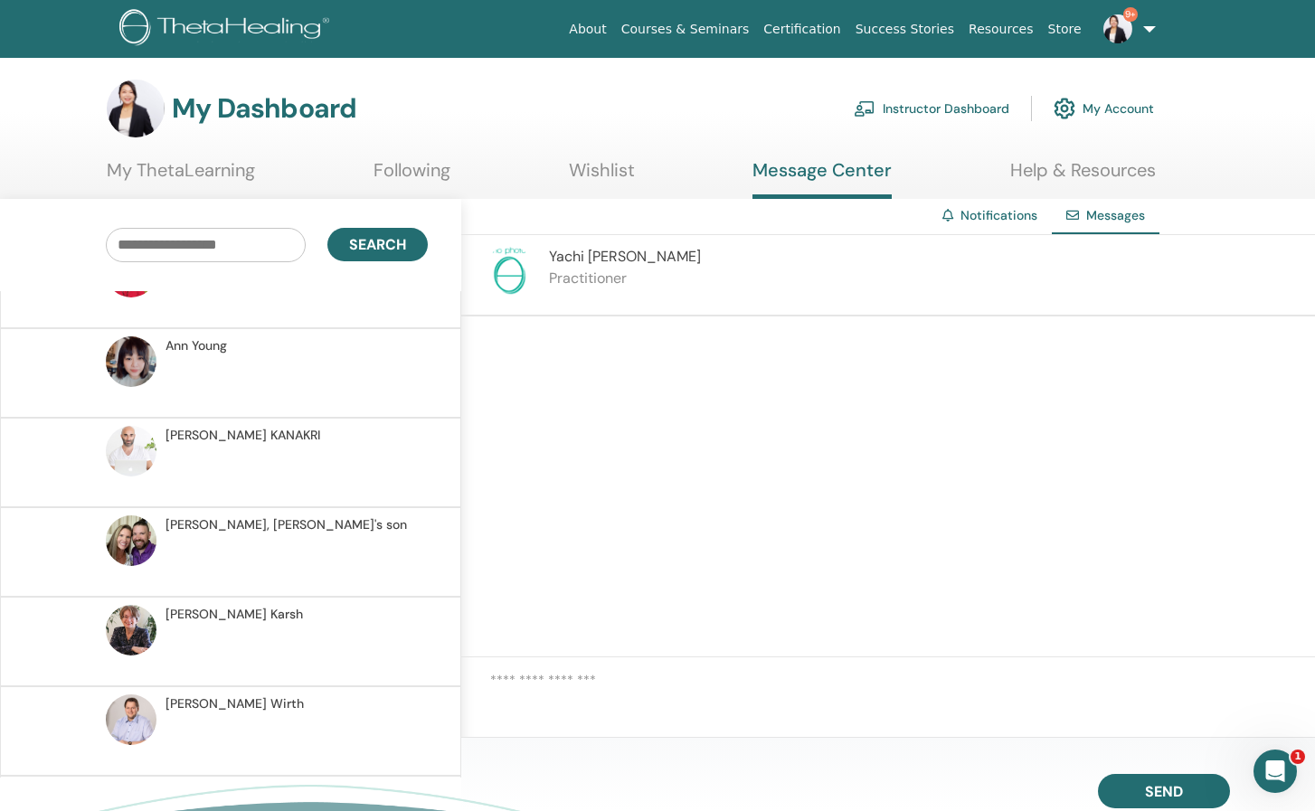
scroll to position [723, 0]
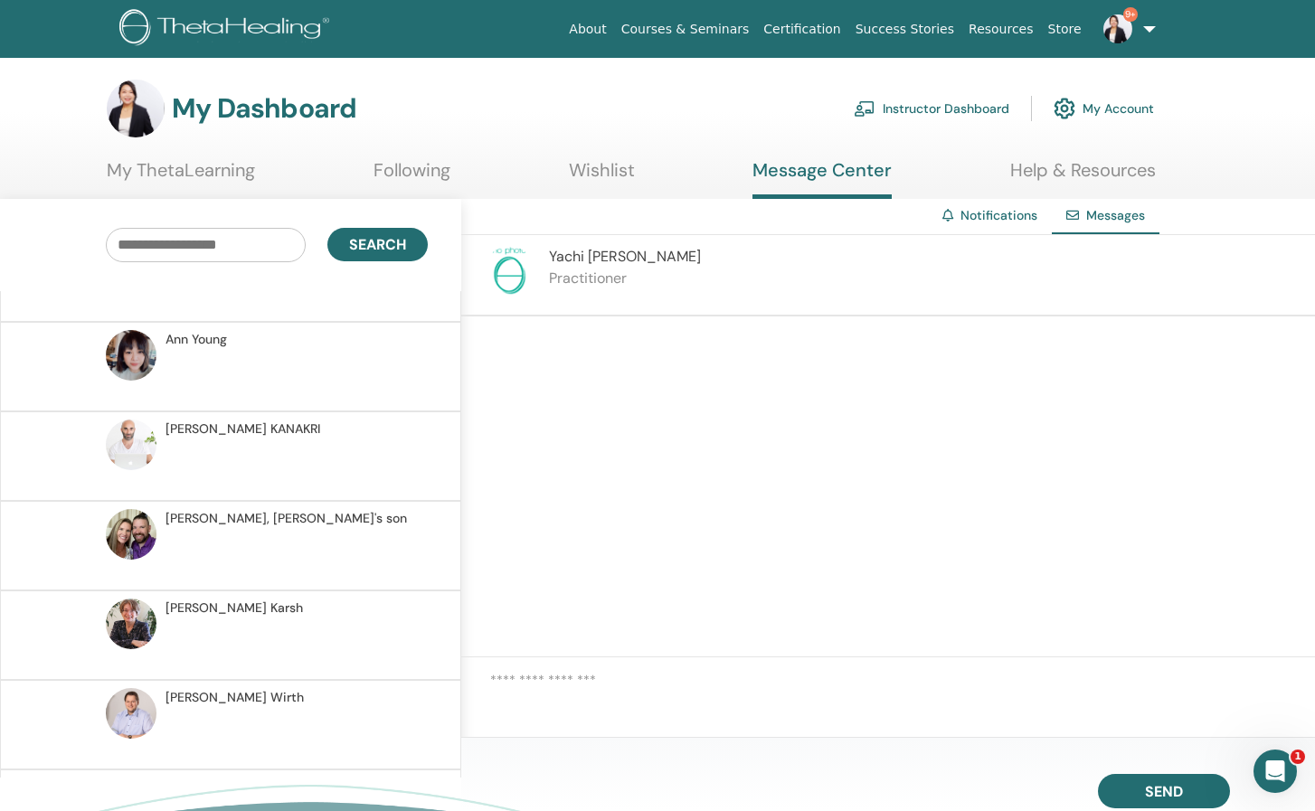
click at [1106, 178] on link "Help & Resources" at bounding box center [1083, 176] width 146 height 35
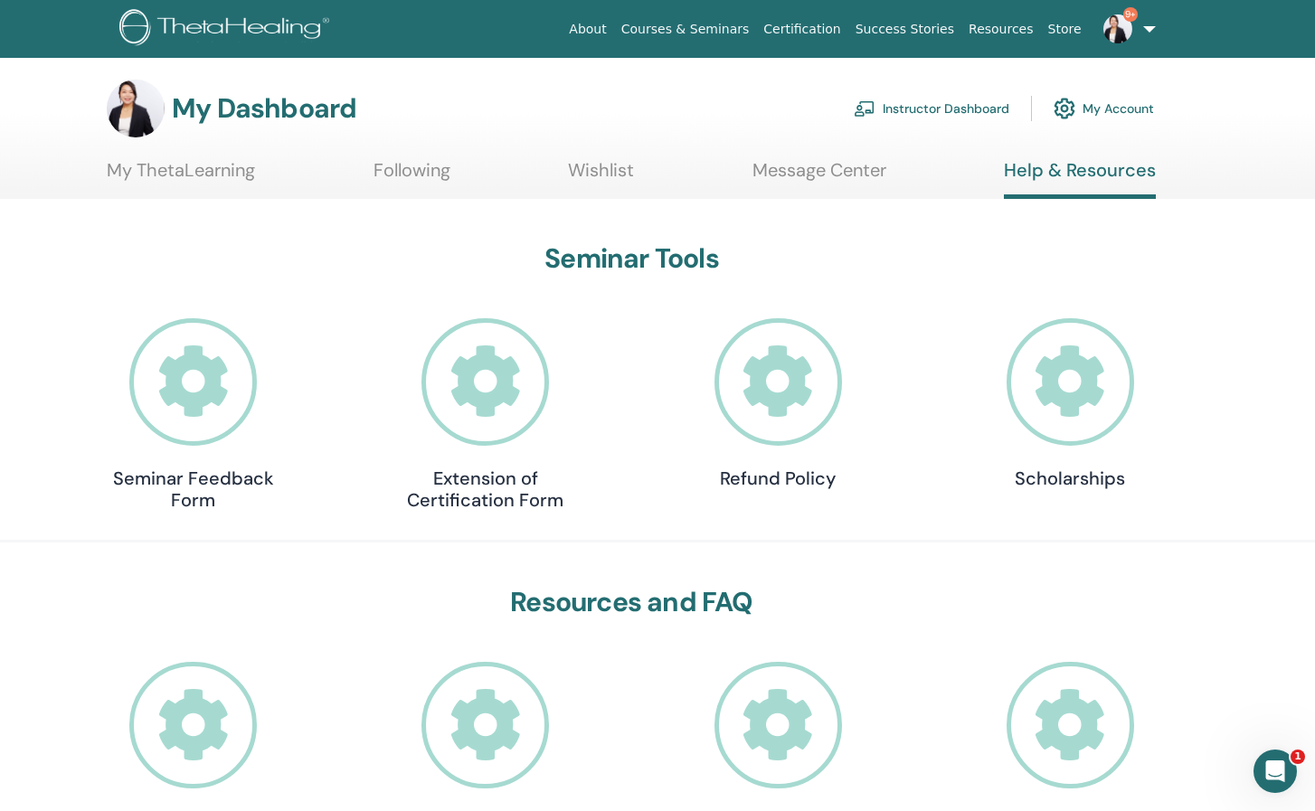
click at [225, 34] on img at bounding box center [227, 29] width 216 height 41
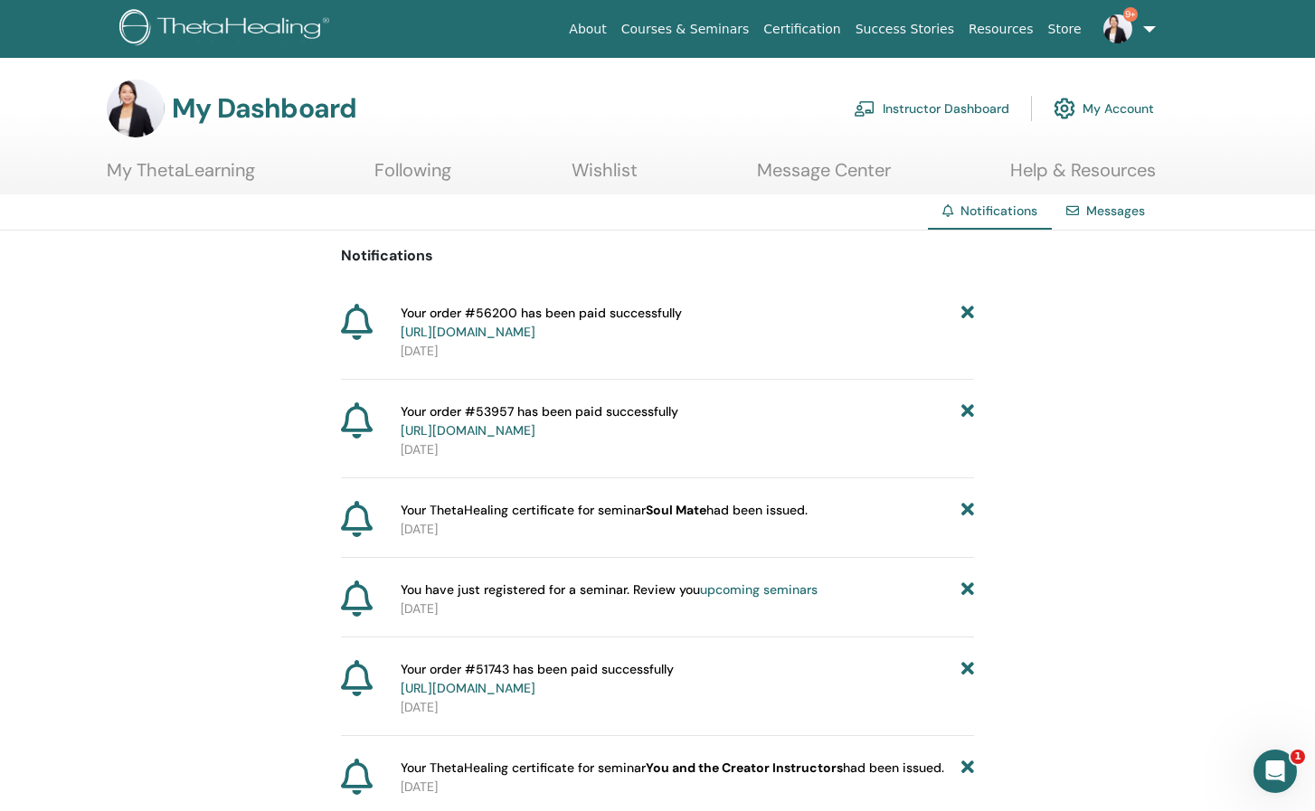
click at [535, 327] on link "https://member.thetahealing.com/member/account/subscriptions/purchases" at bounding box center [468, 332] width 135 height 16
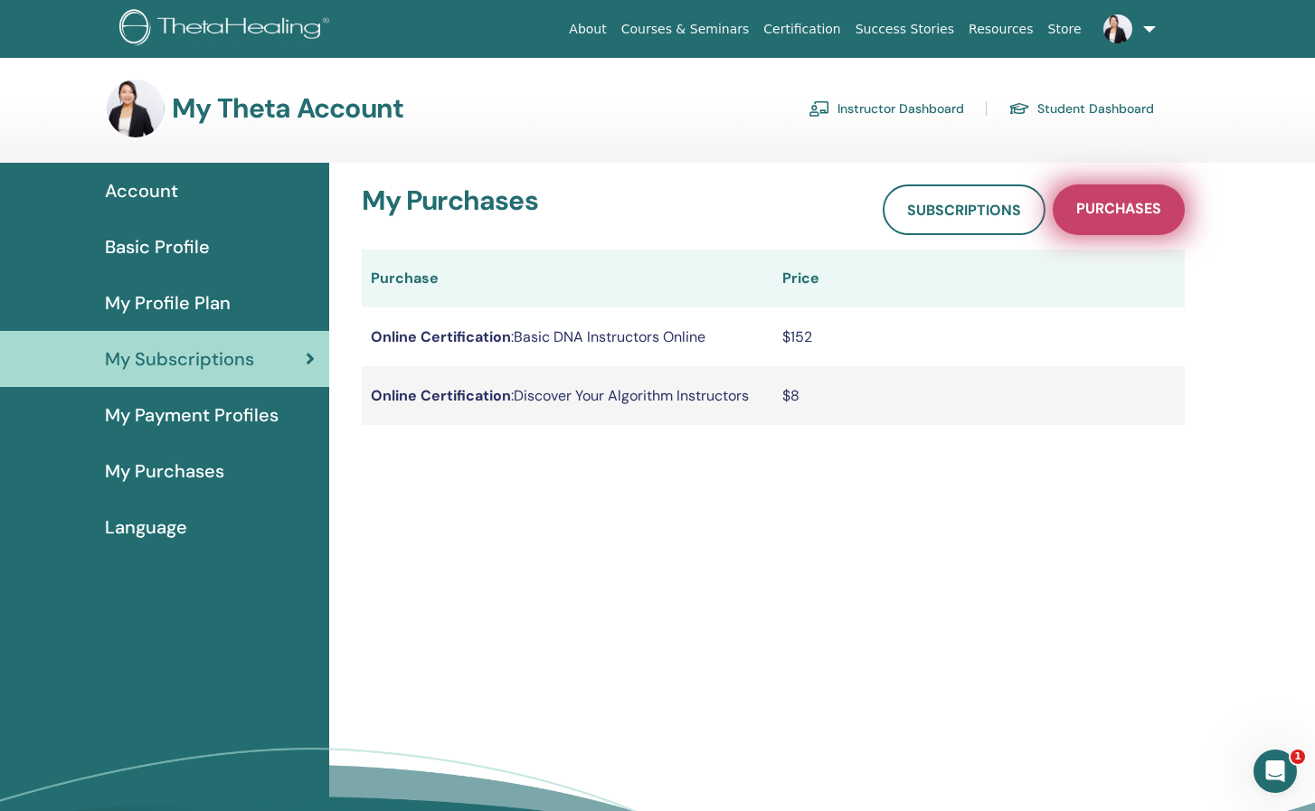
click at [1088, 213] on span "Purchases" at bounding box center [1118, 210] width 85 height 23
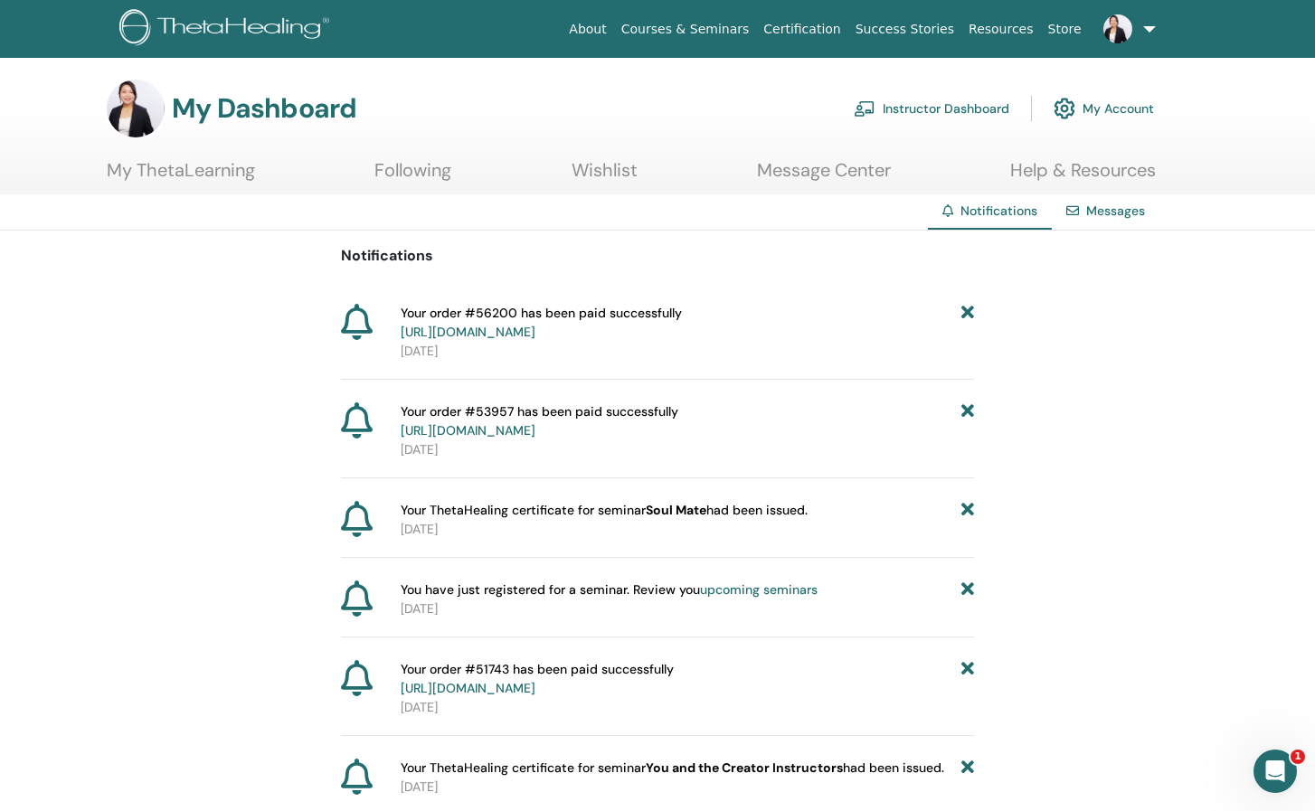
click at [535, 331] on link "[URL][DOMAIN_NAME]" at bounding box center [468, 332] width 135 height 16
click at [535, 431] on link "https://member.thetahealing.com/member/account/subscriptions/purchases" at bounding box center [468, 430] width 135 height 16
click at [456, 429] on link "[URL][DOMAIN_NAME]" at bounding box center [468, 430] width 135 height 16
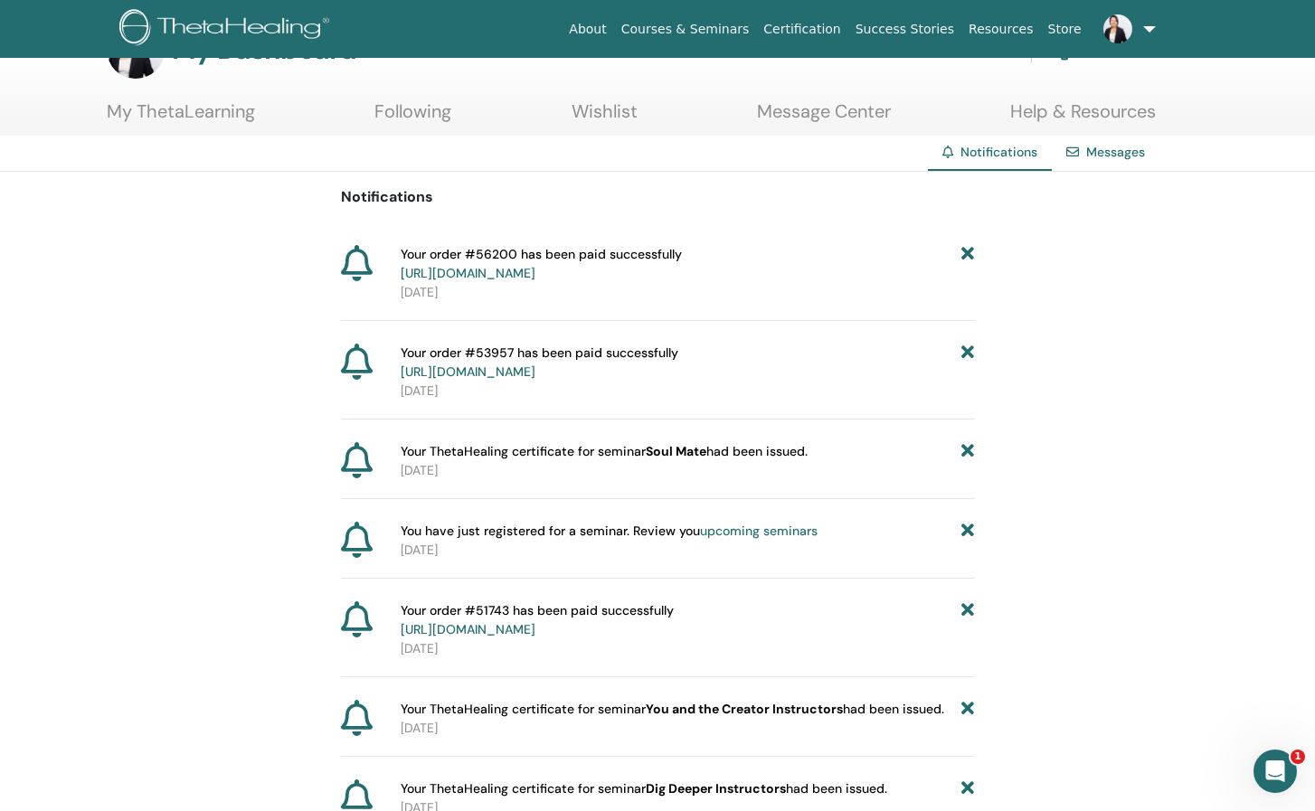
scroll to position [90, 0]
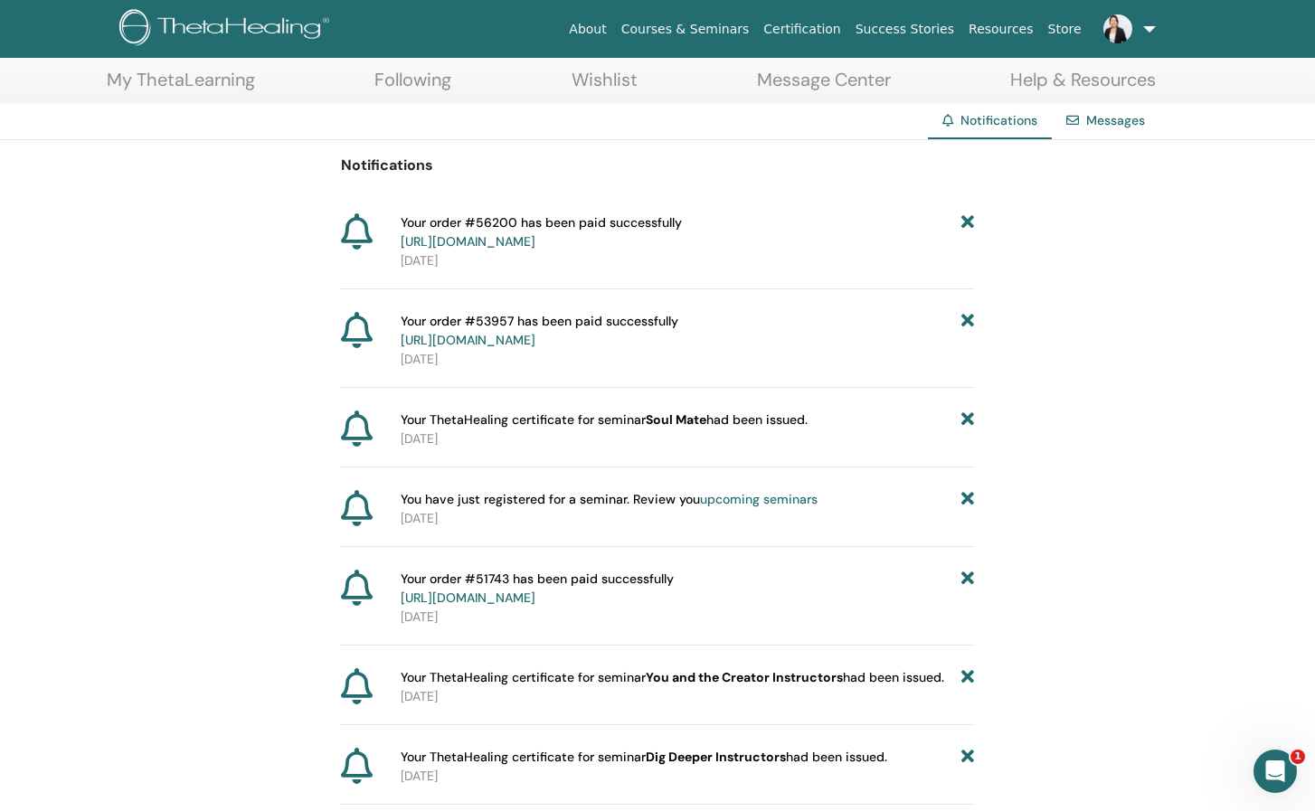
click at [535, 605] on link "https://member.thetahealing.com/member/account/subscriptions/purchases" at bounding box center [468, 597] width 135 height 16
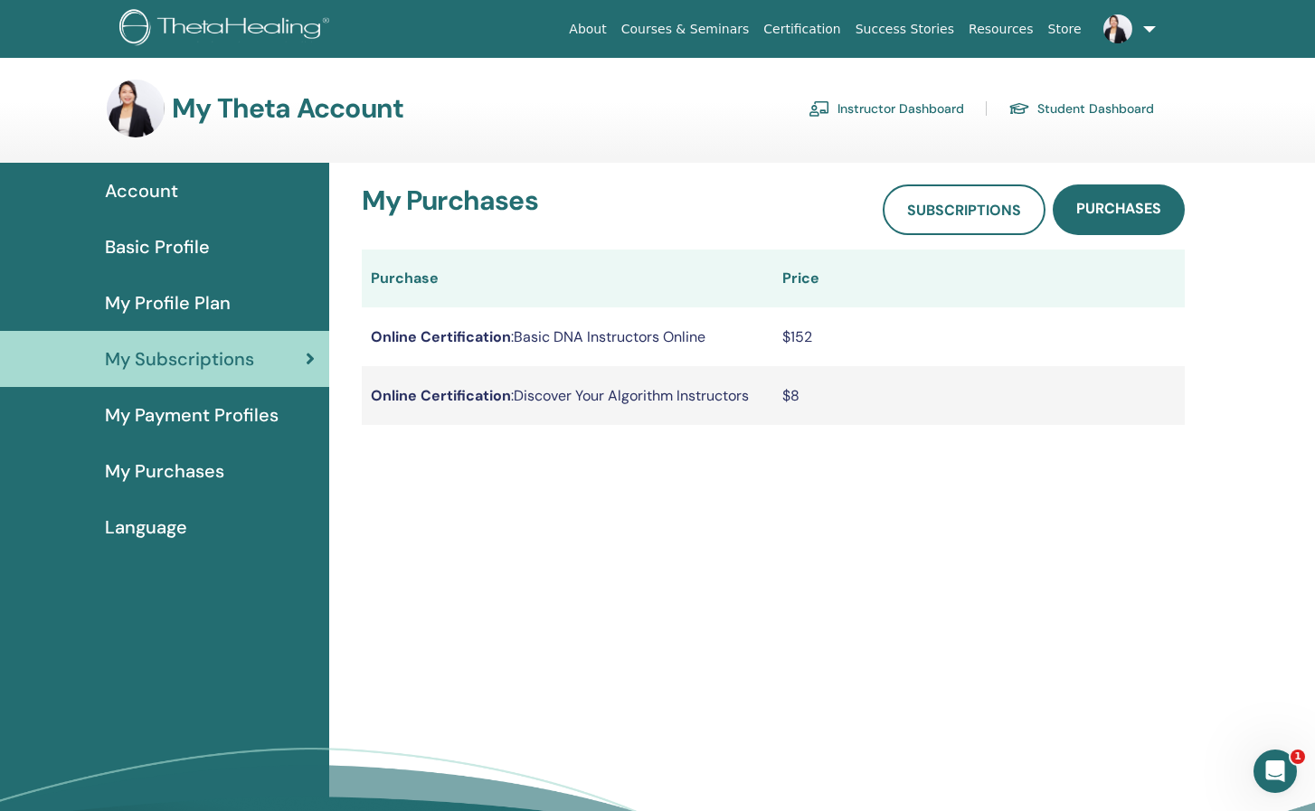
click at [158, 460] on span "My Purchases" at bounding box center [164, 470] width 119 height 27
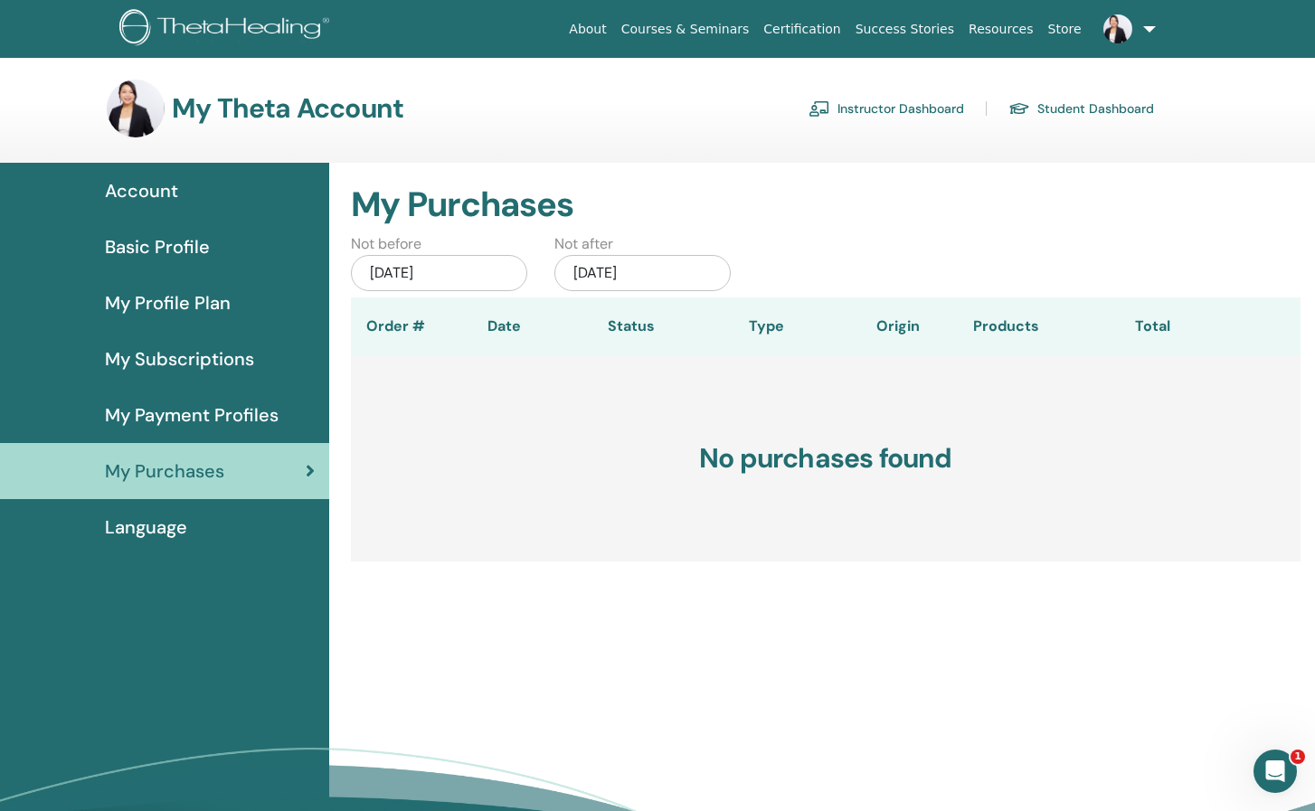
click at [465, 271] on div "Jul/15, 2025" at bounding box center [439, 273] width 176 height 36
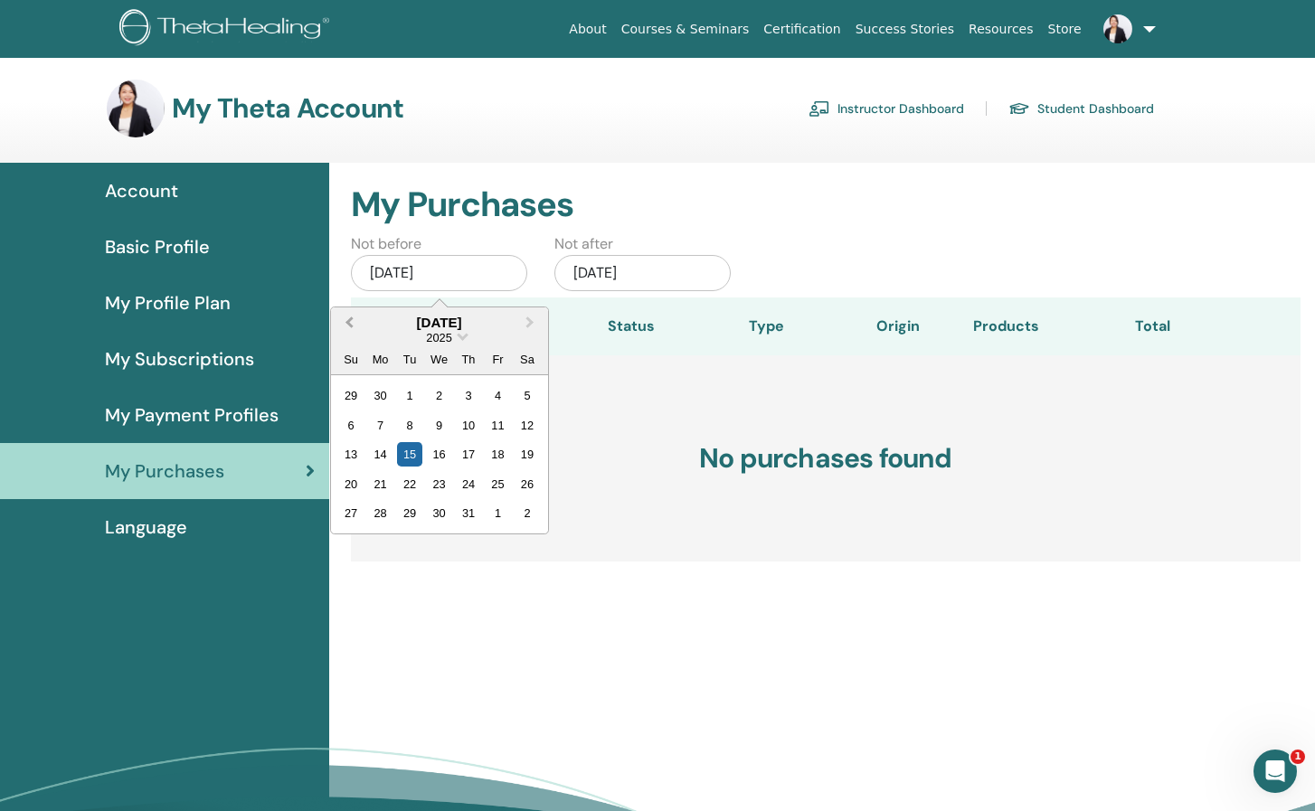
click at [356, 324] on button "Previous Month" at bounding box center [347, 323] width 29 height 29
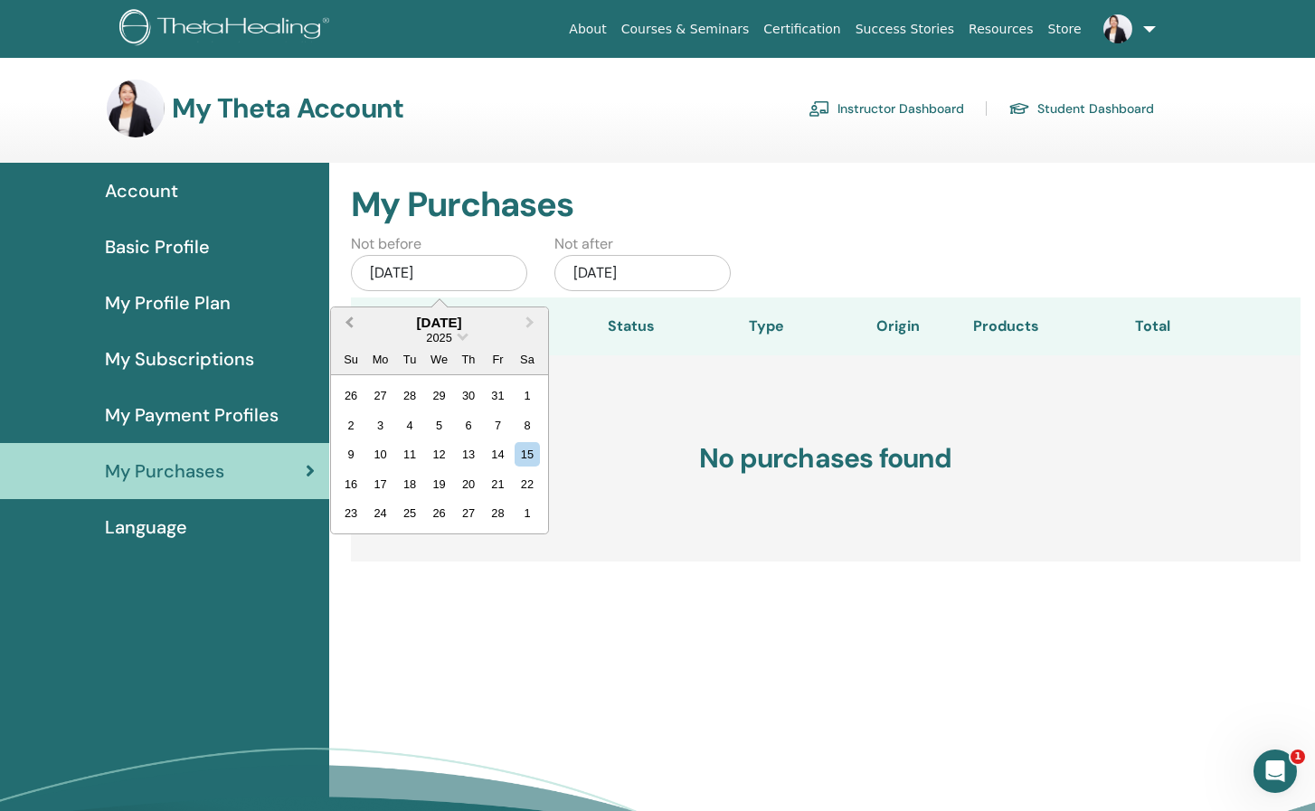
click at [356, 324] on button "Previous Month" at bounding box center [347, 323] width 29 height 29
click at [442, 512] on div "1" at bounding box center [439, 513] width 24 height 24
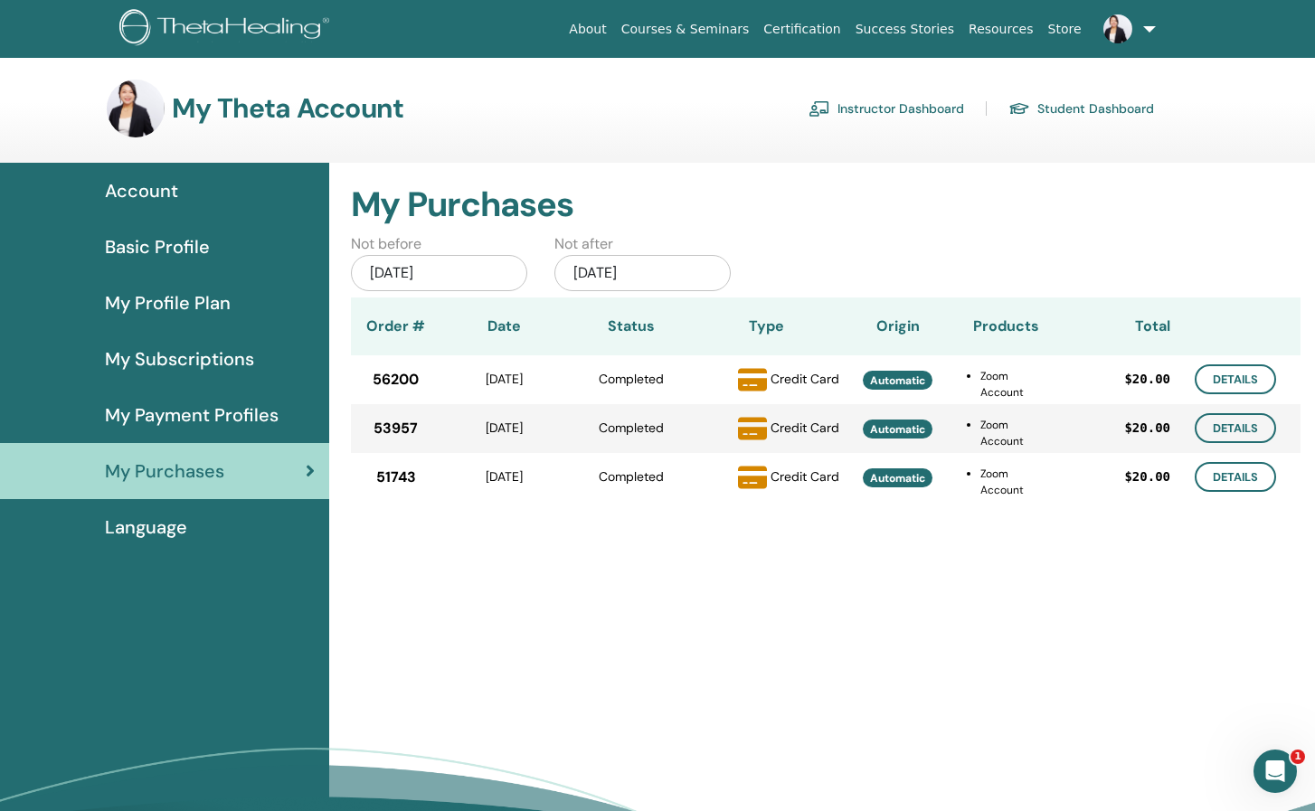
click at [236, 363] on span "My Subscriptions" at bounding box center [179, 358] width 149 height 27
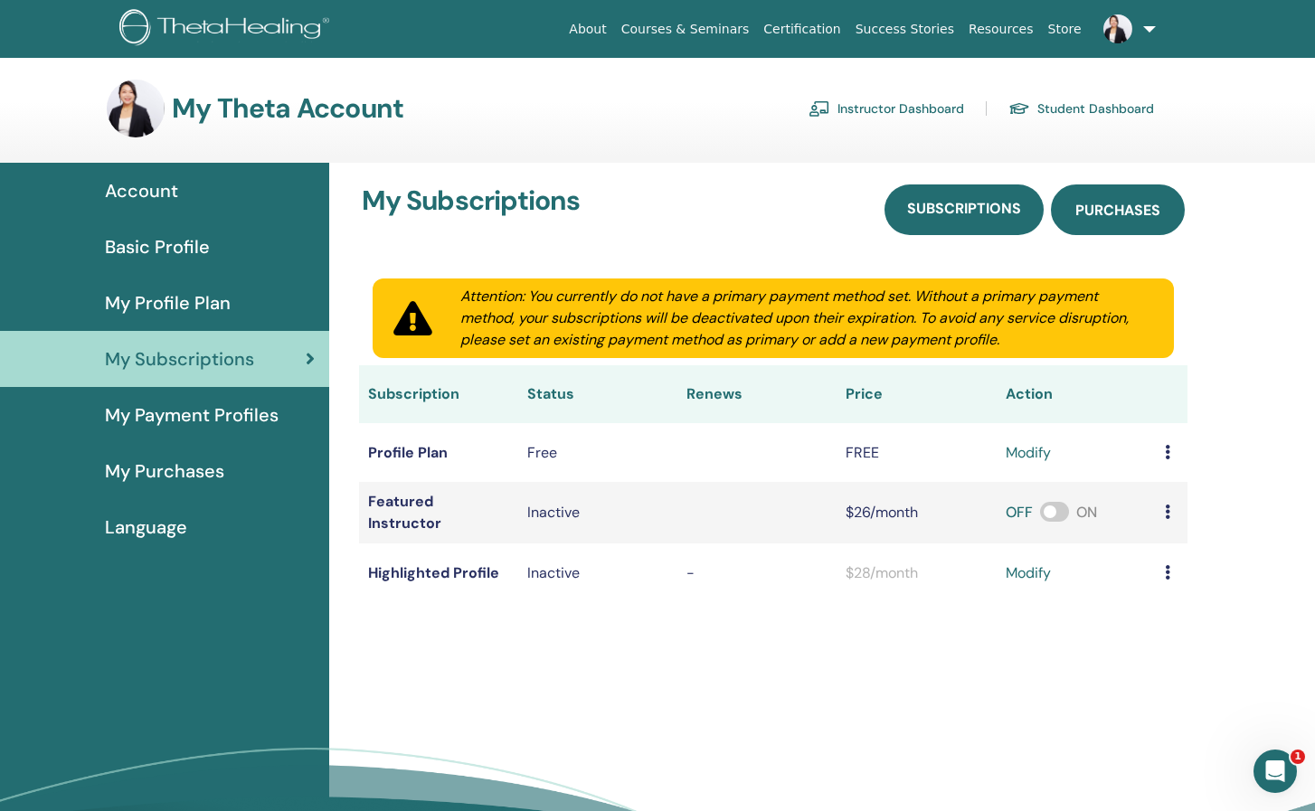
click at [1108, 202] on span "Purchases" at bounding box center [1117, 210] width 85 height 19
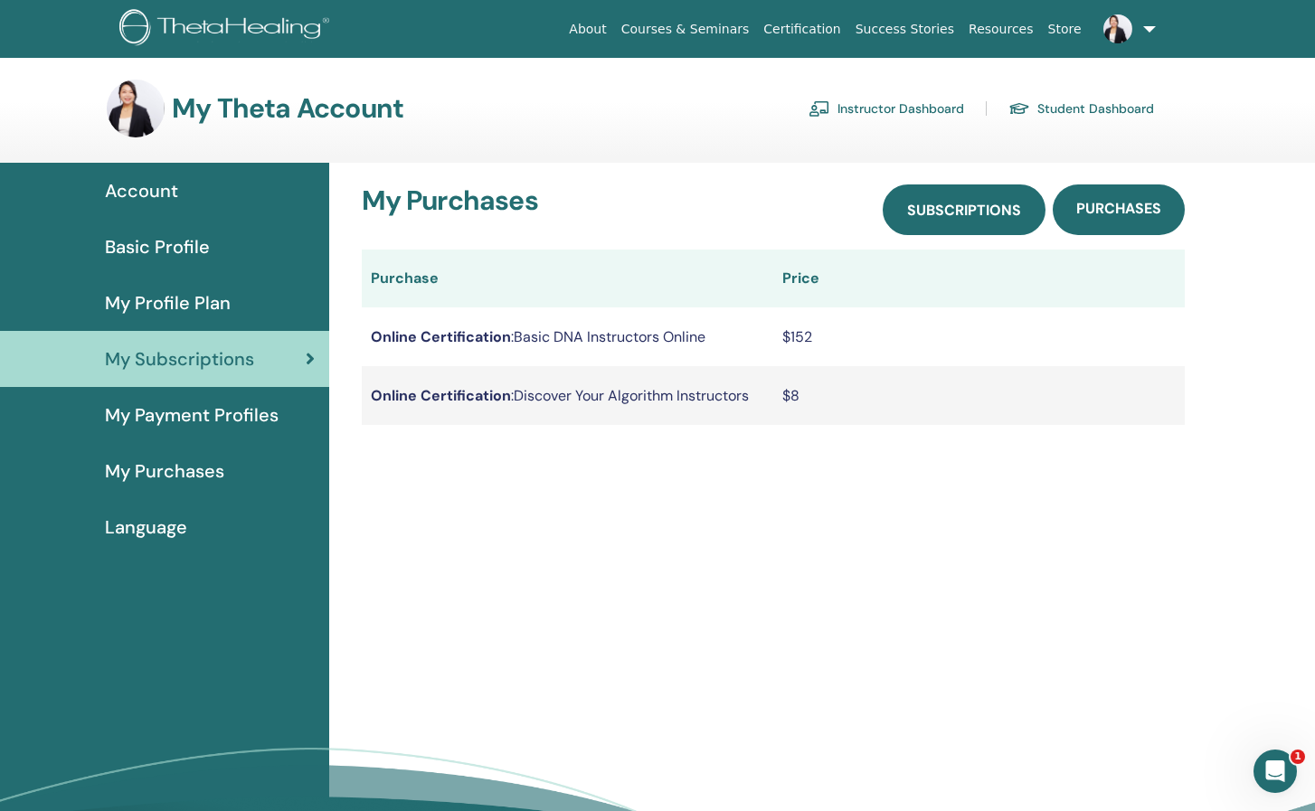
click at [952, 208] on span "Subscriptions" at bounding box center [964, 210] width 114 height 19
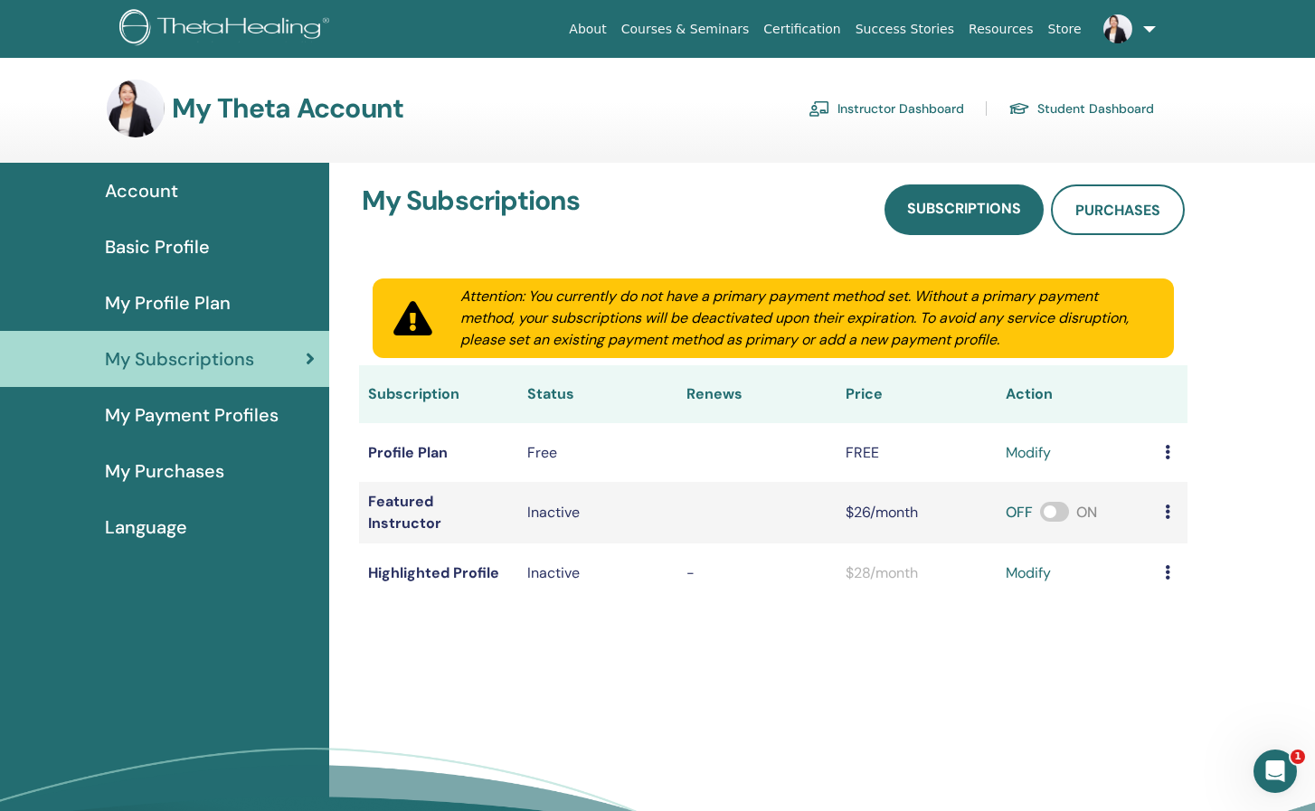
click at [865, 109] on link "Instructor Dashboard" at bounding box center [886, 108] width 156 height 29
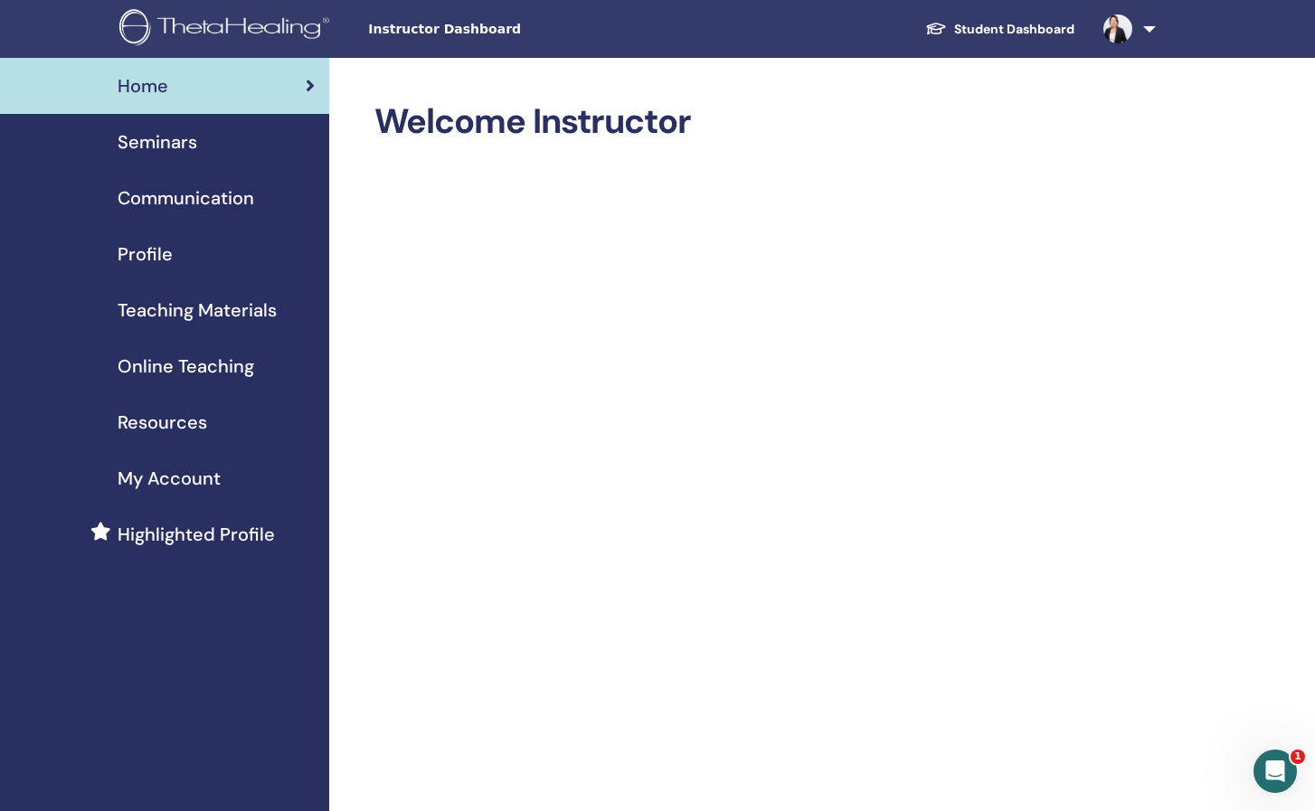
click at [203, 477] on span "My Account" at bounding box center [169, 478] width 103 height 27
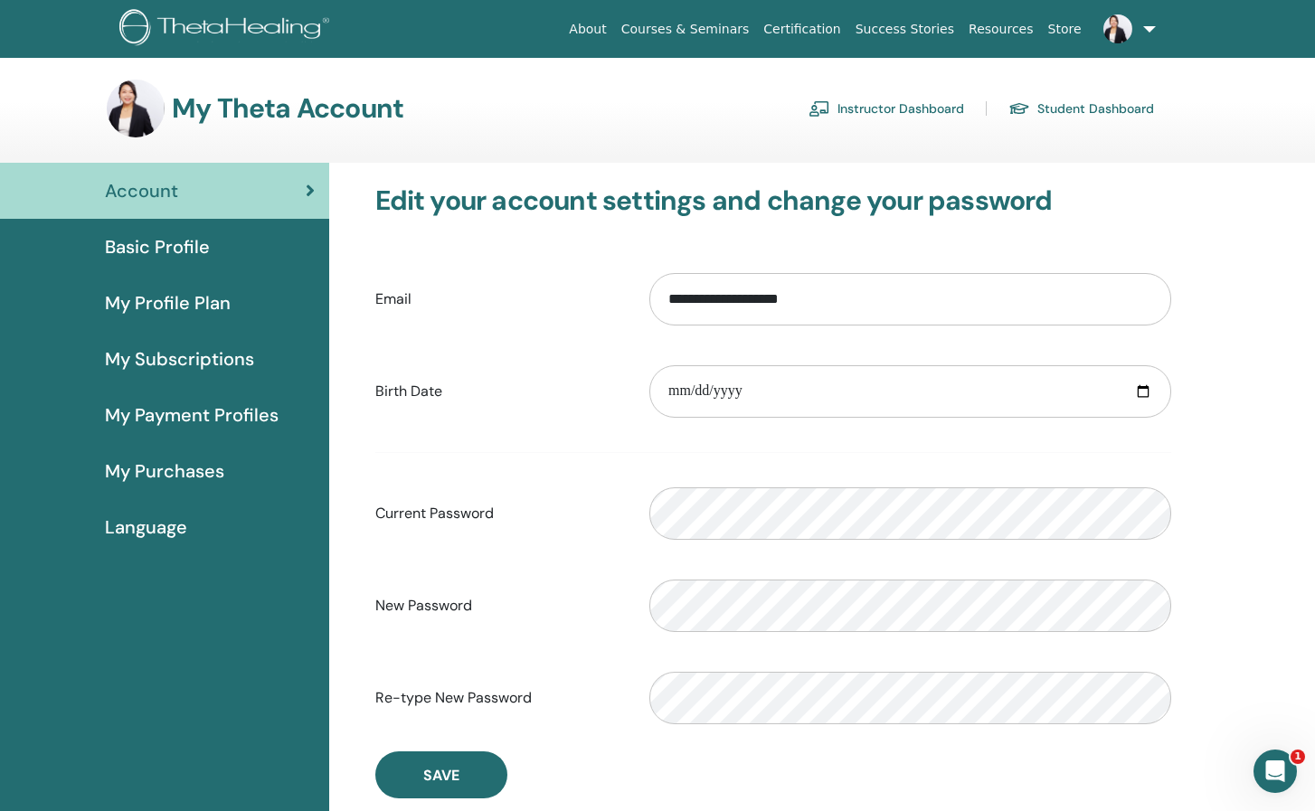
click at [202, 255] on span "Basic Profile" at bounding box center [157, 246] width 105 height 27
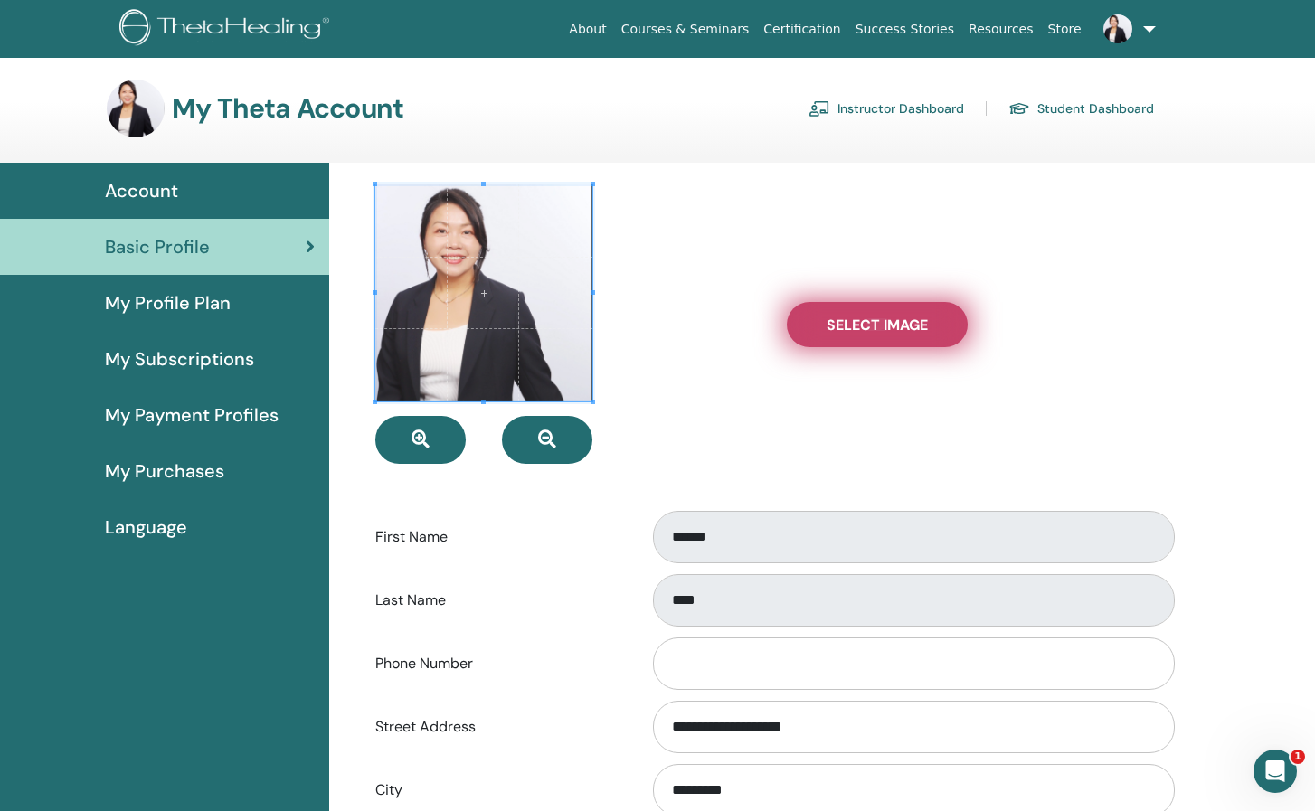
click at [857, 327] on span "Select Image" at bounding box center [876, 325] width 101 height 19
click at [865, 327] on input "Select Image" at bounding box center [877, 324] width 24 height 13
type input "**********"
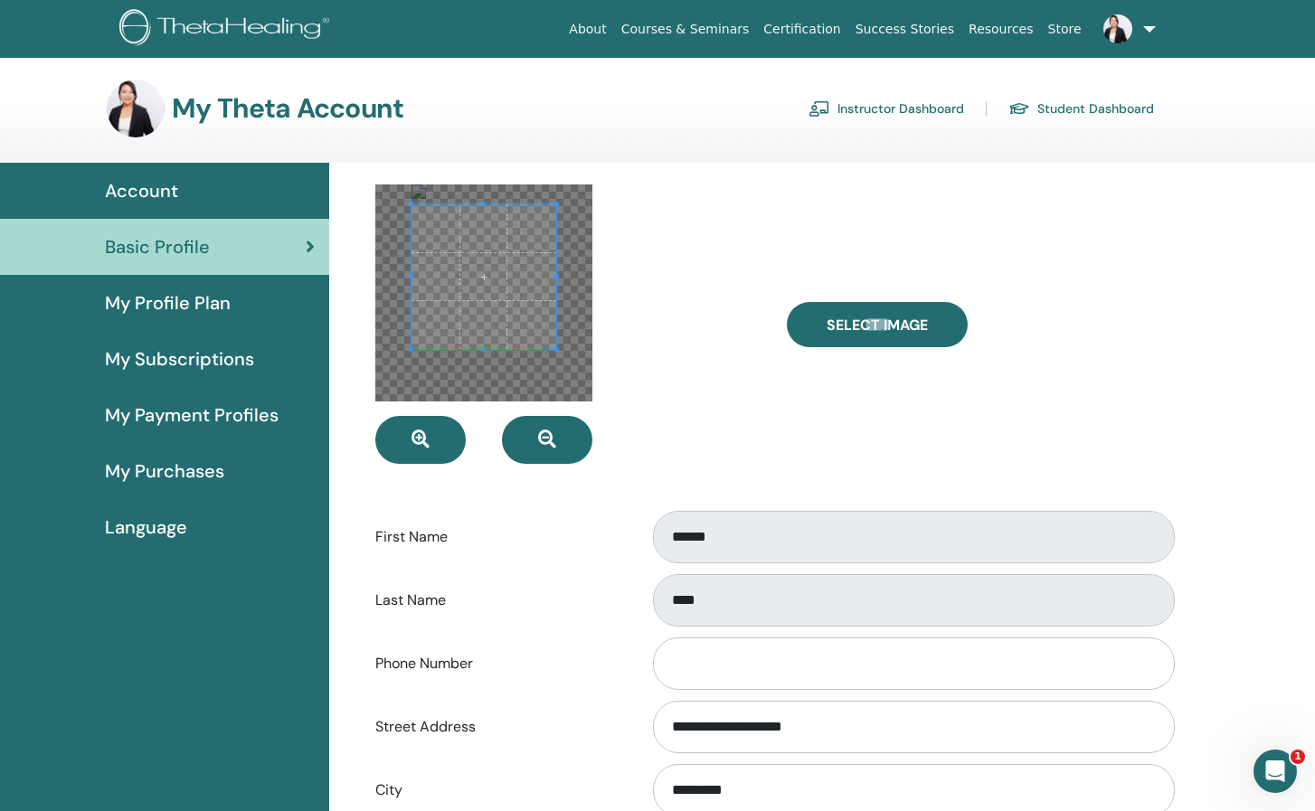
click at [518, 312] on span at bounding box center [483, 276] width 145 height 145
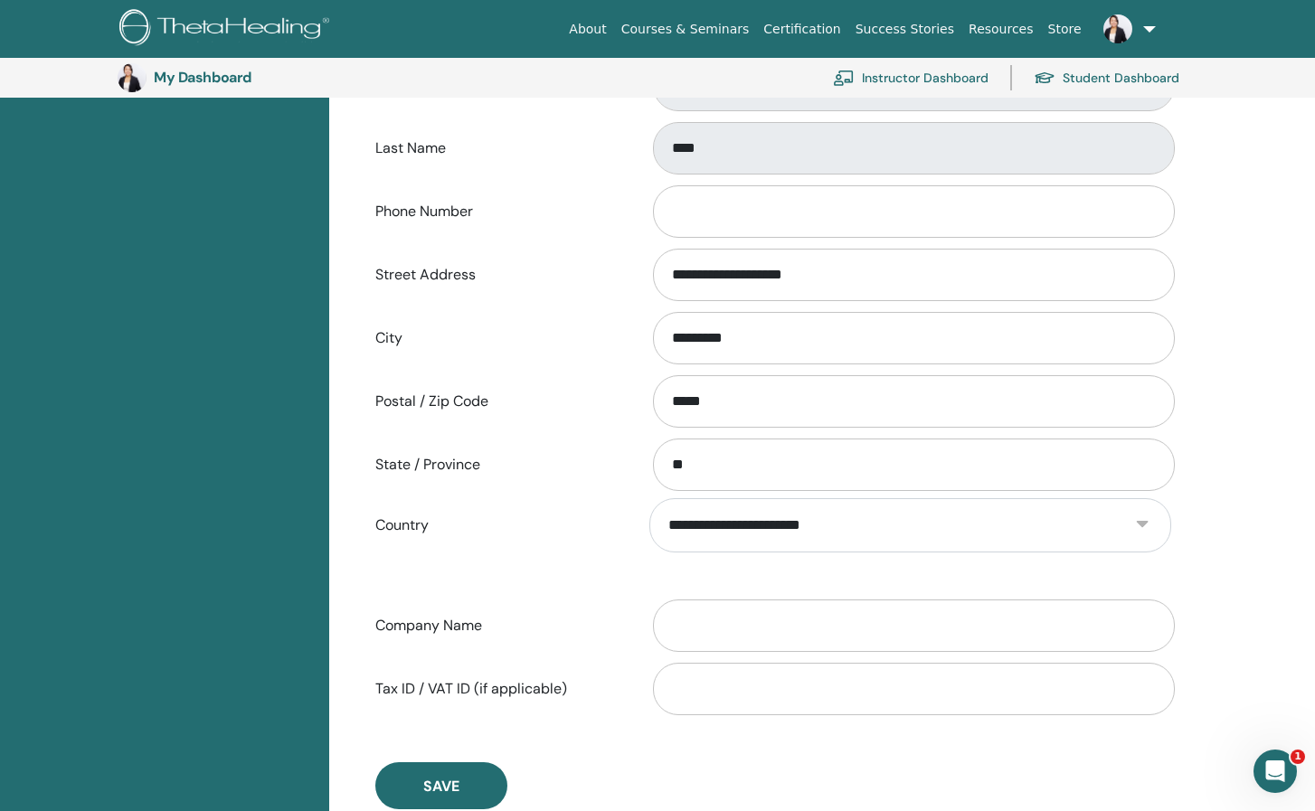
scroll to position [853, 0]
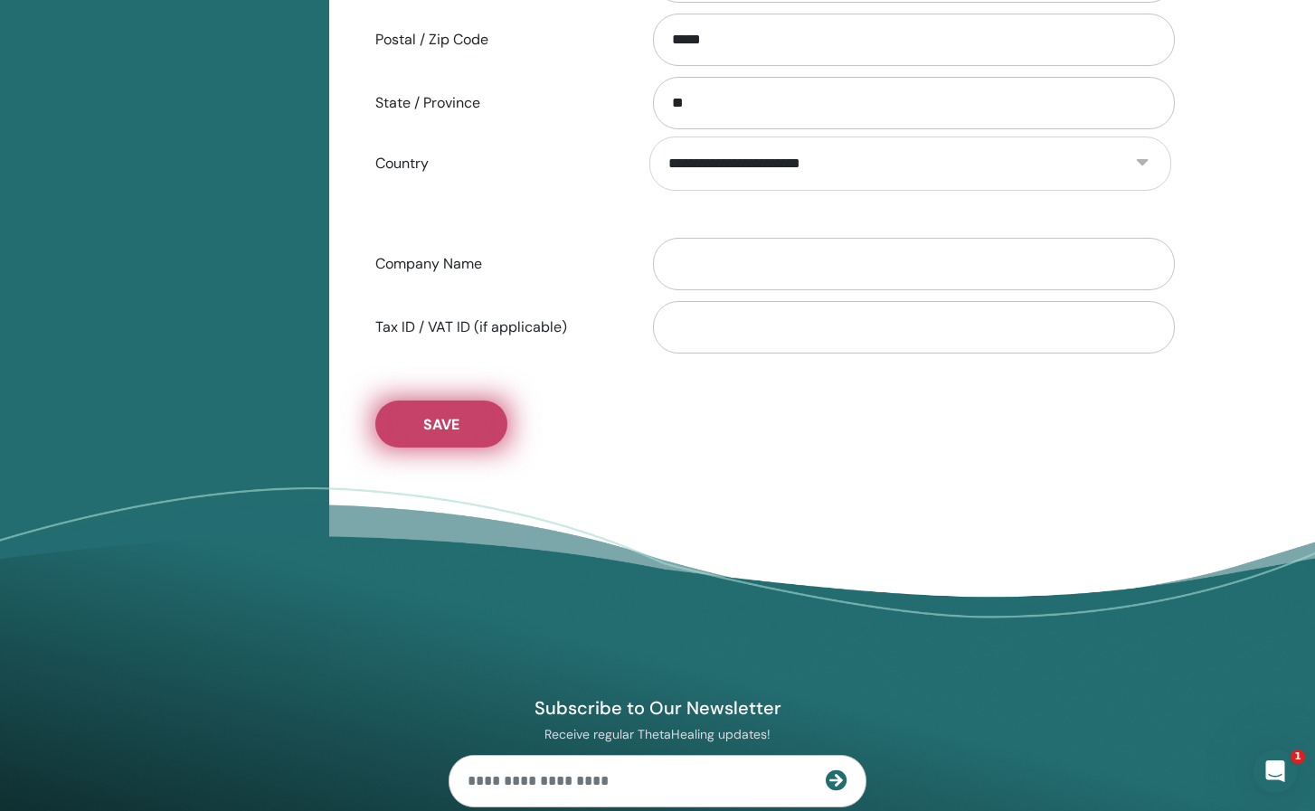
click at [446, 429] on span "Save" at bounding box center [441, 424] width 36 height 19
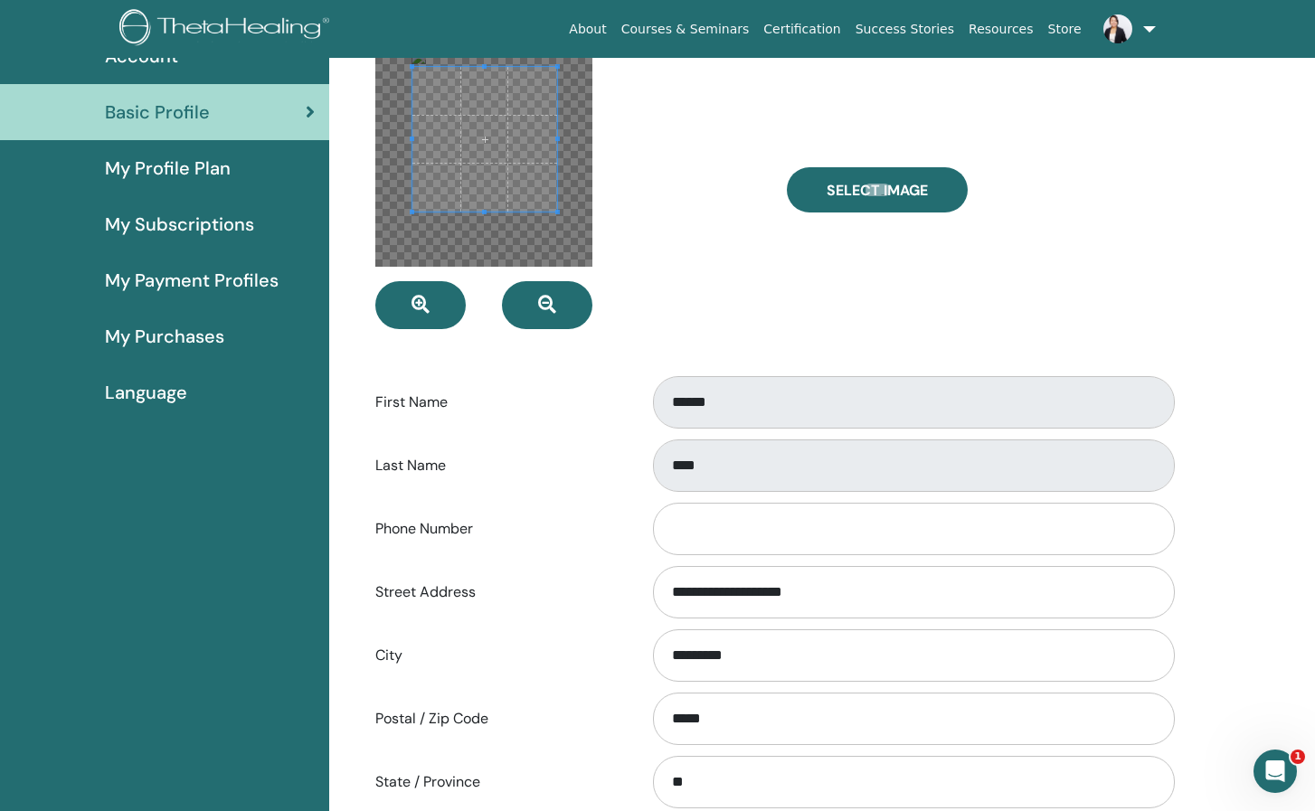
scroll to position [0, 0]
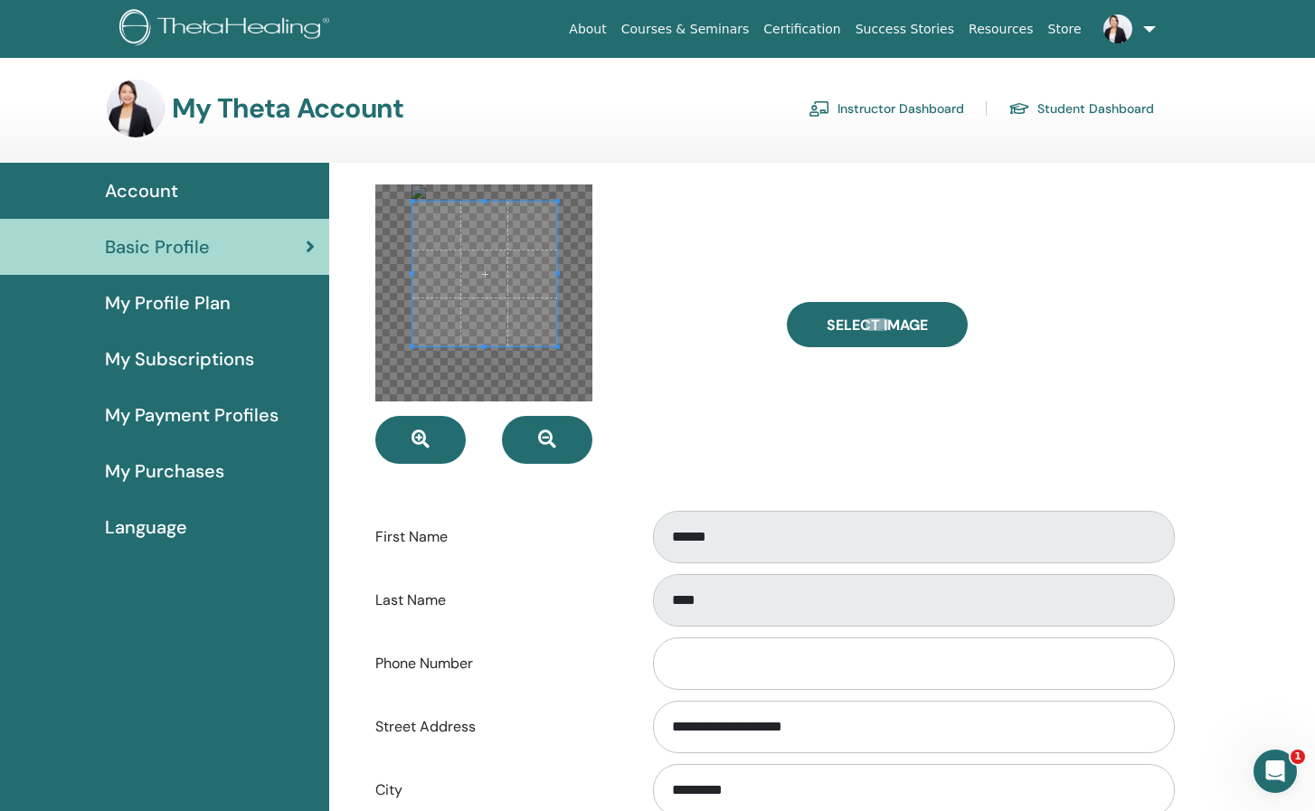
click at [187, 305] on span "My Profile Plan" at bounding box center [168, 302] width 126 height 27
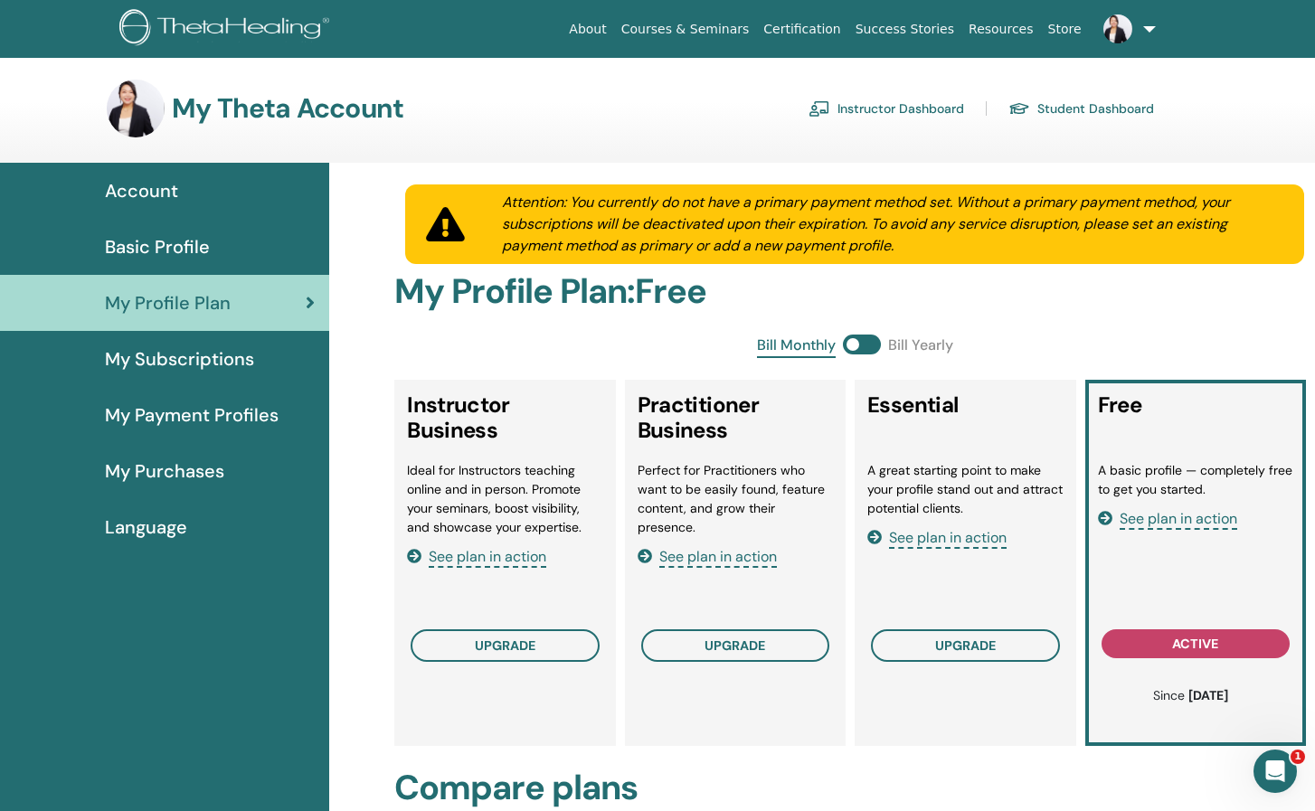
click at [222, 351] on span "My Subscriptions" at bounding box center [179, 358] width 149 height 27
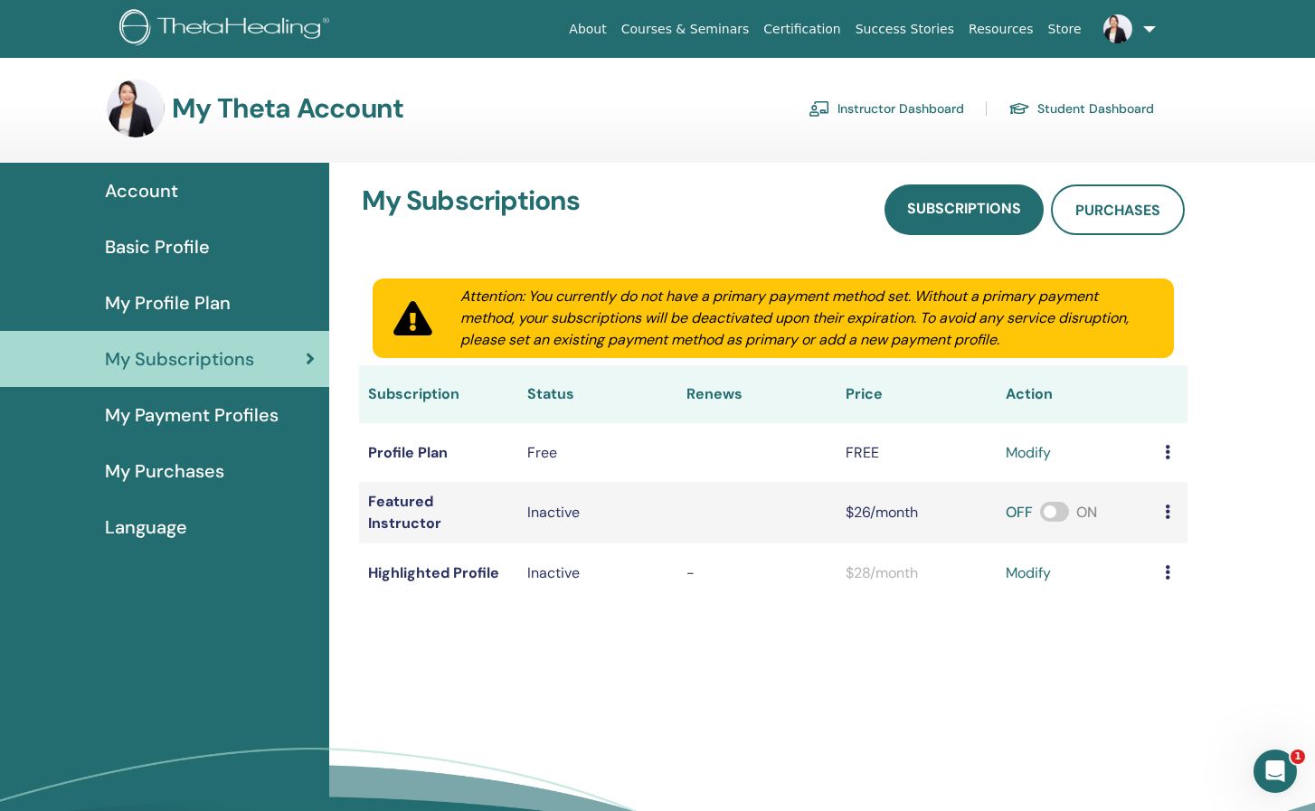
click at [218, 418] on span "My Payment Profiles" at bounding box center [192, 414] width 174 height 27
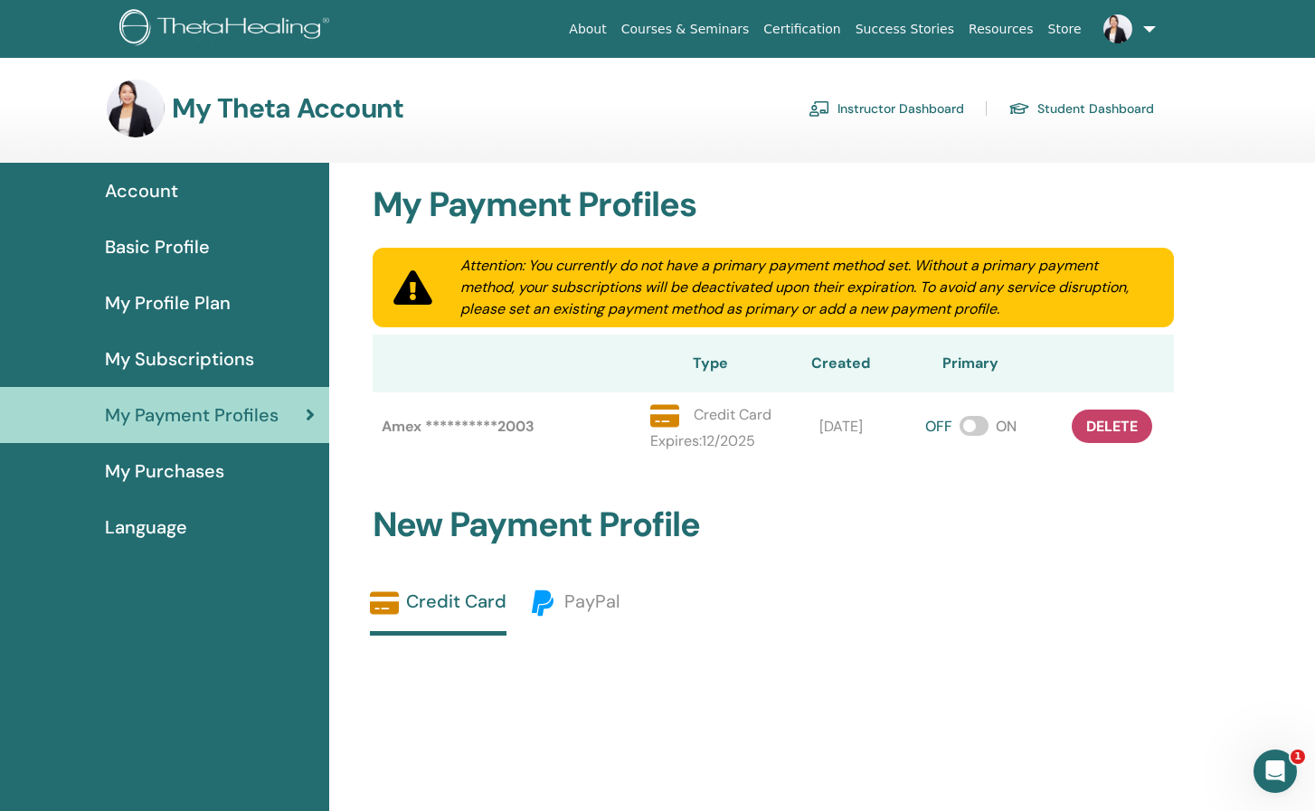
click at [214, 468] on span "My Purchases" at bounding box center [164, 470] width 119 height 27
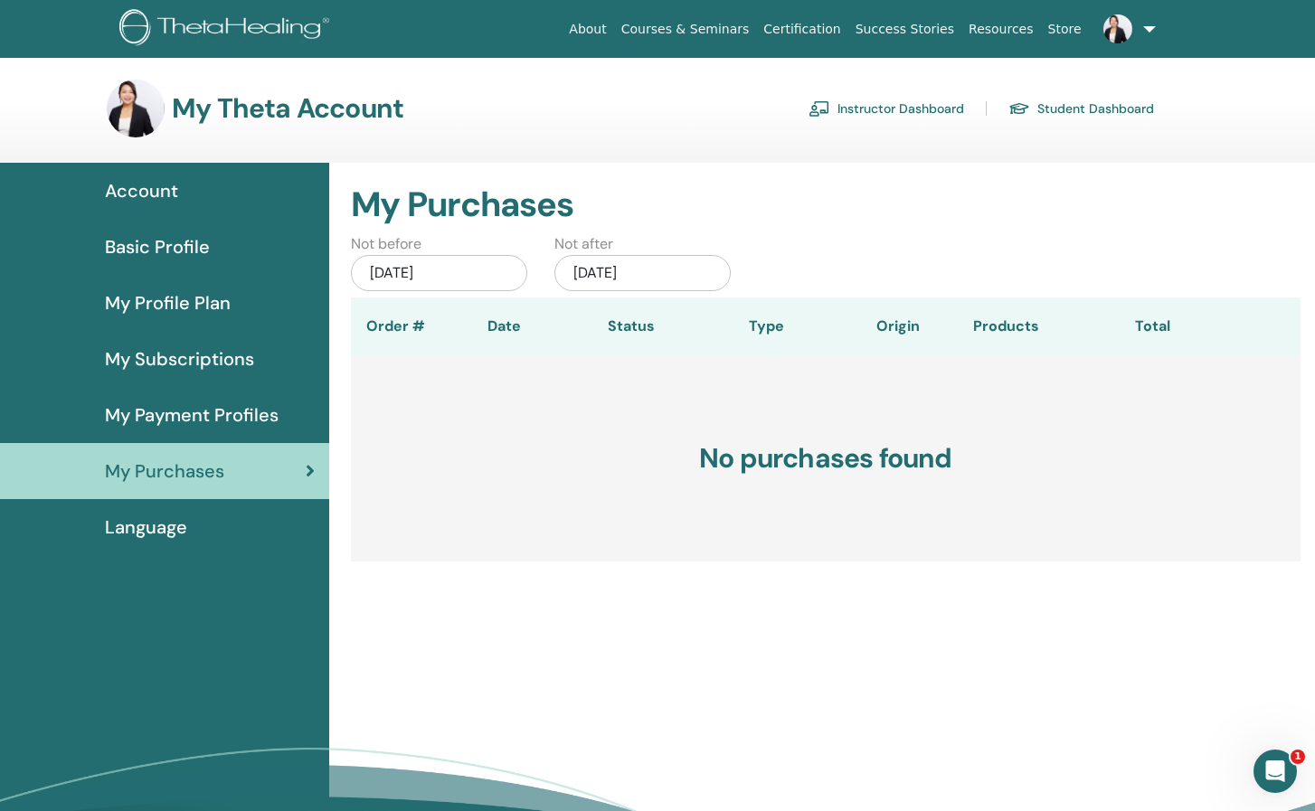
click at [468, 262] on div "Jul/15, 2025" at bounding box center [439, 273] width 176 height 36
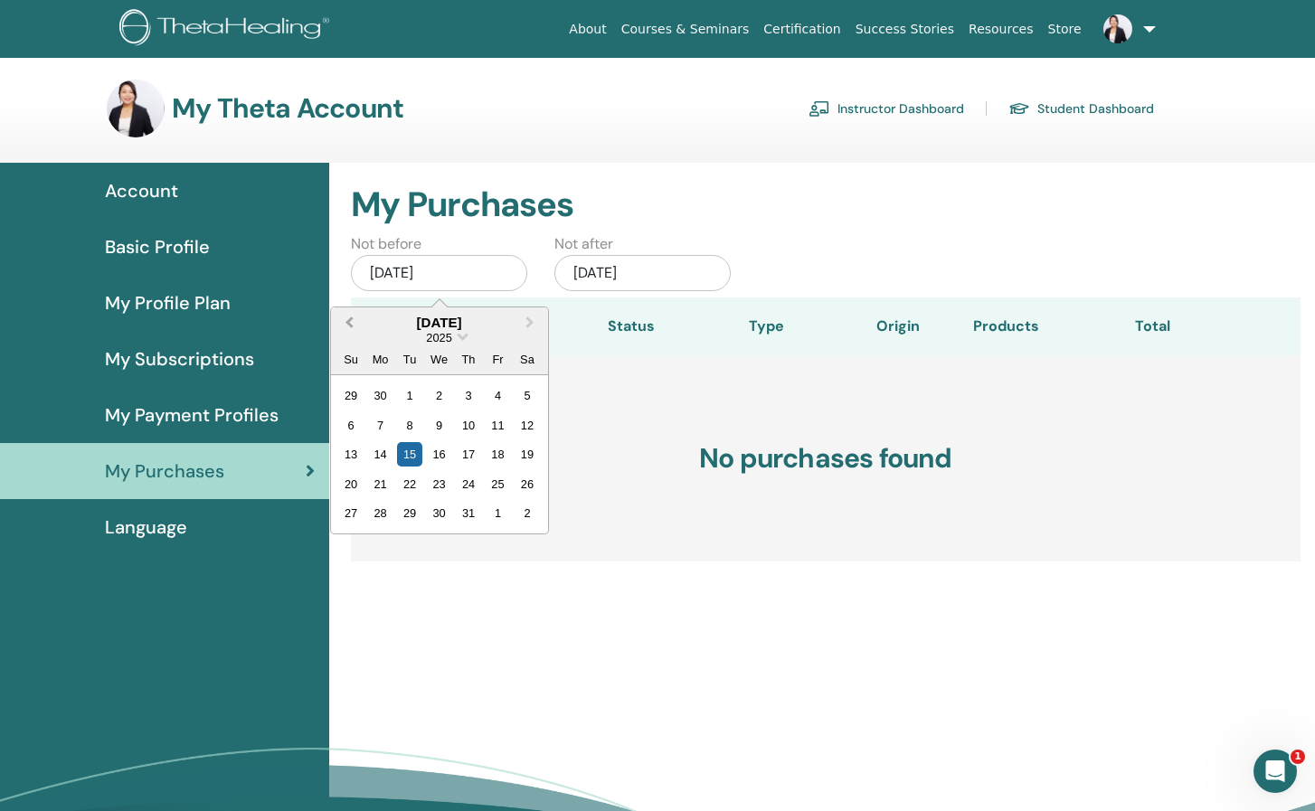
click at [349, 324] on span "Previous Month" at bounding box center [349, 322] width 0 height 19
click at [349, 323] on span "Previous Month" at bounding box center [349, 322] width 0 height 19
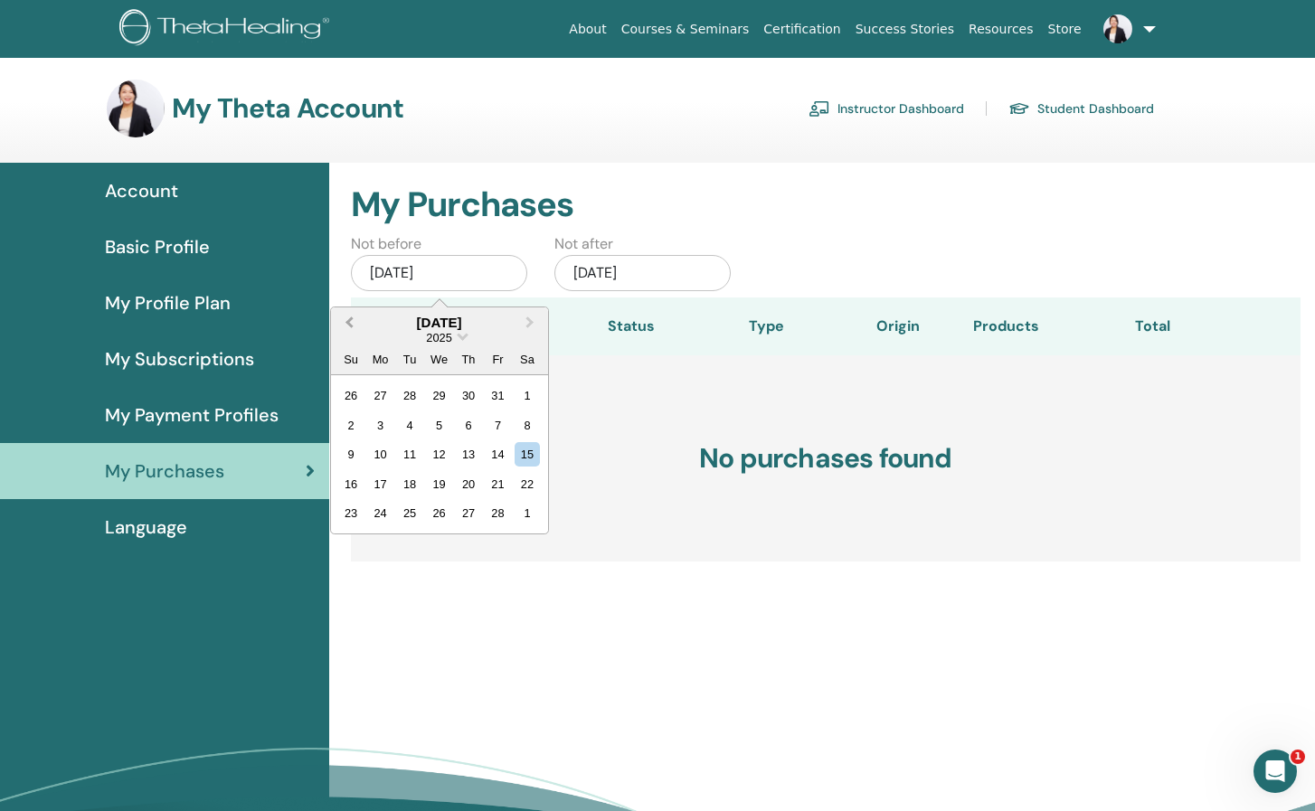
click at [349, 323] on span "Previous Month" at bounding box center [349, 322] width 0 height 19
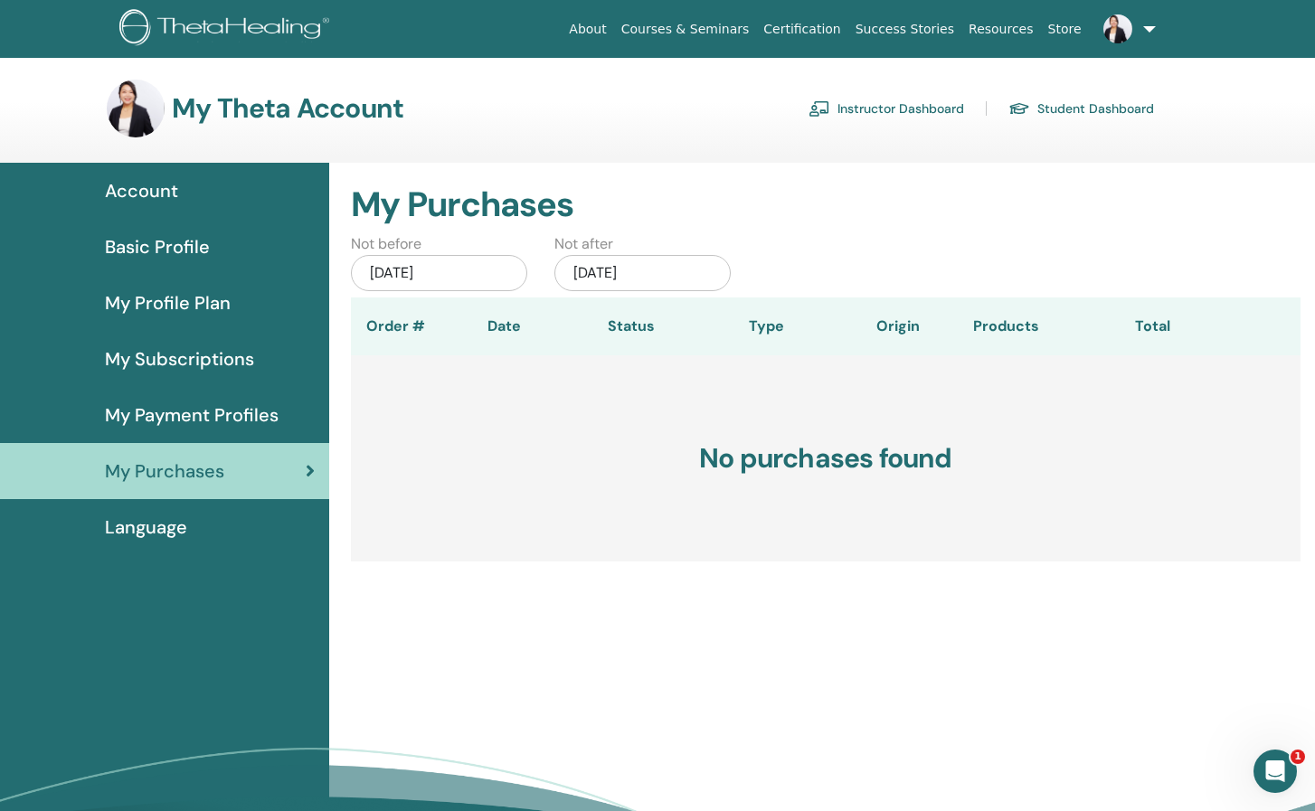
click at [894, 242] on div "Not before Jul/15, 2025 Not after Jan/15, 2026" at bounding box center [825, 265] width 977 height 64
click at [774, 259] on div "Not before Jul/15, 2025 Not after Jan/15, 2026" at bounding box center [825, 265] width 977 height 64
click at [489, 272] on div "Jul/15, 2025" at bounding box center [439, 273] width 176 height 36
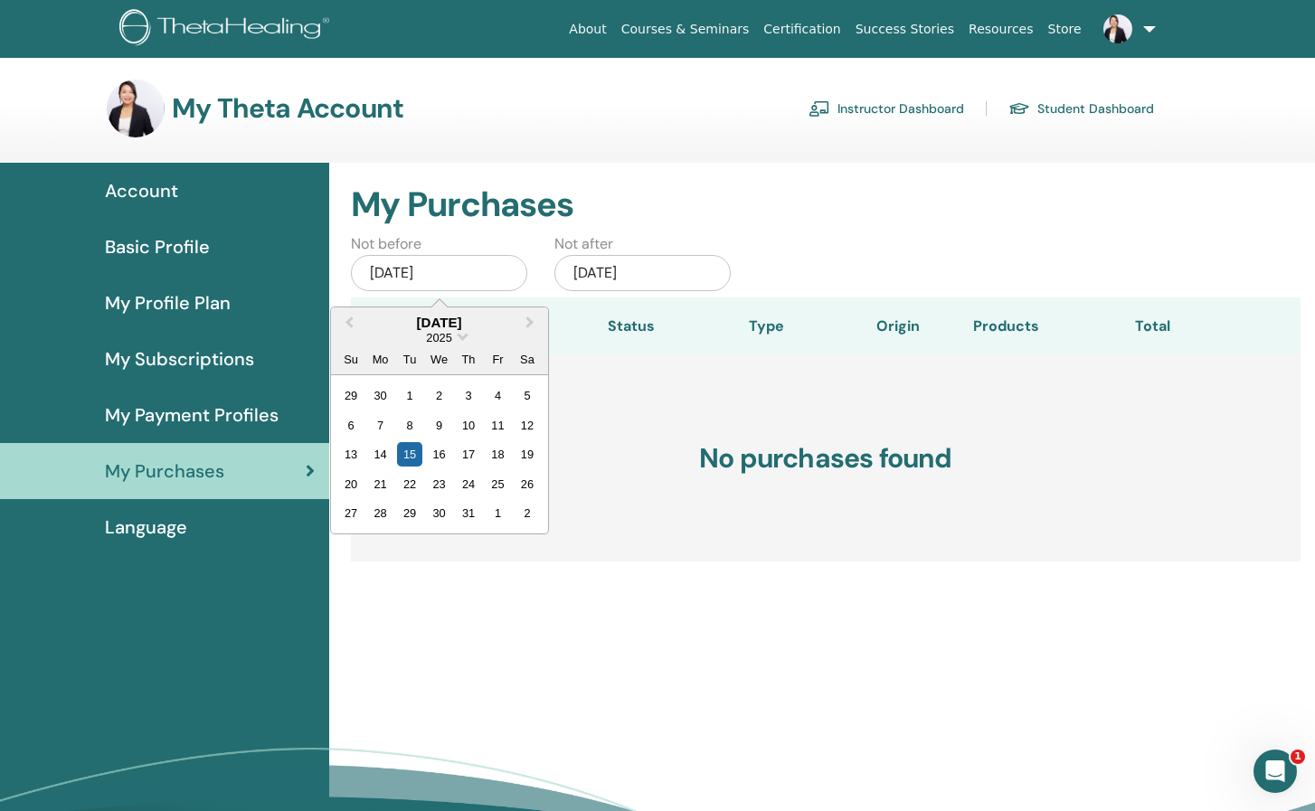
click at [489, 272] on div "Jul/15, 2025" at bounding box center [439, 273] width 176 height 36
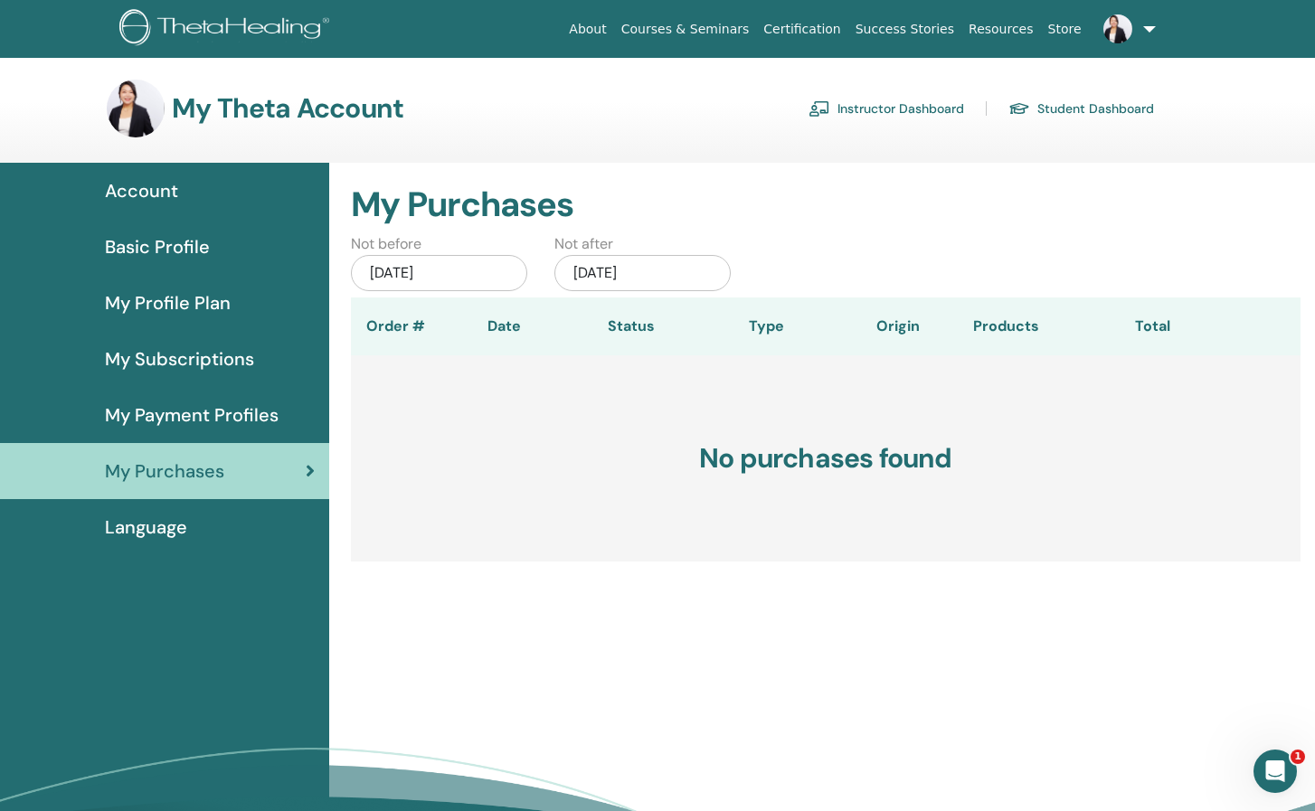
click at [709, 276] on div "Jan/15, 2026" at bounding box center [642, 273] width 176 height 36
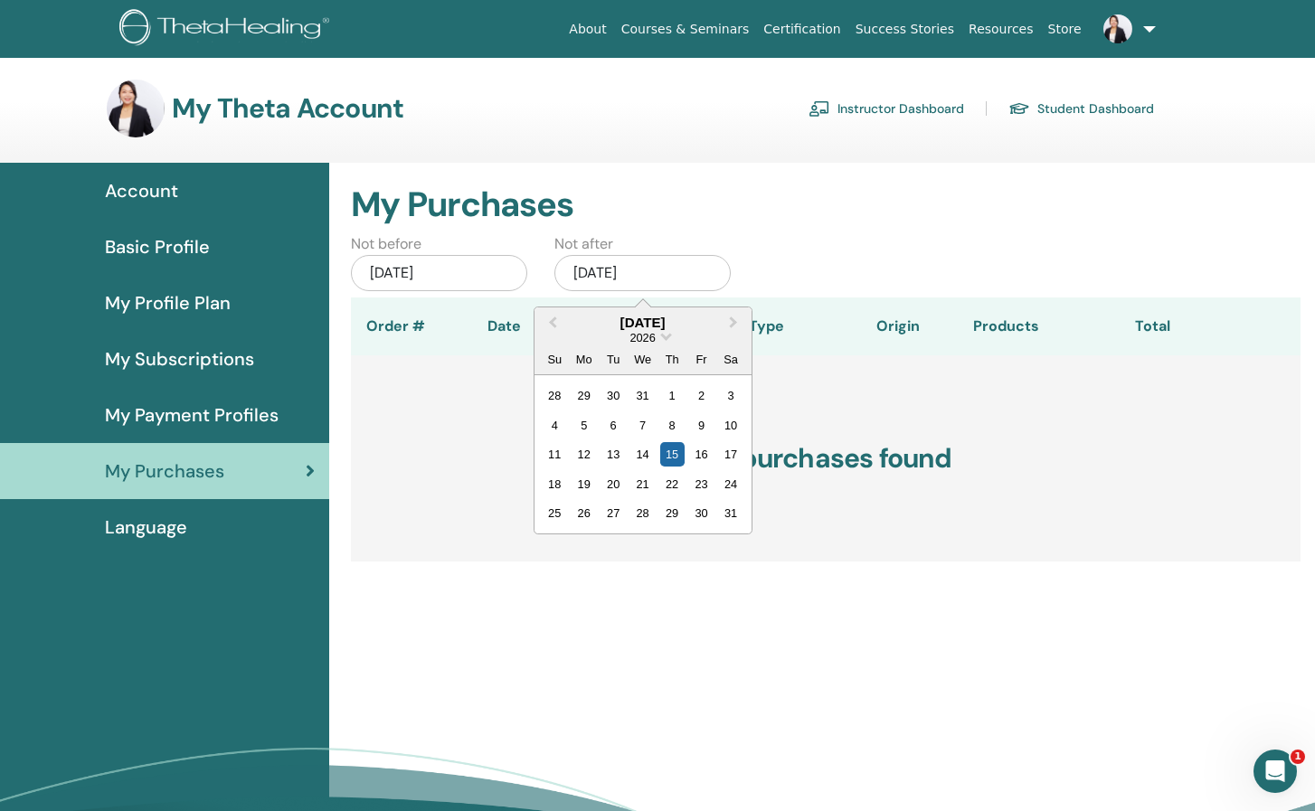
click at [808, 257] on div "Not before Jul/15, 2025 Not after Jan/15, 2026 Previous Month Next Month Januar…" at bounding box center [825, 265] width 977 height 64
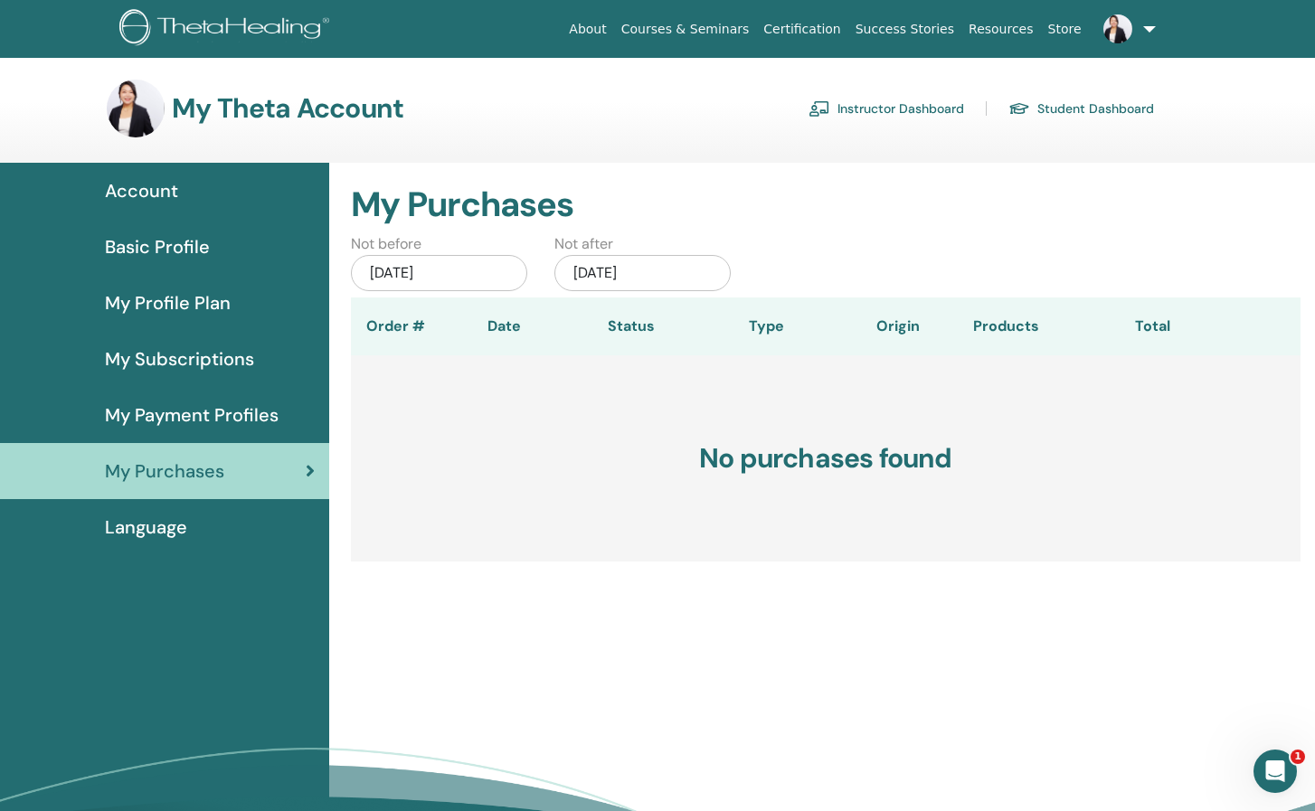
click at [1100, 103] on link "Student Dashboard" at bounding box center [1081, 108] width 146 height 29
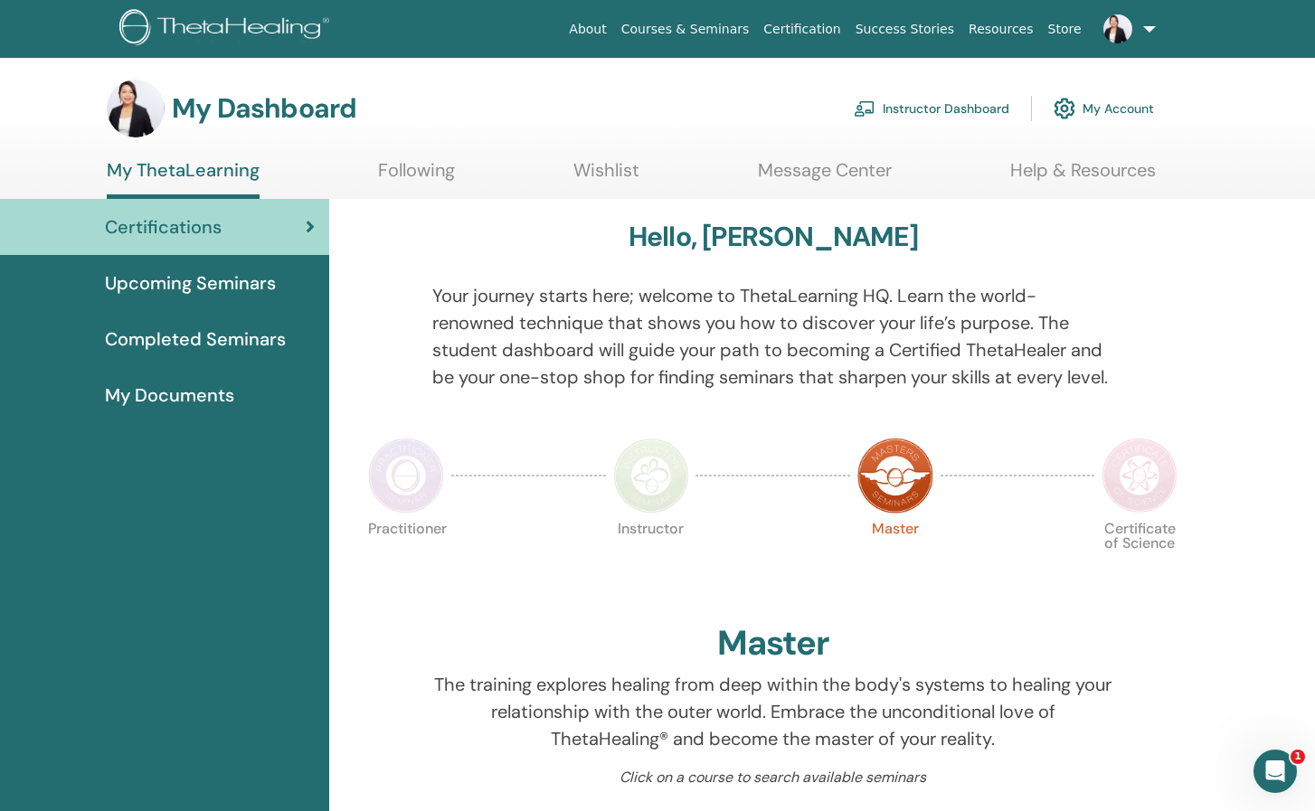
click at [248, 394] on div "My Documents" at bounding box center [164, 395] width 300 height 27
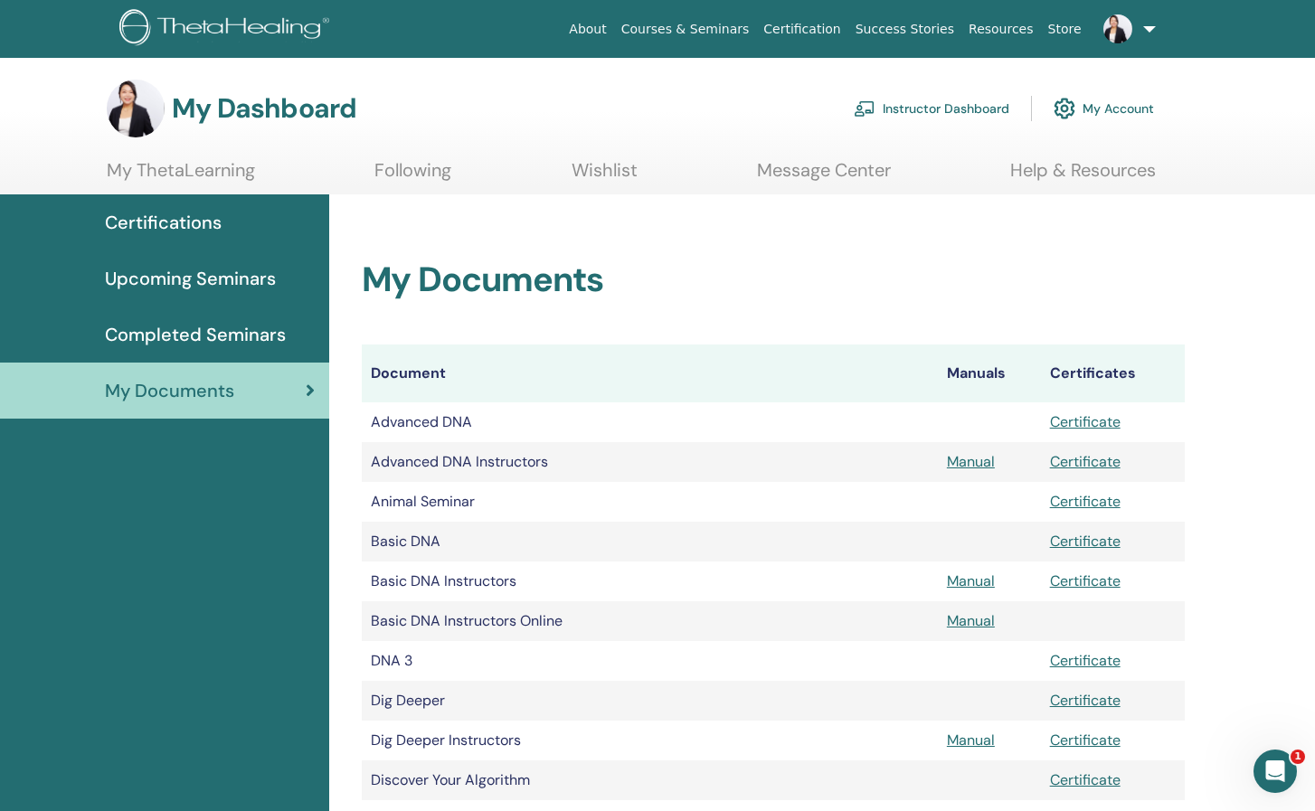
click at [1125, 104] on link "My Account" at bounding box center [1103, 109] width 100 height 40
